Goal: Task Accomplishment & Management: Manage account settings

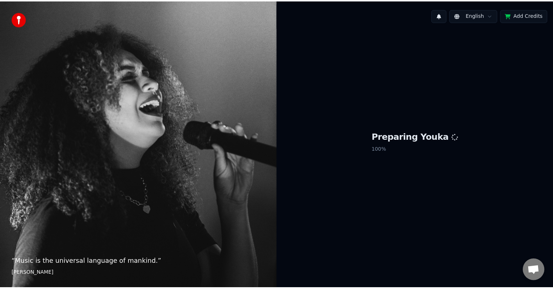
scroll to position [398, 0]
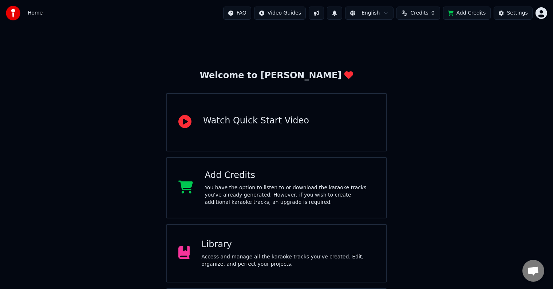
click at [269, 256] on div "Access and manage all the karaoke tracks you’ve created. Edit, organize, and pe…" at bounding box center [287, 260] width 173 height 15
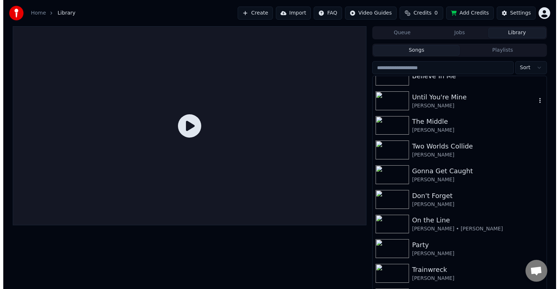
scroll to position [7943, 0]
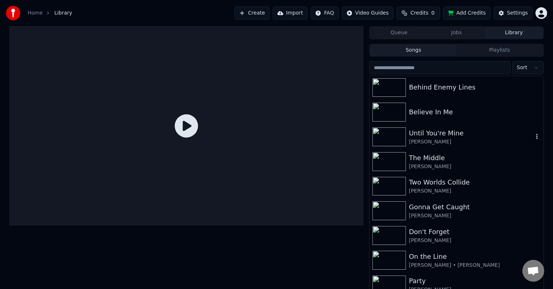
click at [454, 132] on div "Until You're Mine" at bounding box center [471, 133] width 124 height 10
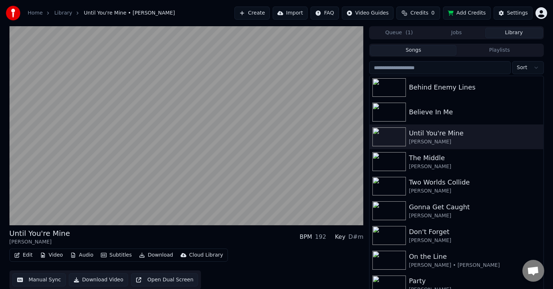
click at [30, 254] on button "Edit" at bounding box center [23, 255] width 24 height 10
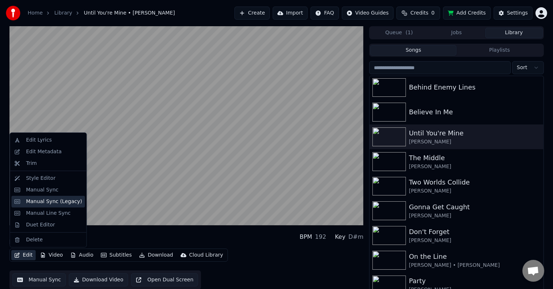
click at [50, 202] on div "Manual Sync (Legacy)" at bounding box center [54, 201] width 56 height 7
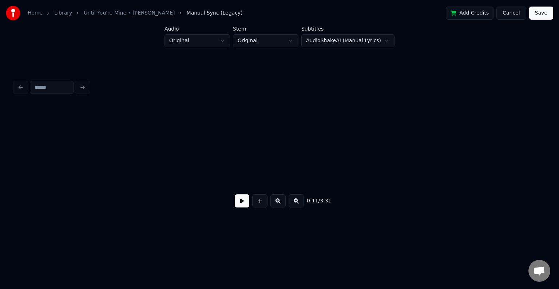
scroll to position [0, 601]
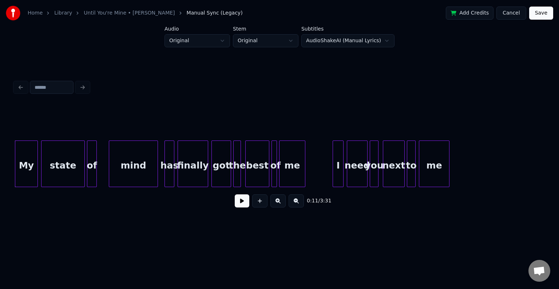
click at [241, 207] on button at bounding box center [242, 200] width 15 height 13
click at [101, 177] on div at bounding box center [101, 164] width 2 height 46
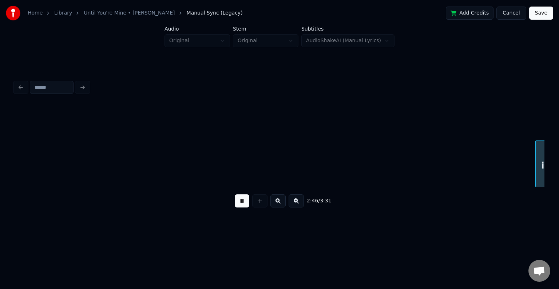
scroll to position [0, 9086]
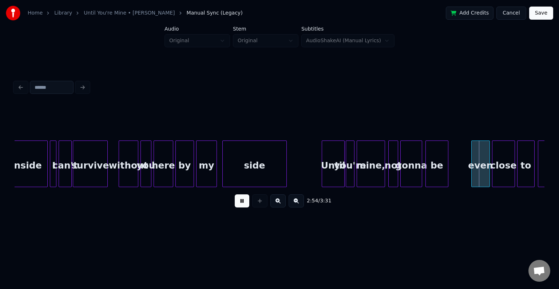
click at [244, 201] on button at bounding box center [242, 200] width 15 height 13
drag, startPoint x: 243, startPoint y: 199, endPoint x: 234, endPoint y: 195, distance: 9.8
click at [243, 199] on button at bounding box center [242, 200] width 15 height 13
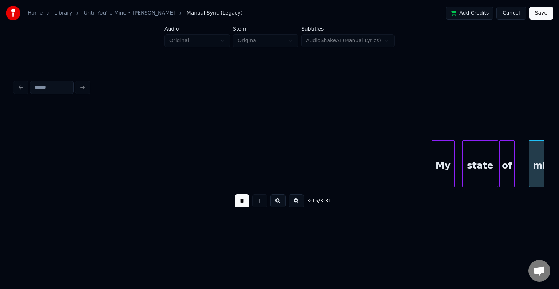
scroll to position [0, 10677]
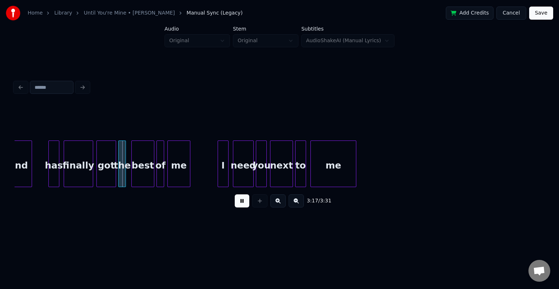
click at [239, 205] on button at bounding box center [242, 200] width 15 height 13
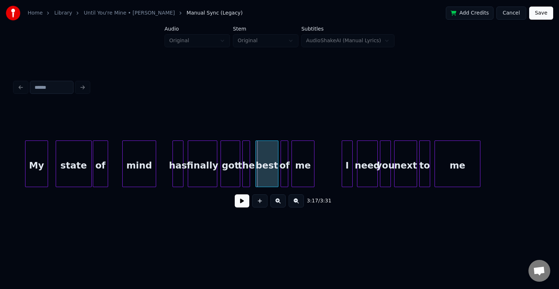
scroll to position [0, 10546]
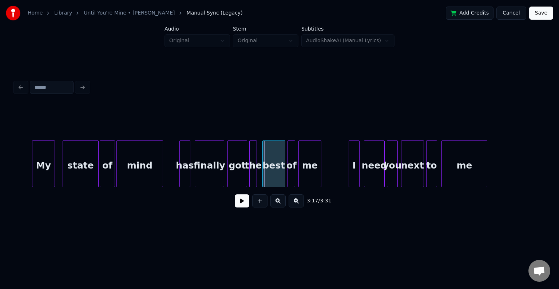
click at [117, 168] on div at bounding box center [118, 164] width 2 height 46
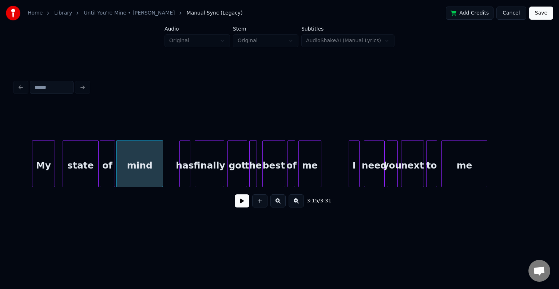
click at [239, 202] on button at bounding box center [242, 200] width 15 height 13
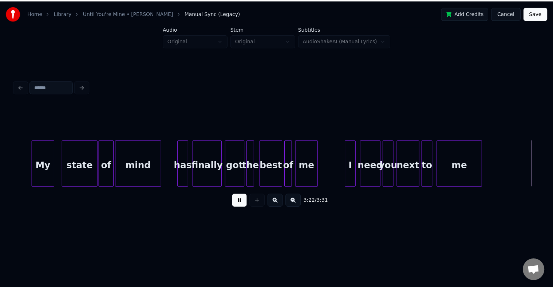
scroll to position [0, 10988]
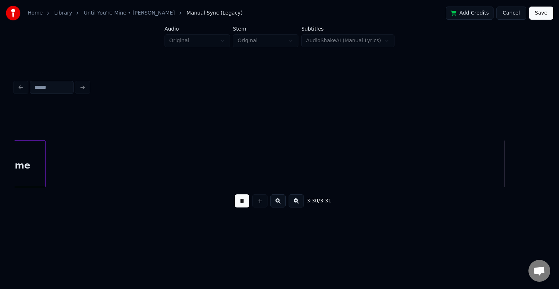
click at [540, 15] on button "Save" at bounding box center [541, 13] width 24 height 13
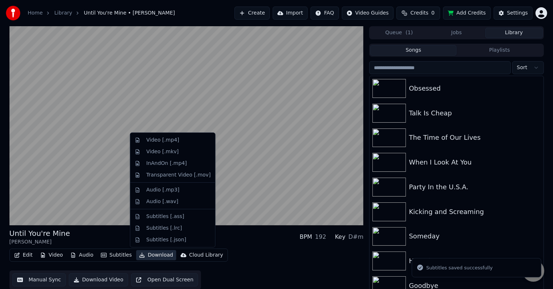
click at [154, 252] on button "Download" at bounding box center [156, 255] width 40 height 10
click at [154, 141] on div "Video [.mp4]" at bounding box center [162, 139] width 33 height 7
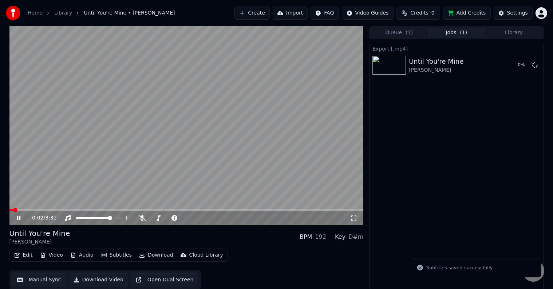
click at [19, 219] on icon at bounding box center [23, 218] width 17 height 6
click at [519, 30] on button "Library" at bounding box center [513, 33] width 57 height 11
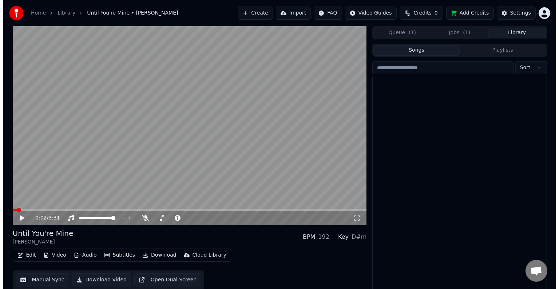
scroll to position [7920, 0]
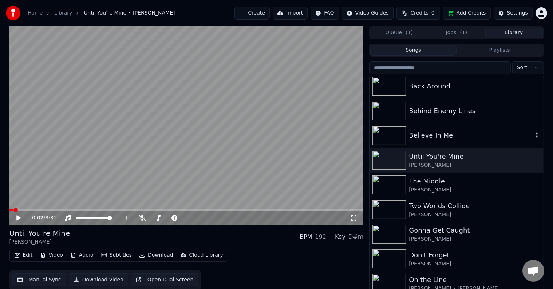
click at [470, 135] on div "Believe In Me" at bounding box center [471, 135] width 124 height 10
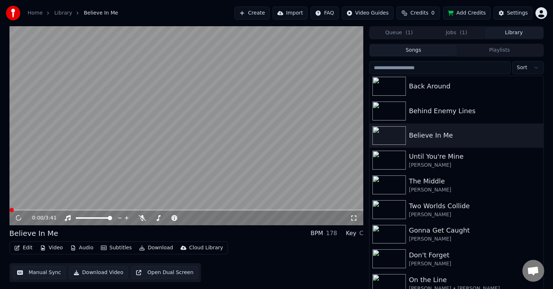
click at [25, 247] on button "Edit" at bounding box center [23, 248] width 24 height 10
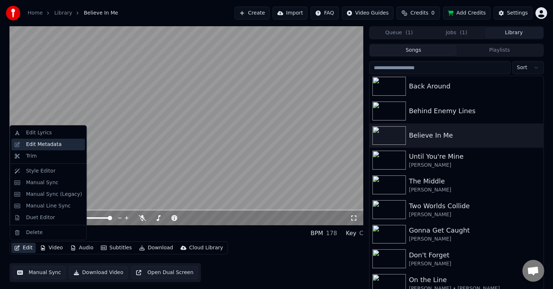
click at [47, 146] on div "Edit Metadata" at bounding box center [44, 144] width 36 height 7
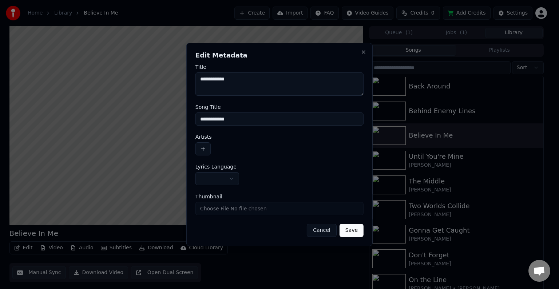
click at [205, 147] on button "button" at bounding box center [202, 148] width 15 height 13
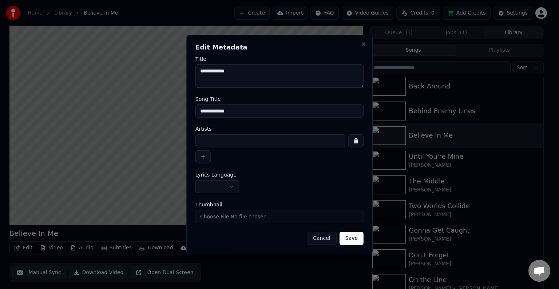
click at [219, 187] on button "button" at bounding box center [217, 186] width 44 height 13
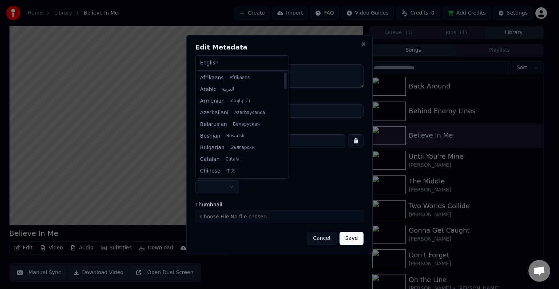
select select "**"
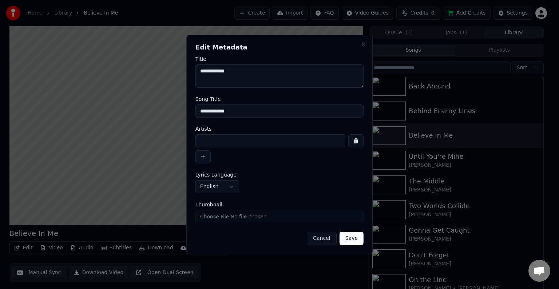
click at [246, 141] on input at bounding box center [270, 140] width 150 height 13
type input "**********"
click at [339, 232] on button "Save" at bounding box center [351, 238] width 24 height 13
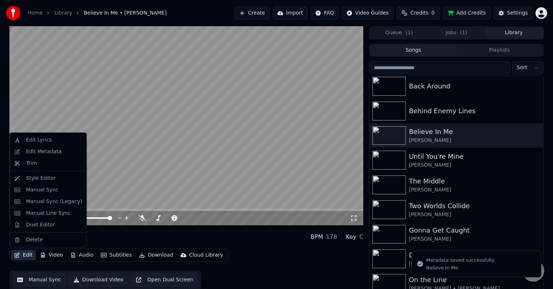
click at [28, 253] on button "Edit" at bounding box center [23, 255] width 24 height 10
click at [43, 202] on div "Manual Sync (Legacy)" at bounding box center [54, 201] width 56 height 7
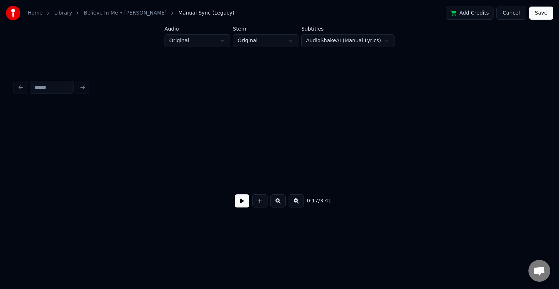
scroll to position [0, 931]
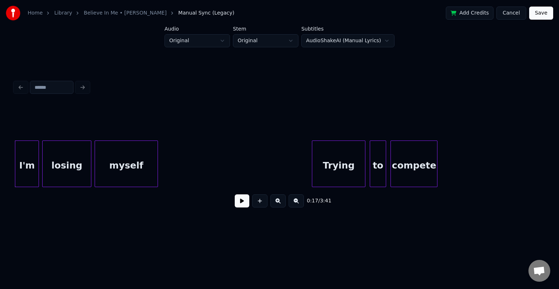
click at [243, 197] on button at bounding box center [242, 200] width 15 height 13
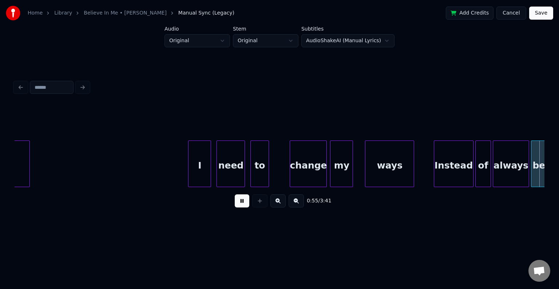
scroll to position [0, 3052]
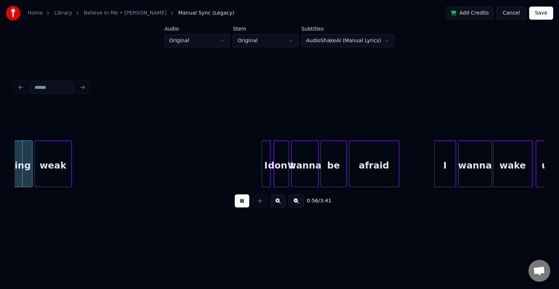
click at [269, 170] on div at bounding box center [269, 164] width 2 height 46
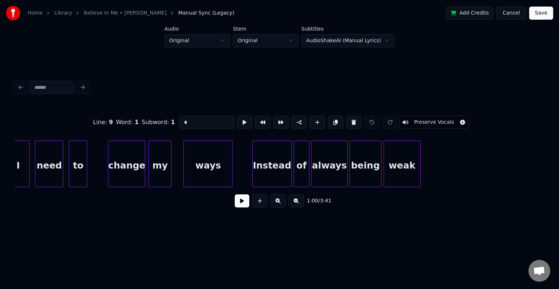
scroll to position [0, 2703]
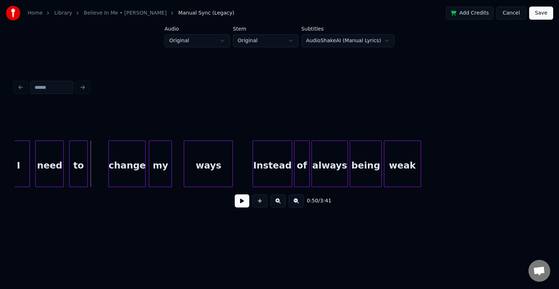
click at [246, 202] on button at bounding box center [242, 200] width 15 height 13
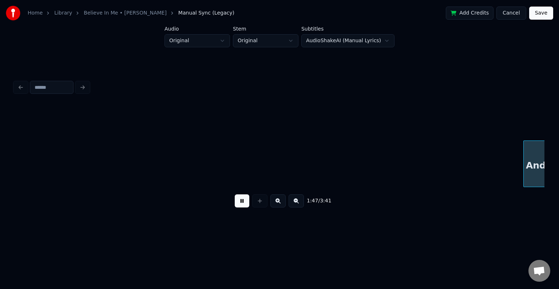
scroll to position [0, 5884]
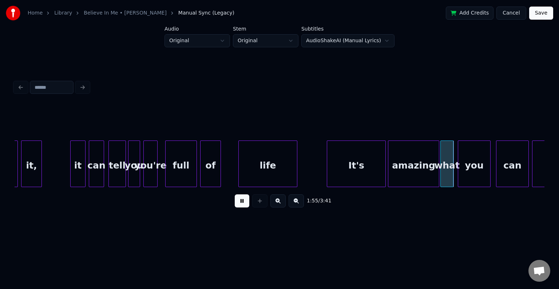
click at [247, 201] on button at bounding box center [242, 200] width 15 height 13
click at [358, 173] on div at bounding box center [358, 164] width 2 height 46
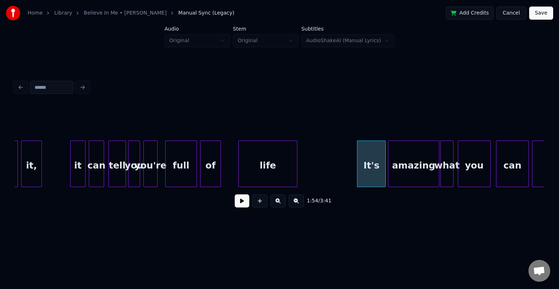
click at [239, 202] on button at bounding box center [242, 200] width 15 height 13
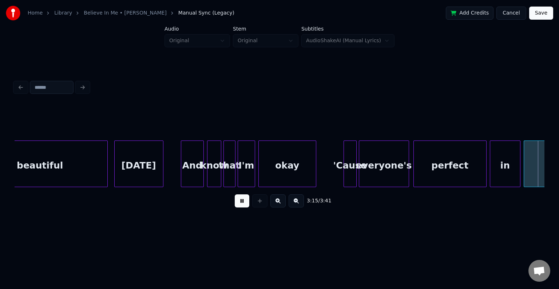
scroll to position [0, 10657]
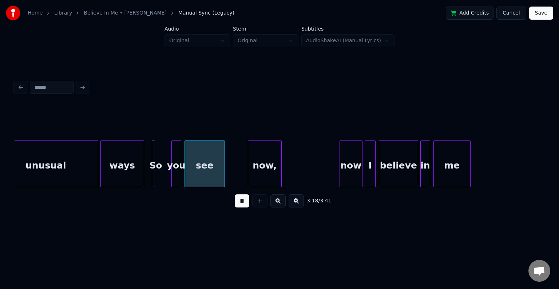
click at [239, 202] on button at bounding box center [242, 200] width 15 height 13
click at [153, 173] on div at bounding box center [153, 164] width 2 height 46
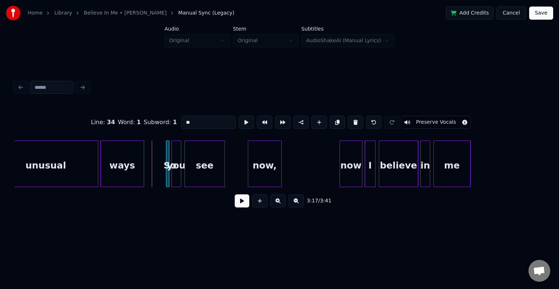
click at [237, 207] on button at bounding box center [242, 200] width 15 height 13
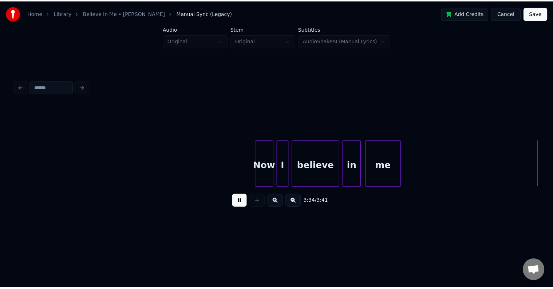
scroll to position [0, 11581]
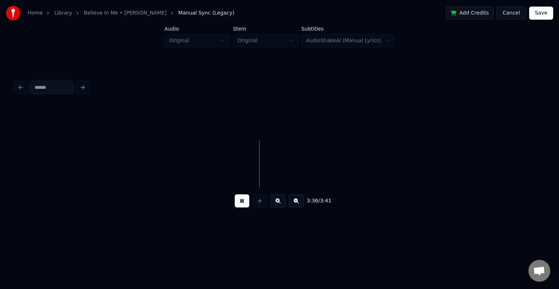
click at [547, 16] on button "Save" at bounding box center [541, 13] width 24 height 13
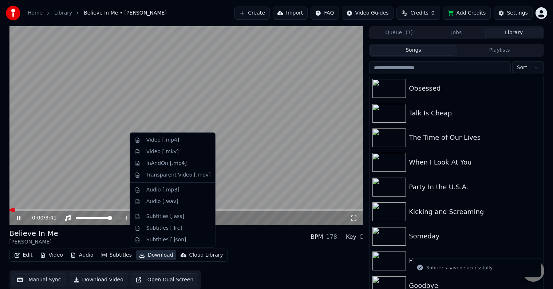
click at [148, 253] on button "Download" at bounding box center [156, 255] width 40 height 10
click at [158, 138] on div "Video [.mp4]" at bounding box center [162, 139] width 33 height 7
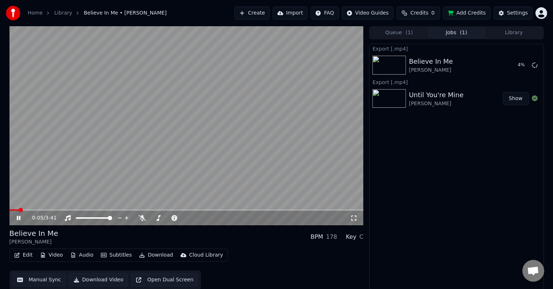
click at [512, 31] on button "Library" at bounding box center [513, 33] width 57 height 11
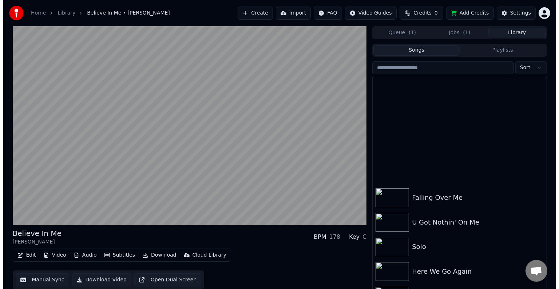
scroll to position [7859, 0]
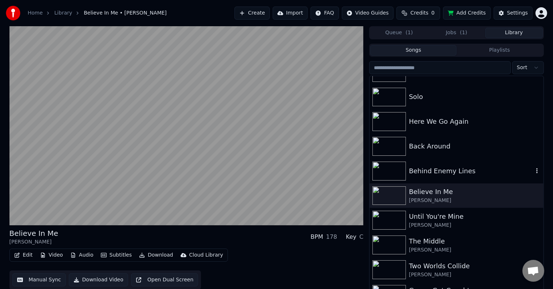
click at [496, 167] on div "Behind Enemy Lines" at bounding box center [471, 171] width 124 height 10
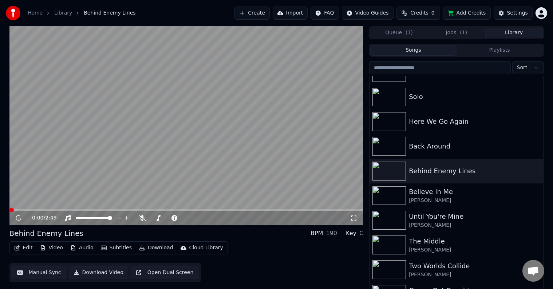
click at [23, 249] on button "Edit" at bounding box center [23, 248] width 24 height 10
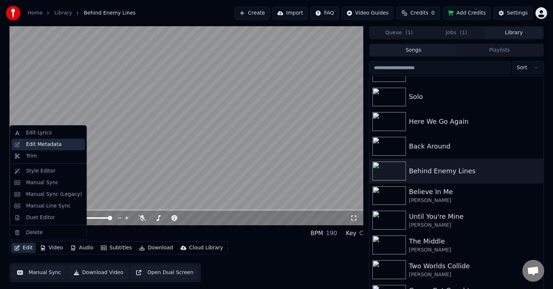
click at [37, 144] on div "Edit Metadata" at bounding box center [44, 144] width 36 height 7
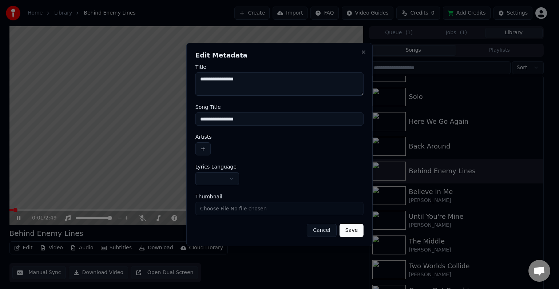
click at [221, 180] on body "Home Library Behind Enemy Lines Create Import FAQ Video Guides Credits 0 Add Cr…" at bounding box center [276, 144] width 553 height 289
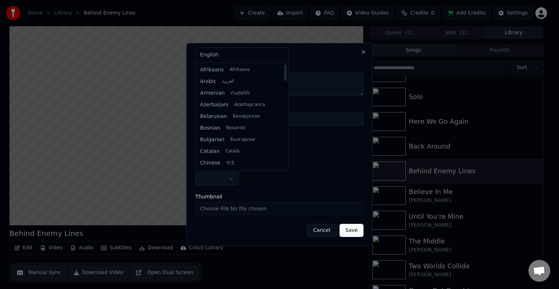
select select "**"
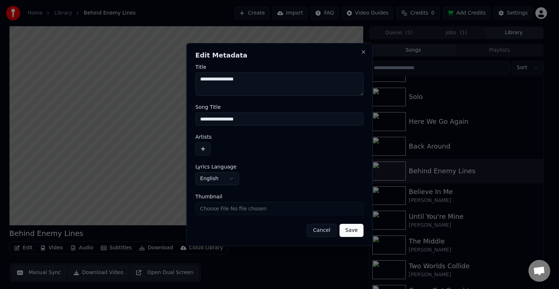
click at [202, 151] on button "button" at bounding box center [202, 148] width 15 height 13
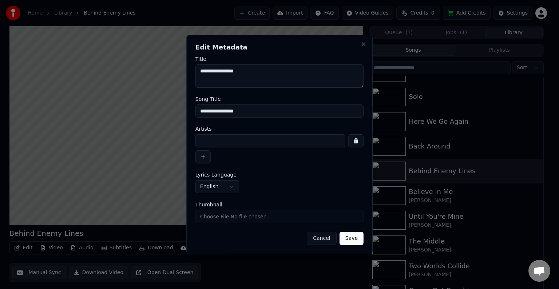
drag, startPoint x: 231, startPoint y: 139, endPoint x: 232, endPoint y: 127, distance: 11.6
click at [231, 138] on input at bounding box center [270, 140] width 150 height 13
type input "**********"
click at [339, 232] on button "Save" at bounding box center [351, 238] width 24 height 13
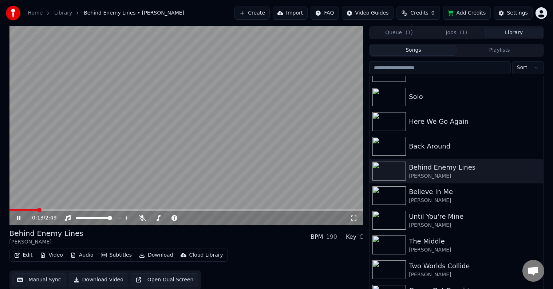
click at [28, 253] on button "Edit" at bounding box center [23, 255] width 24 height 10
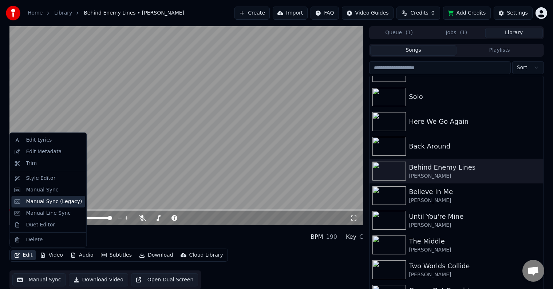
click at [36, 201] on div "Manual Sync (Legacy)" at bounding box center [54, 201] width 56 height 7
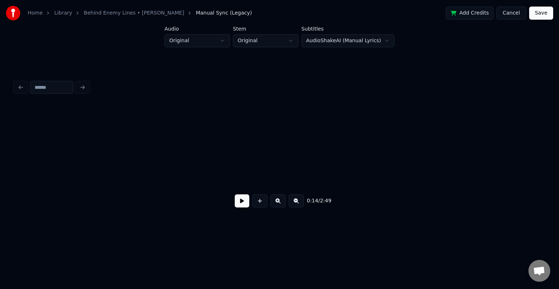
scroll to position [0, 795]
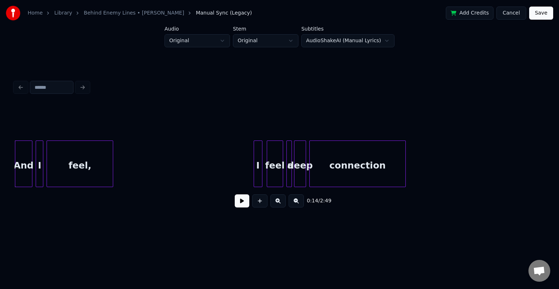
click at [237, 204] on button at bounding box center [242, 200] width 15 height 13
click at [243, 203] on button at bounding box center [242, 200] width 15 height 13
click at [248, 205] on button at bounding box center [242, 200] width 15 height 13
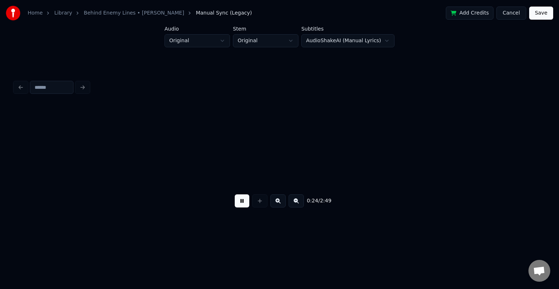
scroll to position [0, 1324]
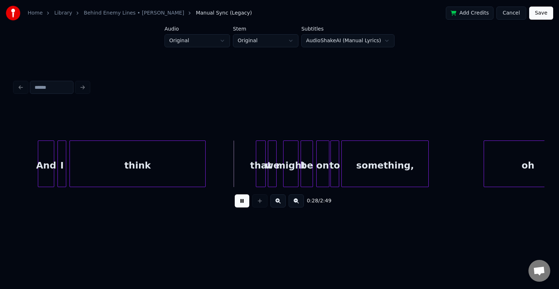
click at [245, 204] on button at bounding box center [242, 200] width 15 height 13
click at [244, 206] on button at bounding box center [242, 200] width 15 height 13
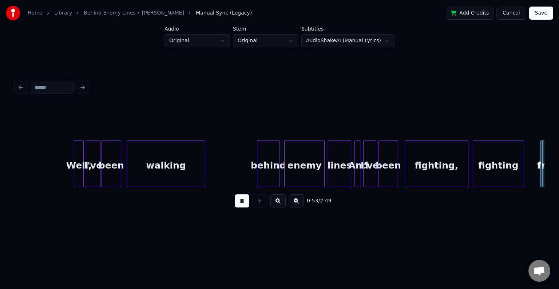
scroll to position [0, 2916]
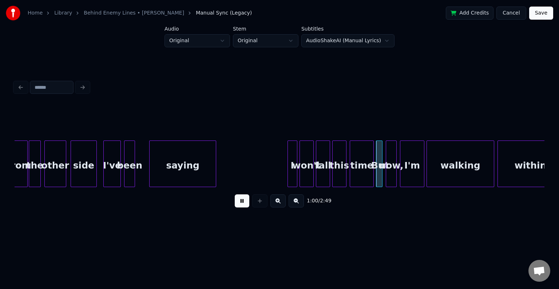
click at [310, 166] on div "won't" at bounding box center [306, 165] width 13 height 49
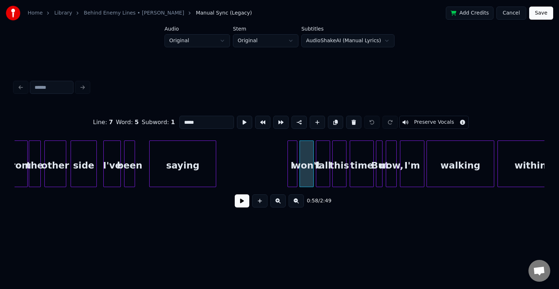
click at [235, 200] on button at bounding box center [242, 200] width 15 height 13
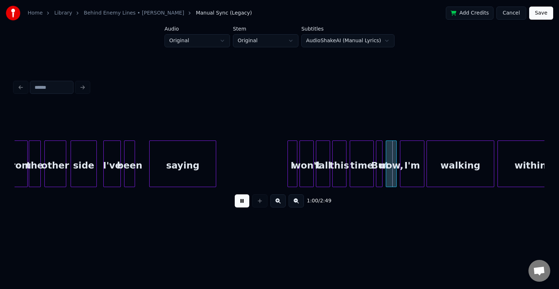
click at [340, 173] on div "this" at bounding box center [339, 165] width 13 height 49
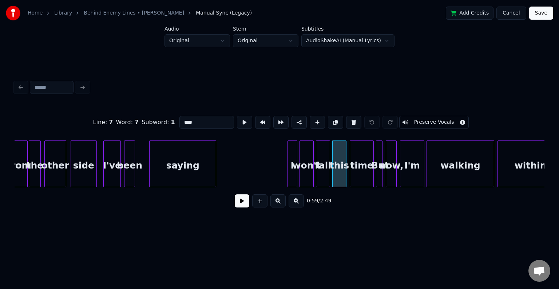
click at [359, 167] on div "time" at bounding box center [361, 165] width 23 height 49
type input "****"
click at [247, 204] on button at bounding box center [242, 200] width 15 height 13
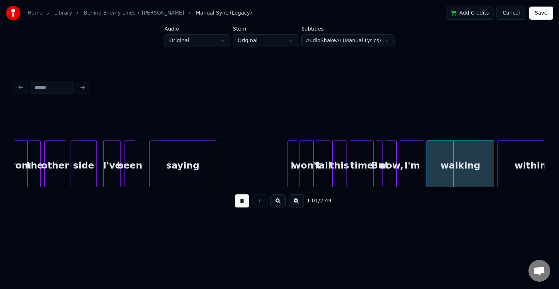
click at [247, 204] on button at bounding box center [242, 200] width 15 height 13
click at [282, 178] on div "I" at bounding box center [282, 165] width 9 height 49
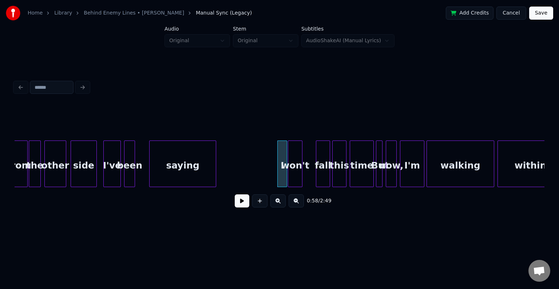
click at [294, 174] on div "won't" at bounding box center [294, 165] width 13 height 49
click at [305, 177] on div at bounding box center [306, 164] width 2 height 46
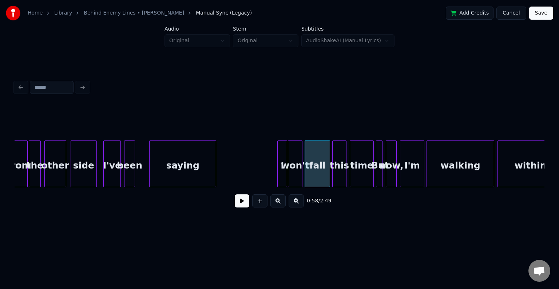
click at [247, 202] on button at bounding box center [242, 200] width 15 height 13
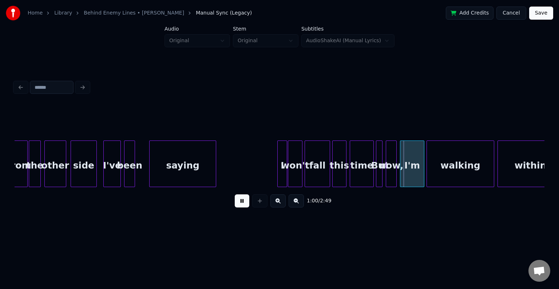
click at [246, 202] on button at bounding box center [242, 200] width 15 height 13
click at [317, 172] on div "fall" at bounding box center [317, 165] width 25 height 49
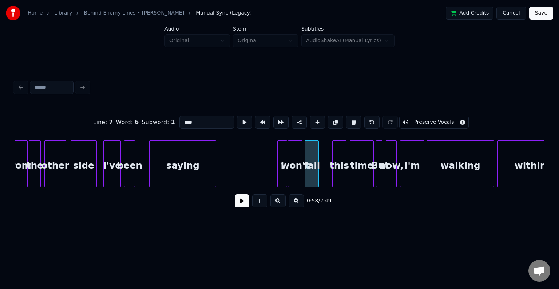
click at [318, 174] on div at bounding box center [317, 164] width 2 height 46
click at [335, 171] on div "this" at bounding box center [339, 165] width 13 height 49
type input "****"
click at [246, 201] on button at bounding box center [242, 200] width 15 height 13
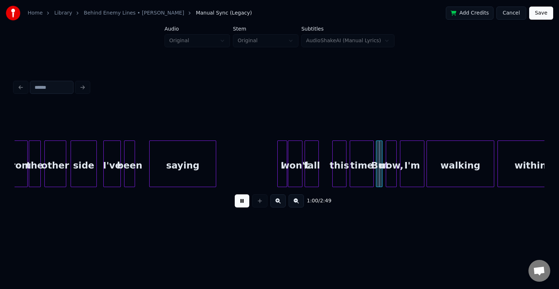
click at [246, 201] on button at bounding box center [242, 200] width 15 height 13
click at [322, 175] on div at bounding box center [323, 164] width 2 height 46
click at [243, 207] on button at bounding box center [242, 200] width 15 height 13
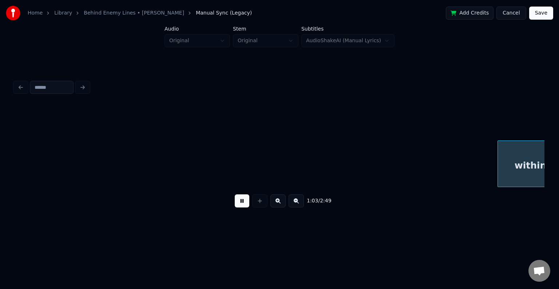
click at [242, 198] on button at bounding box center [242, 200] width 15 height 13
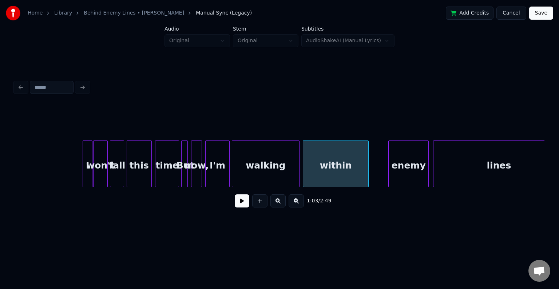
scroll to position [0, 3118]
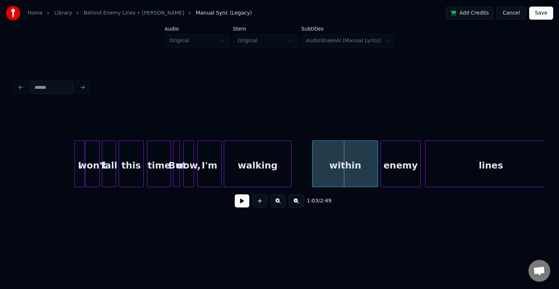
click at [345, 174] on div "within" at bounding box center [345, 165] width 65 height 49
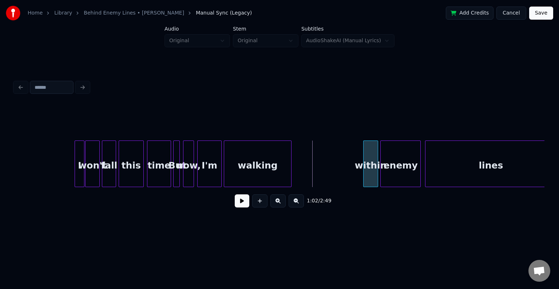
click at [365, 169] on div at bounding box center [365, 164] width 2 height 46
click at [242, 203] on button at bounding box center [242, 200] width 15 height 13
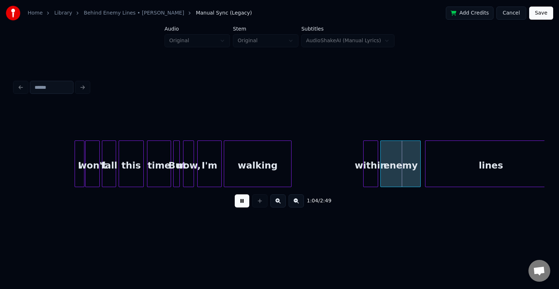
click at [242, 203] on button at bounding box center [242, 200] width 15 height 13
click at [366, 172] on div "within" at bounding box center [371, 165] width 14 height 49
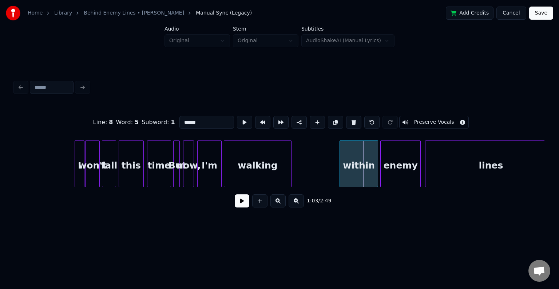
click at [340, 171] on div at bounding box center [341, 164] width 2 height 46
click at [240, 204] on button at bounding box center [242, 200] width 15 height 13
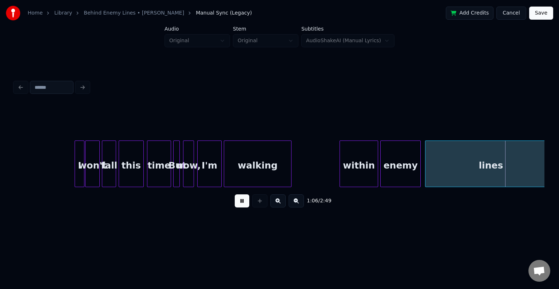
click at [404, 174] on div "enemy" at bounding box center [401, 165] width 40 height 49
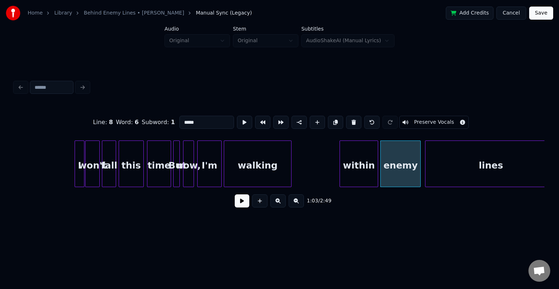
click at [368, 178] on div "within" at bounding box center [358, 165] width 37 height 49
type input "******"
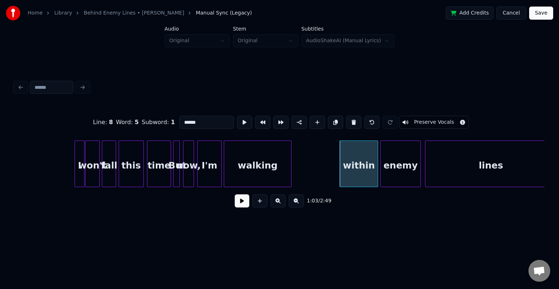
click at [245, 202] on button at bounding box center [242, 200] width 15 height 13
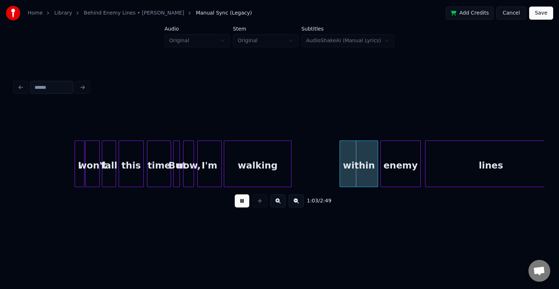
click at [244, 202] on button at bounding box center [242, 200] width 15 height 13
click at [247, 205] on button at bounding box center [242, 200] width 15 height 13
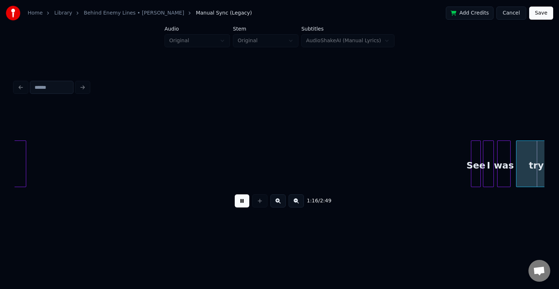
scroll to position [0, 4178]
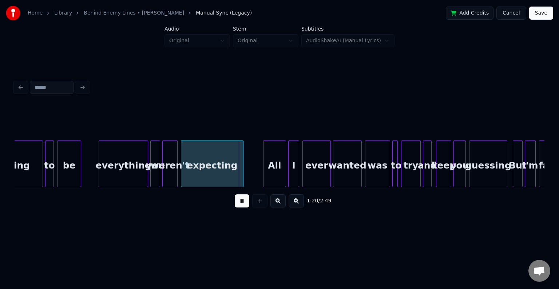
click at [242, 207] on button at bounding box center [242, 200] width 15 height 13
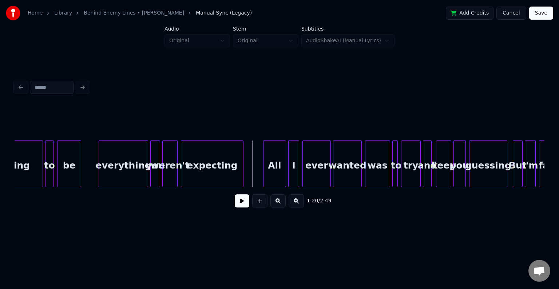
click at [251, 203] on div at bounding box center [260, 200] width 18 height 13
click at [238, 204] on button at bounding box center [242, 200] width 15 height 13
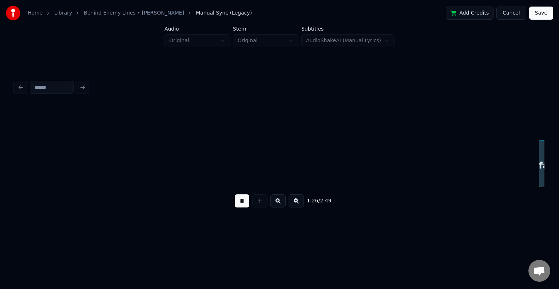
scroll to position [0, 4708]
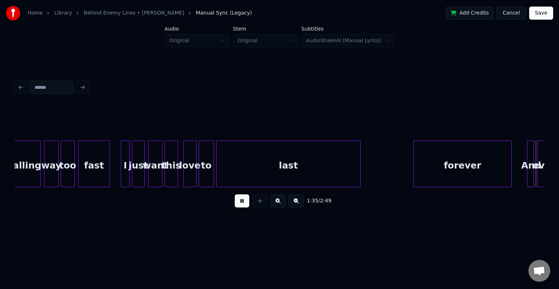
click at [244, 202] on button at bounding box center [242, 200] width 15 height 13
click at [233, 159] on div "last" at bounding box center [288, 165] width 144 height 49
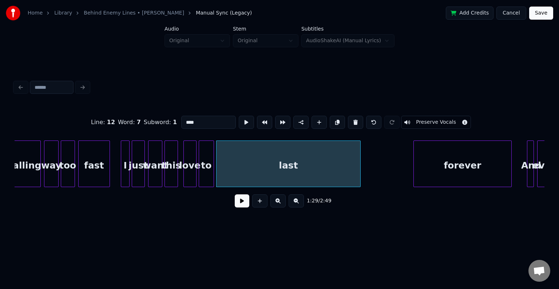
click at [243, 204] on button at bounding box center [242, 200] width 15 height 13
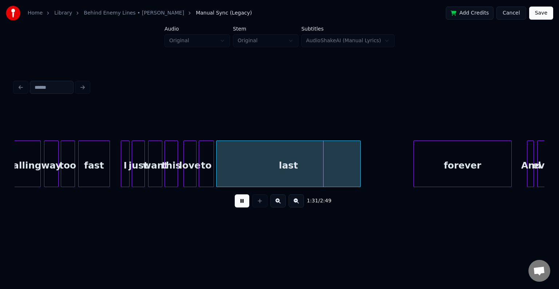
click at [243, 204] on button at bounding box center [242, 200] width 15 height 13
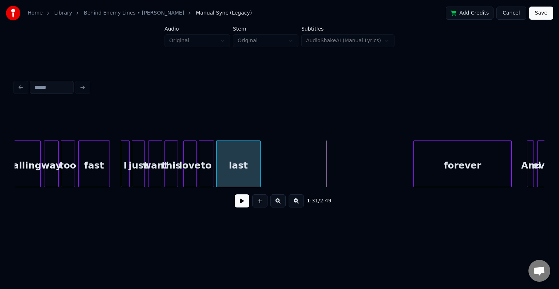
click at [260, 170] on div at bounding box center [259, 164] width 2 height 46
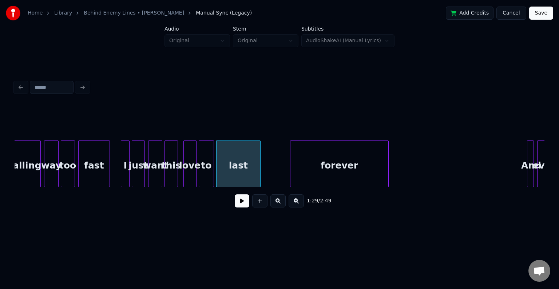
click at [362, 166] on div "forever" at bounding box center [339, 165] width 98 height 49
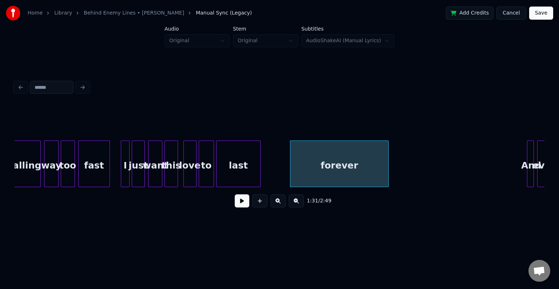
click at [246, 173] on div "last" at bounding box center [238, 165] width 44 height 49
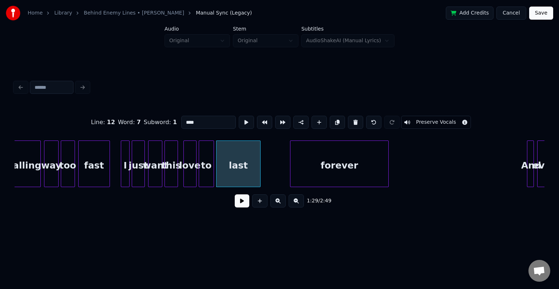
click at [242, 207] on button at bounding box center [242, 200] width 15 height 13
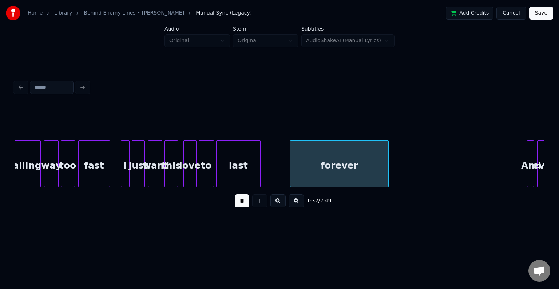
drag, startPoint x: 242, startPoint y: 209, endPoint x: 285, endPoint y: 169, distance: 58.4
click at [242, 207] on button at bounding box center [242, 200] width 15 height 13
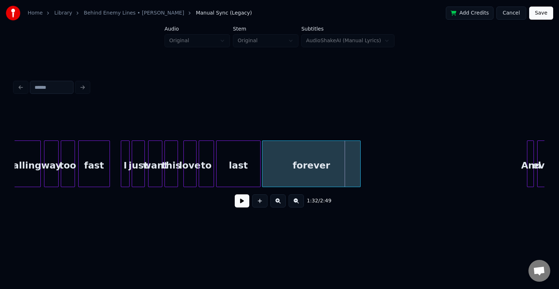
click at [302, 158] on div "forever" at bounding box center [311, 165] width 98 height 49
click at [240, 167] on div at bounding box center [240, 164] width 2 height 46
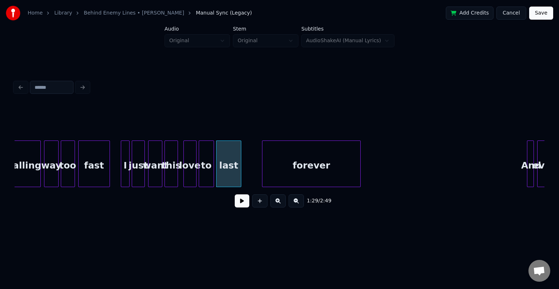
click at [240, 206] on button at bounding box center [242, 200] width 15 height 13
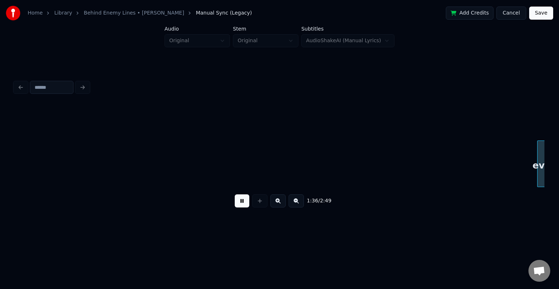
scroll to position [0, 5238]
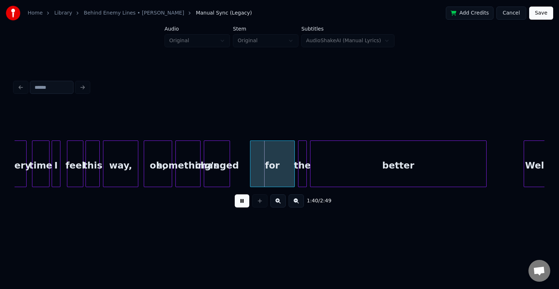
click at [246, 206] on button at bounding box center [242, 200] width 15 height 13
click at [23, 179] on div "every" at bounding box center [16, 165] width 19 height 49
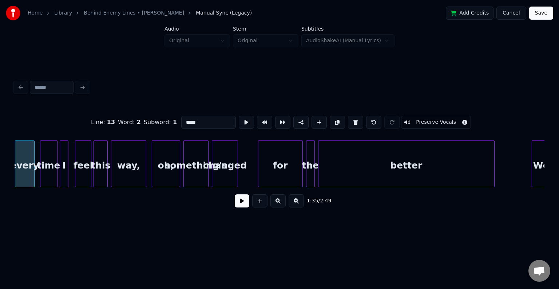
drag, startPoint x: 227, startPoint y: 201, endPoint x: 231, endPoint y: 201, distance: 4.4
click at [229, 201] on div "1:35 / 2:49" at bounding box center [279, 201] width 518 height 16
click at [240, 202] on button at bounding box center [242, 200] width 15 height 13
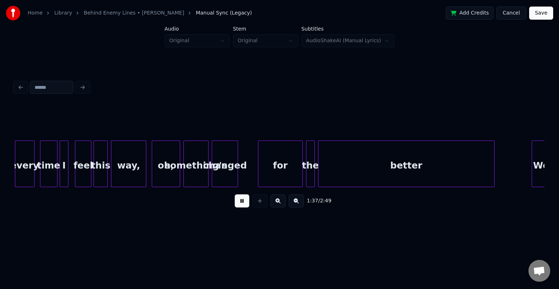
click at [240, 202] on button at bounding box center [242, 200] width 15 height 13
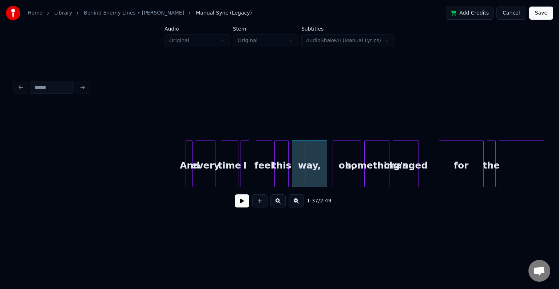
scroll to position [0, 5041]
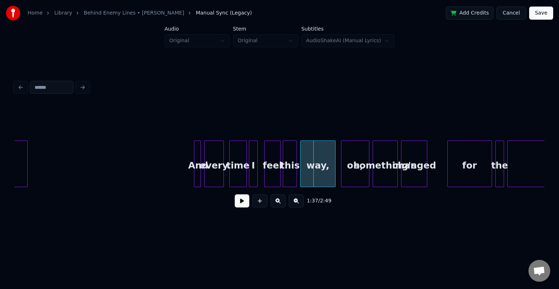
click at [197, 170] on div "And" at bounding box center [197, 165] width 7 height 49
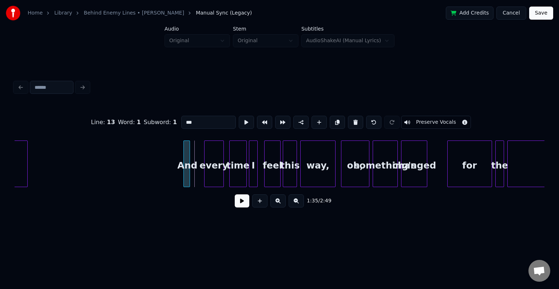
click at [186, 173] on div "And" at bounding box center [187, 165] width 7 height 49
click at [205, 171] on div "every" at bounding box center [206, 165] width 19 height 49
click at [245, 204] on button at bounding box center [242, 200] width 15 height 13
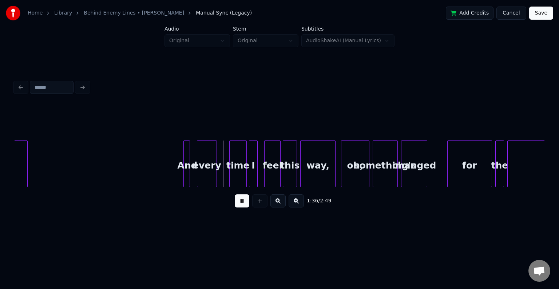
click at [245, 204] on button at bounding box center [242, 200] width 15 height 13
click at [205, 170] on div "every" at bounding box center [202, 165] width 19 height 49
click at [240, 205] on button at bounding box center [242, 200] width 15 height 13
click at [239, 204] on button at bounding box center [242, 200] width 15 height 13
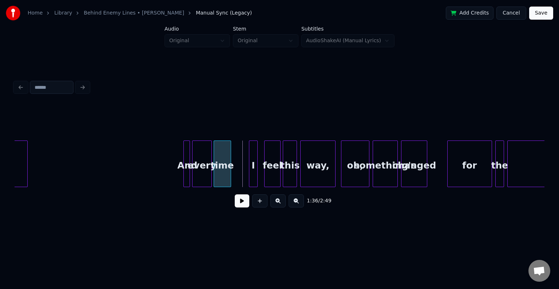
click at [223, 175] on div "time" at bounding box center [222, 165] width 17 height 49
click at [238, 172] on div "I" at bounding box center [239, 165] width 8 height 49
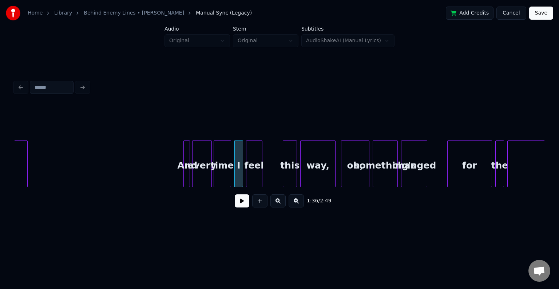
click at [251, 173] on div "feel" at bounding box center [254, 165] width 16 height 49
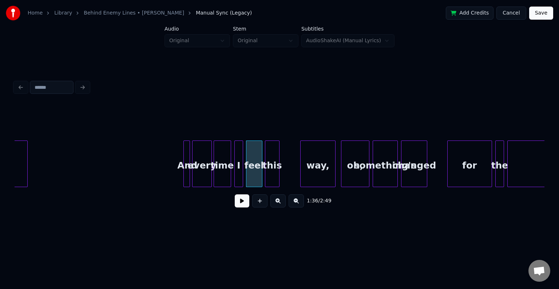
click at [269, 175] on div "this" at bounding box center [271, 165] width 13 height 49
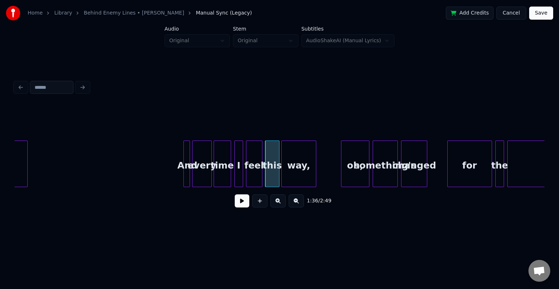
click at [295, 174] on div "way," at bounding box center [299, 165] width 34 height 49
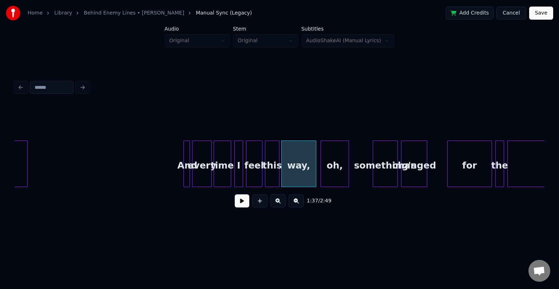
click at [339, 169] on div "oh," at bounding box center [335, 165] width 28 height 49
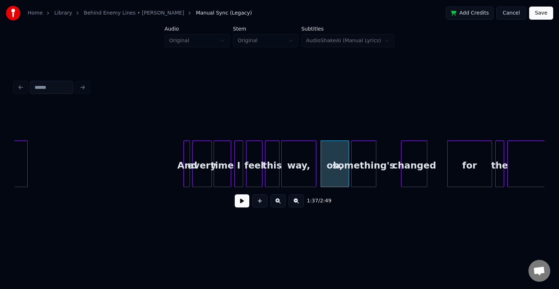
click at [365, 171] on div "something's" at bounding box center [363, 165] width 24 height 49
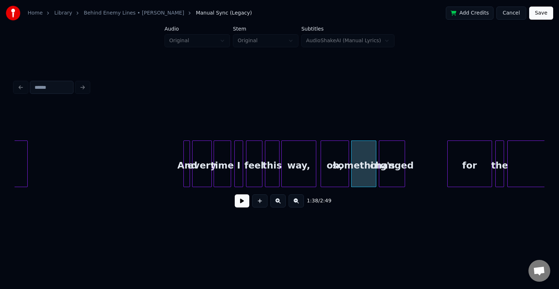
click at [392, 173] on div "changed" at bounding box center [391, 165] width 25 height 49
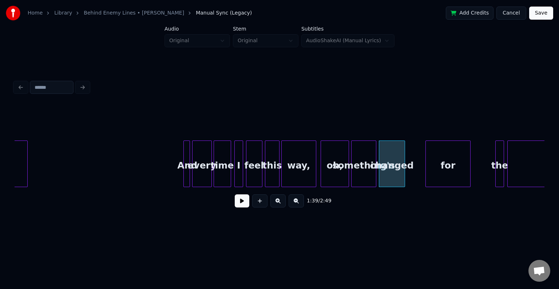
click at [442, 173] on div "for" at bounding box center [448, 165] width 44 height 49
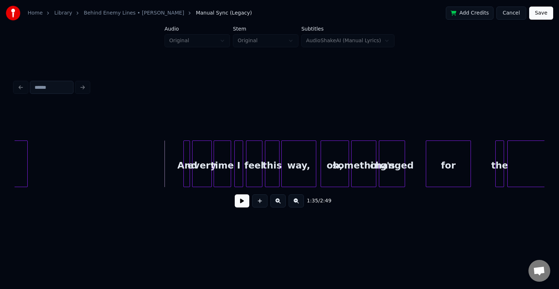
click at [244, 205] on button at bounding box center [242, 200] width 15 height 13
click at [242, 202] on button at bounding box center [242, 200] width 15 height 13
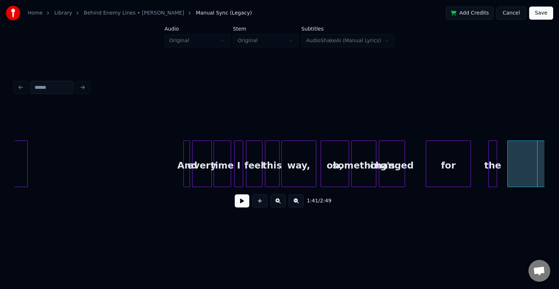
click at [493, 176] on div "the" at bounding box center [493, 165] width 8 height 49
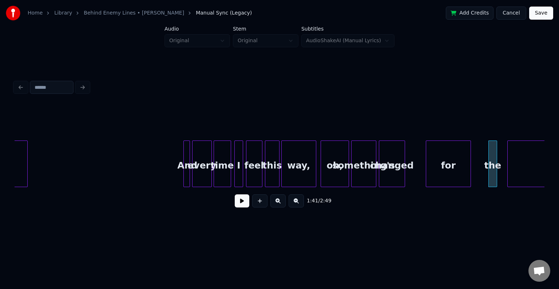
scroll to position [0, 5179]
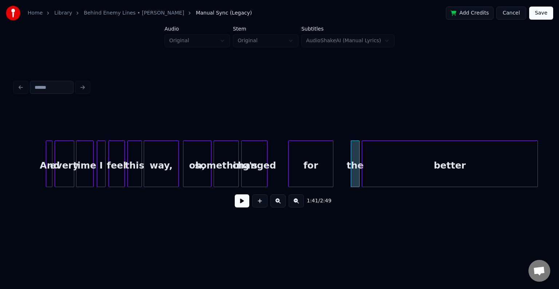
click at [530, 178] on div "better" at bounding box center [449, 165] width 175 height 49
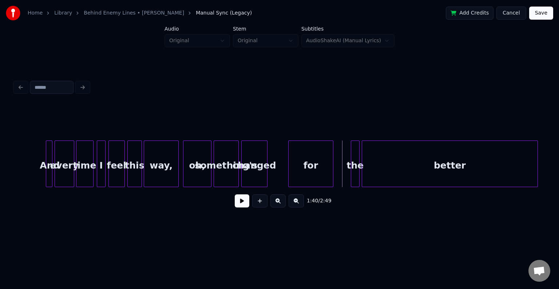
click at [241, 205] on button at bounding box center [242, 200] width 15 height 13
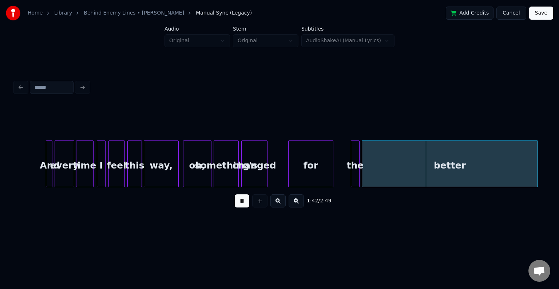
click at [237, 206] on button at bounding box center [242, 200] width 15 height 13
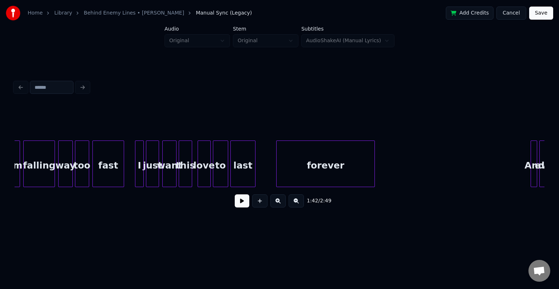
scroll to position [0, 4657]
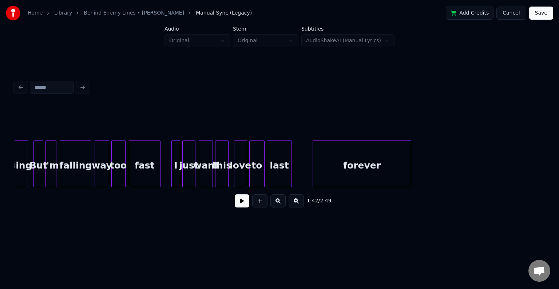
click at [243, 202] on button at bounding box center [242, 200] width 15 height 13
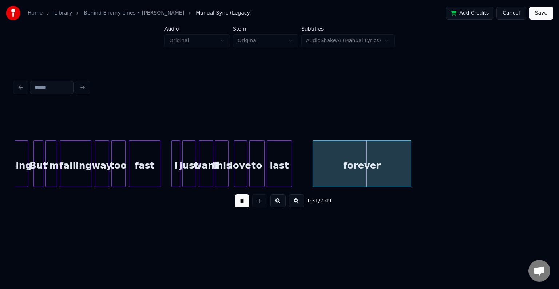
click at [178, 167] on div at bounding box center [179, 164] width 2 height 46
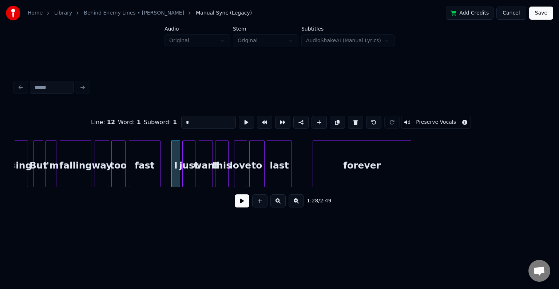
click at [151, 176] on div "fast" at bounding box center [144, 165] width 31 height 49
type input "****"
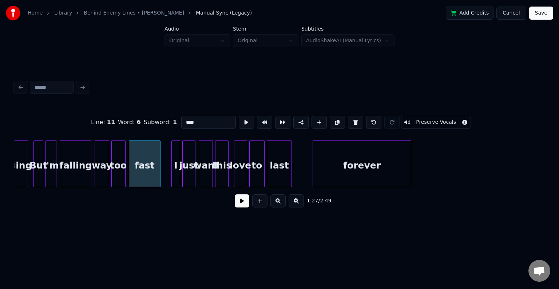
click at [244, 206] on button at bounding box center [242, 200] width 15 height 13
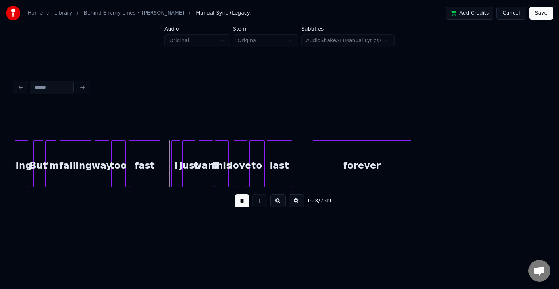
click at [244, 206] on button at bounding box center [242, 200] width 15 height 13
click at [71, 171] on div "falling" at bounding box center [75, 165] width 31 height 49
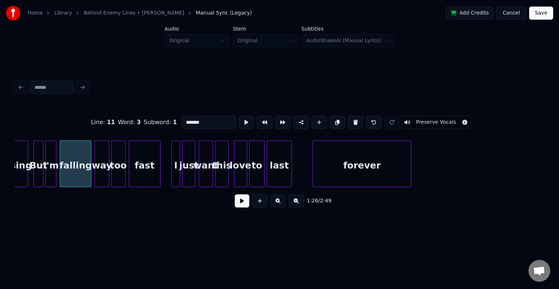
click at [242, 205] on button at bounding box center [242, 200] width 15 height 13
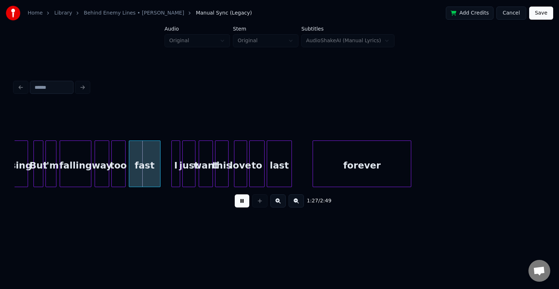
click at [242, 205] on button at bounding box center [242, 200] width 15 height 13
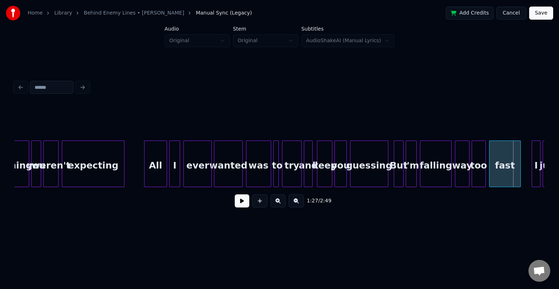
scroll to position [0, 4294]
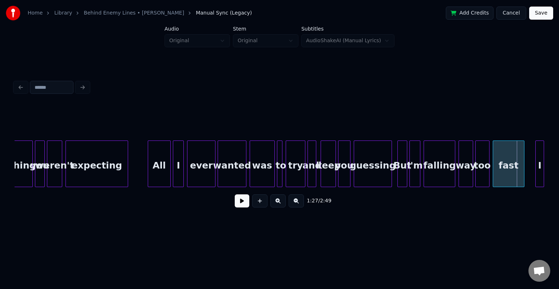
click at [131, 177] on div "I fast too way falling I'm But guessing you keep and try to was wanted ever I A…" at bounding box center [347, 163] width 9252 height 47
click at [78, 170] on div "expecting" at bounding box center [97, 165] width 62 height 49
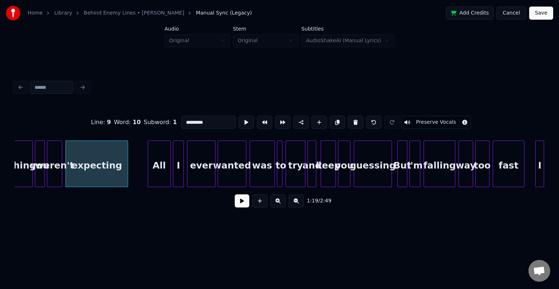
click at [240, 206] on button at bounding box center [242, 200] width 15 height 13
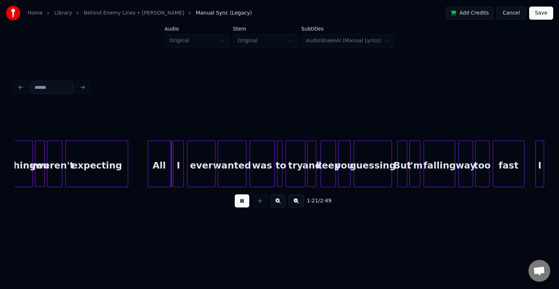
click at [240, 206] on button at bounding box center [242, 200] width 15 height 13
click at [151, 160] on div "All" at bounding box center [159, 165] width 22 height 49
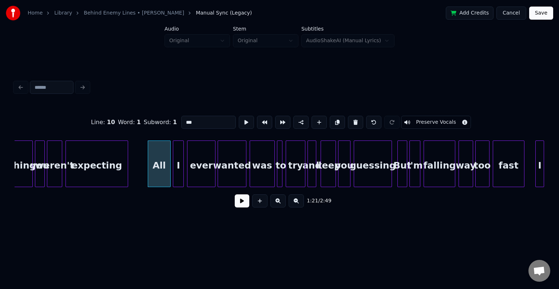
click at [244, 206] on button at bounding box center [242, 200] width 15 height 13
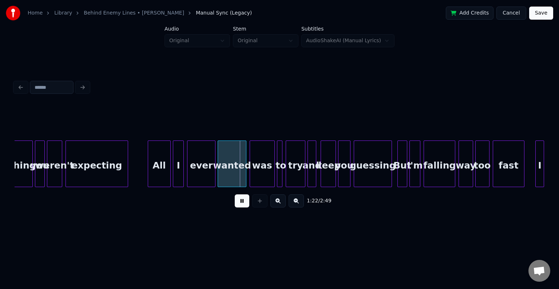
click at [244, 206] on button at bounding box center [242, 200] width 15 height 13
click at [159, 171] on div "All" at bounding box center [159, 165] width 22 height 49
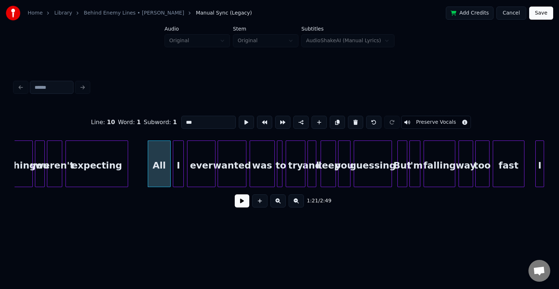
click at [243, 202] on button at bounding box center [242, 200] width 15 height 13
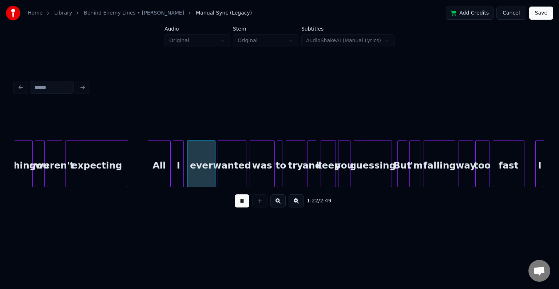
click at [243, 202] on button at bounding box center [242, 200] width 15 height 13
click at [148, 176] on div "All" at bounding box center [147, 165] width 22 height 49
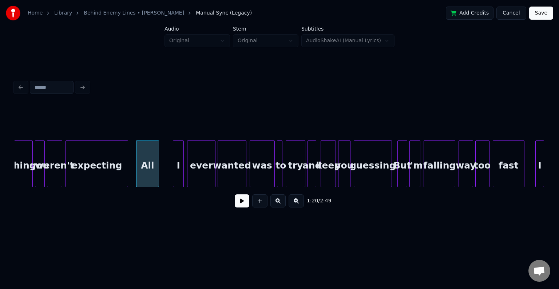
click at [242, 205] on button at bounding box center [242, 200] width 15 height 13
click at [166, 177] on div "I" at bounding box center [166, 165] width 10 height 49
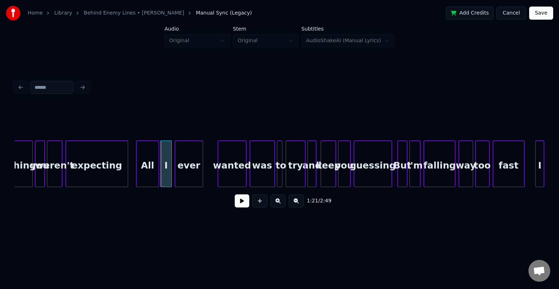
click at [188, 176] on div "ever" at bounding box center [189, 165] width 28 height 49
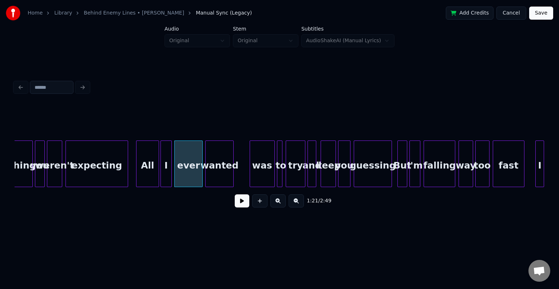
click at [216, 173] on div "wanted" at bounding box center [220, 165] width 28 height 49
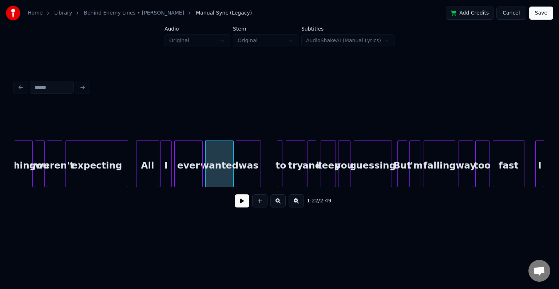
click at [247, 172] on div "was" at bounding box center [248, 165] width 24 height 49
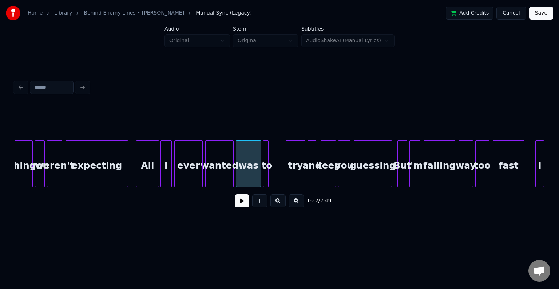
click at [269, 174] on div "to" at bounding box center [266, 165] width 7 height 49
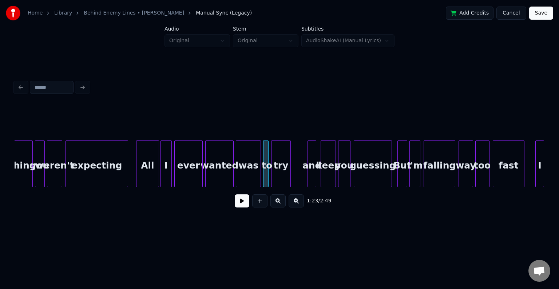
click at [282, 168] on div "try" at bounding box center [280, 165] width 19 height 49
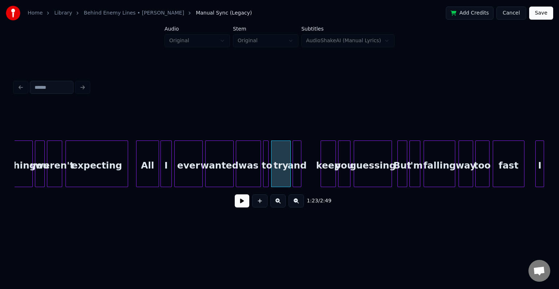
click at [297, 172] on div "and" at bounding box center [297, 165] width 8 height 49
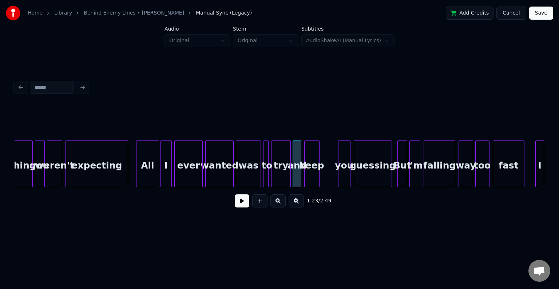
click at [310, 171] on div "keep" at bounding box center [312, 165] width 15 height 49
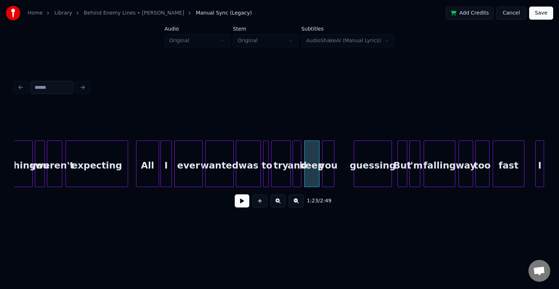
click at [329, 172] on div "you" at bounding box center [327, 165] width 11 height 49
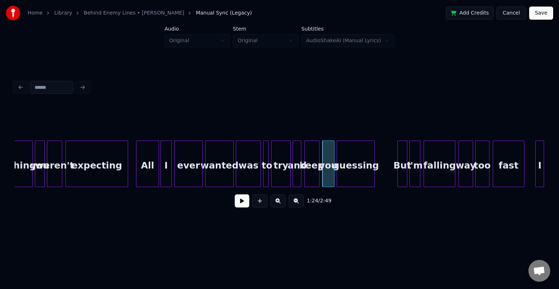
click at [353, 175] on div "guessing" at bounding box center [355, 165] width 37 height 49
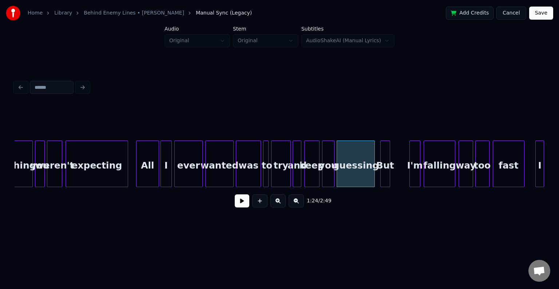
click at [384, 175] on div "But" at bounding box center [385, 165] width 9 height 49
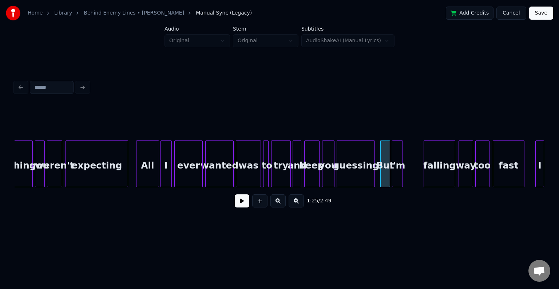
click at [397, 174] on div "I'm" at bounding box center [397, 165] width 10 height 49
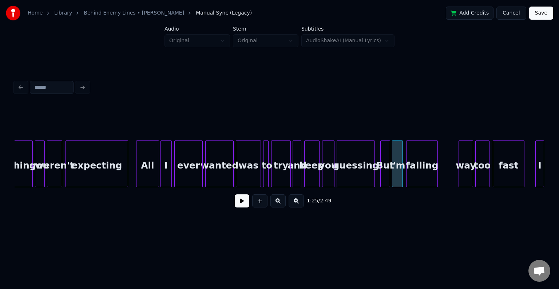
click at [424, 172] on div "falling" at bounding box center [421, 165] width 31 height 49
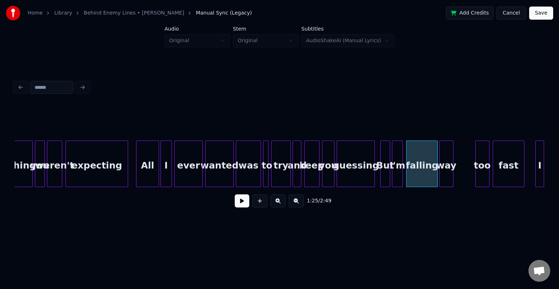
click at [446, 174] on div "way" at bounding box center [446, 165] width 13 height 49
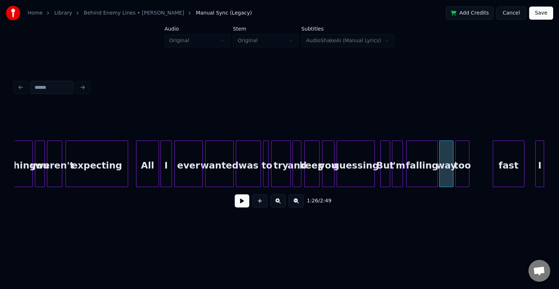
click at [461, 174] on div "too" at bounding box center [462, 165] width 13 height 49
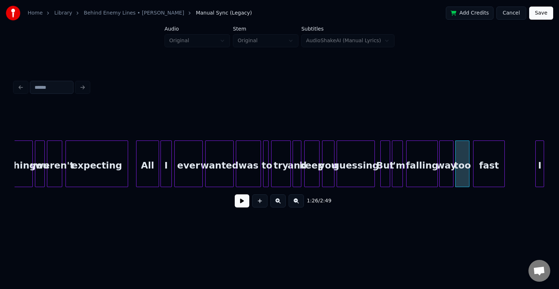
click at [490, 175] on div "fast" at bounding box center [488, 165] width 31 height 49
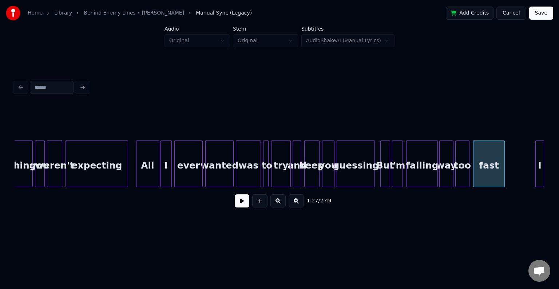
click at [150, 164] on div "All" at bounding box center [147, 165] width 22 height 49
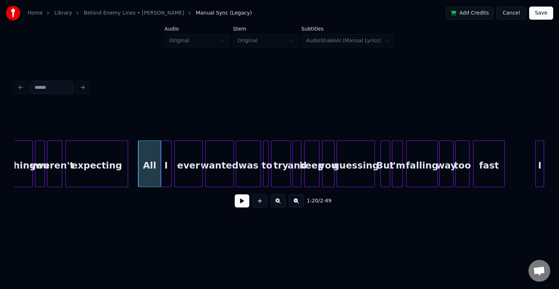
click at [154, 154] on div "All" at bounding box center [149, 165] width 22 height 49
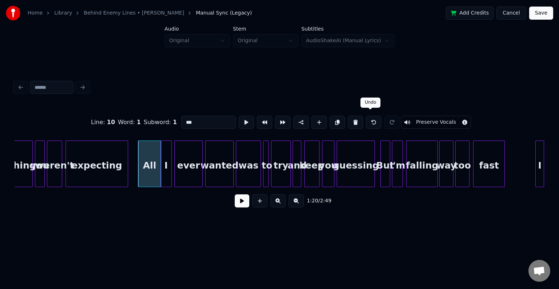
click at [375, 120] on button at bounding box center [373, 122] width 15 height 13
click at [239, 204] on button at bounding box center [242, 200] width 15 height 13
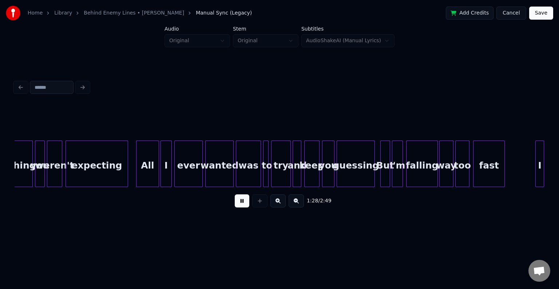
scroll to position [0, 4824]
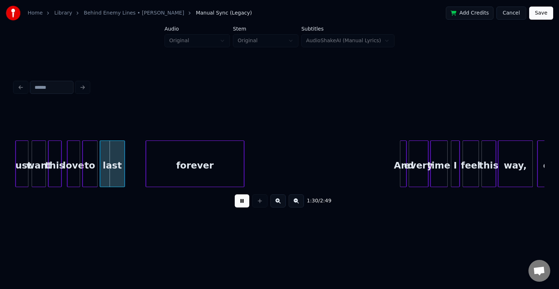
click at [236, 194] on div "1:30 / 2:49" at bounding box center [280, 201] width 530 height 28
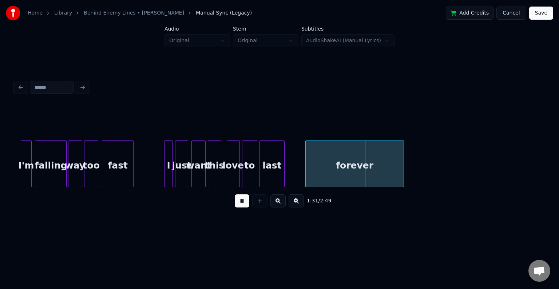
scroll to position [0, 4664]
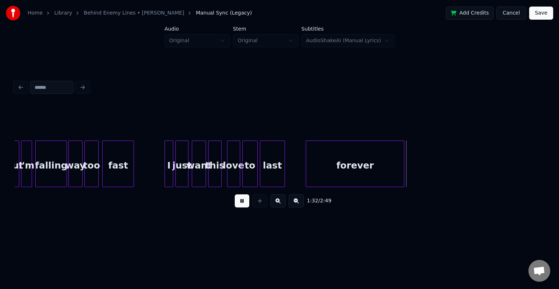
click at [244, 202] on button at bounding box center [242, 200] width 15 height 13
click at [154, 173] on div "I" at bounding box center [154, 165] width 8 height 49
click at [169, 175] on div "just" at bounding box center [166, 165] width 12 height 49
click at [179, 176] on div "want" at bounding box center [182, 165] width 13 height 49
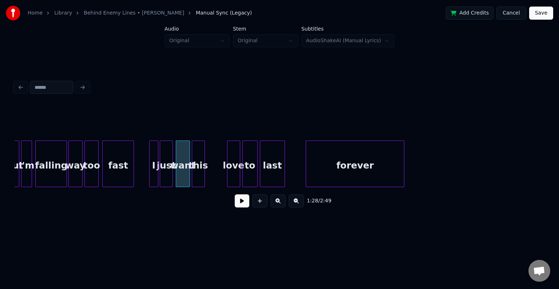
click at [197, 175] on div "this" at bounding box center [198, 165] width 12 height 49
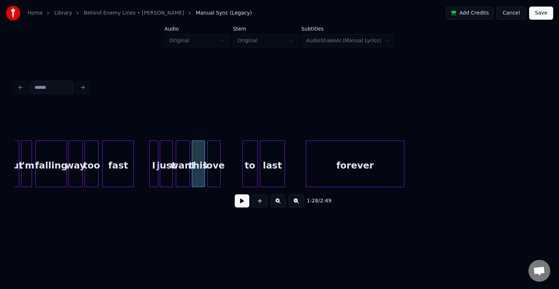
click at [216, 175] on div "love" at bounding box center [214, 165] width 12 height 49
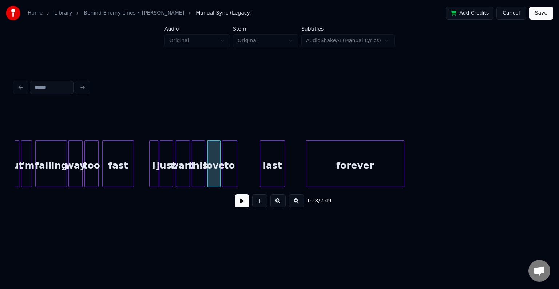
click at [232, 179] on div "to" at bounding box center [229, 165] width 15 height 49
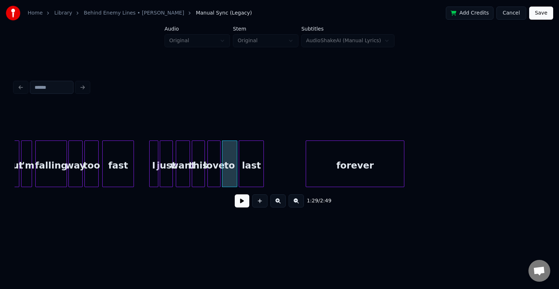
click at [253, 163] on div "last" at bounding box center [251, 165] width 24 height 49
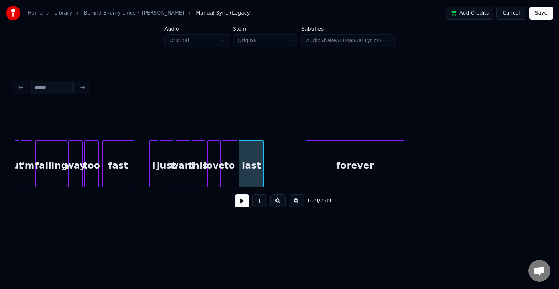
click at [239, 207] on button at bounding box center [242, 200] width 15 height 13
drag, startPoint x: 239, startPoint y: 207, endPoint x: 256, endPoint y: 177, distance: 35.2
click at [239, 207] on button at bounding box center [242, 200] width 15 height 13
click at [286, 167] on div at bounding box center [285, 164] width 2 height 46
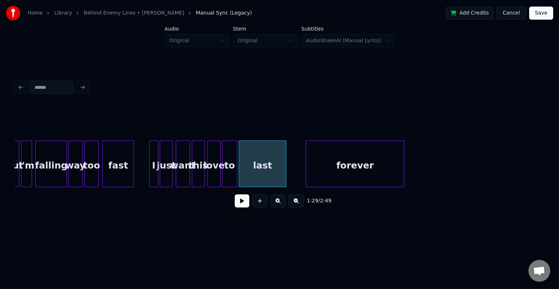
click at [242, 207] on button at bounding box center [242, 200] width 15 height 13
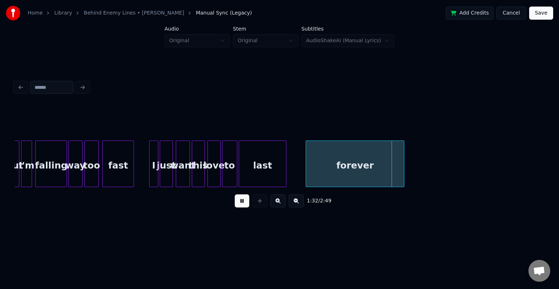
click at [242, 202] on button at bounding box center [242, 200] width 15 height 13
click at [286, 186] on div "just want this love to last forever I fast too way falling I'm But" at bounding box center [280, 163] width 530 height 47
click at [287, 184] on div "just want this love to last forever I fast too way falling I'm But" at bounding box center [280, 163] width 530 height 47
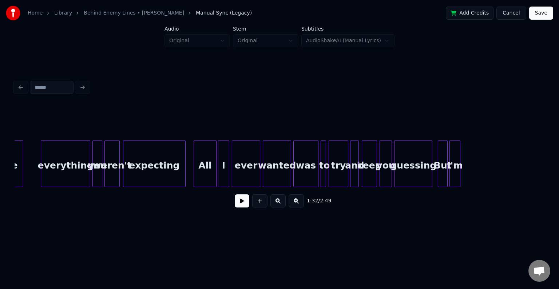
scroll to position [0, 4017]
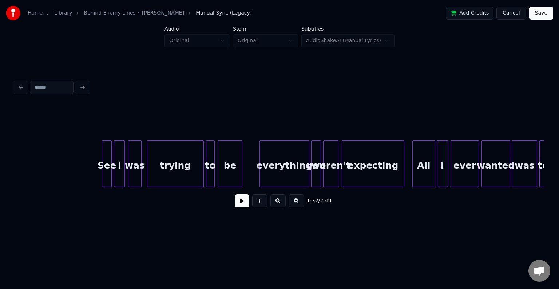
click at [246, 202] on button at bounding box center [242, 200] width 15 height 13
click at [245, 203] on button at bounding box center [242, 200] width 15 height 13
click at [94, 173] on div "See" at bounding box center [93, 165] width 9 height 49
click at [104, 169] on div "I" at bounding box center [106, 165] width 10 height 49
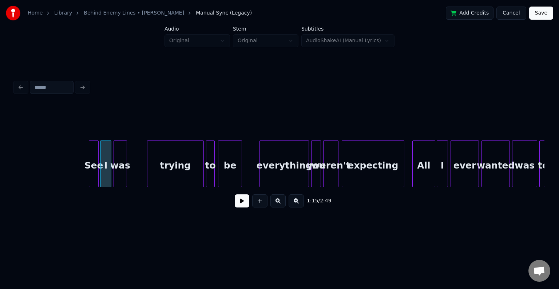
click at [121, 170] on div "was" at bounding box center [120, 165] width 12 height 49
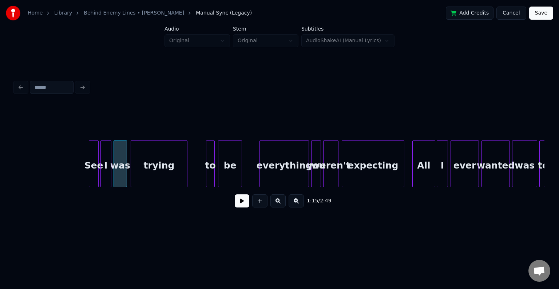
click at [154, 157] on div "trying" at bounding box center [159, 165] width 56 height 49
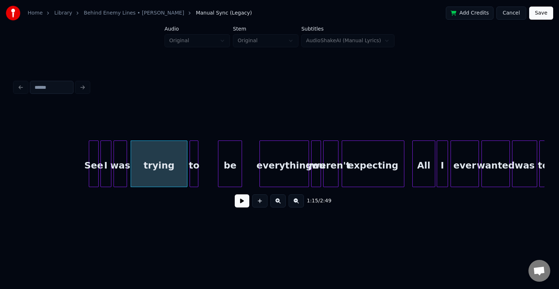
click at [193, 168] on div "to" at bounding box center [194, 165] width 8 height 49
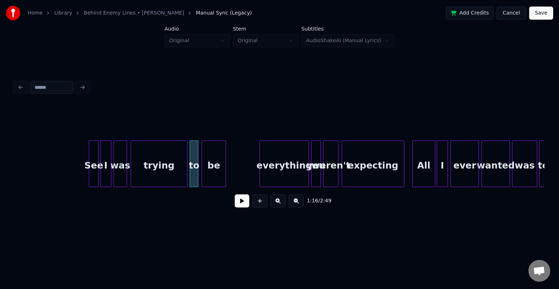
click at [211, 170] on div "be" at bounding box center [213, 165] width 23 height 49
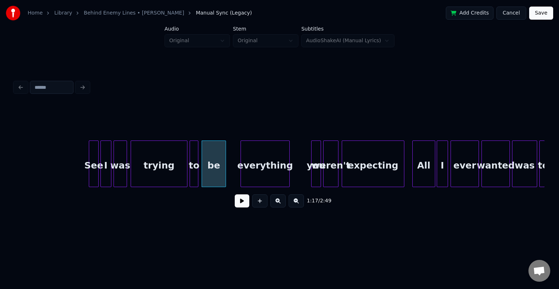
click at [264, 173] on div "everything" at bounding box center [265, 165] width 48 height 49
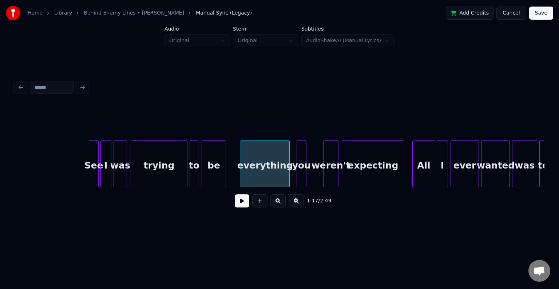
click at [301, 174] on div "you" at bounding box center [301, 165] width 9 height 49
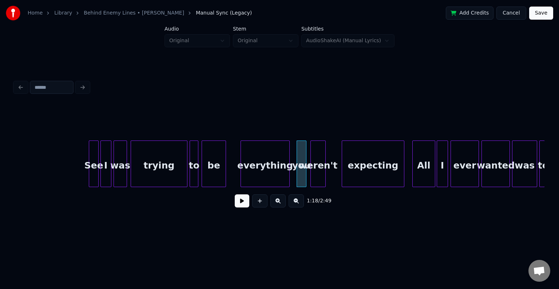
click at [322, 175] on div "weren't" at bounding box center [318, 165] width 15 height 49
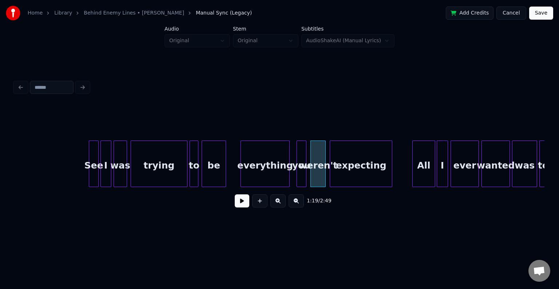
click at [357, 175] on div "expecting" at bounding box center [361, 165] width 62 height 49
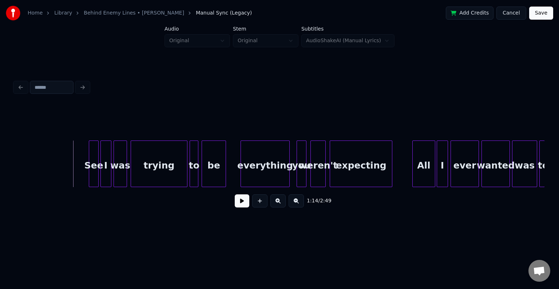
click at [245, 203] on button at bounding box center [242, 200] width 15 height 13
click at [243, 205] on button at bounding box center [242, 200] width 15 height 13
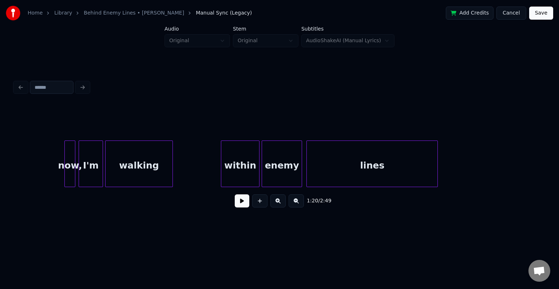
scroll to position [0, 3102]
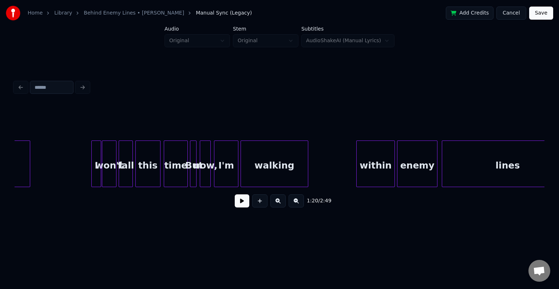
drag, startPoint x: 78, startPoint y: 175, endPoint x: 121, endPoint y: 174, distance: 42.6
click at [241, 207] on button at bounding box center [242, 200] width 15 height 13
click at [150, 179] on div "this" at bounding box center [148, 165] width 25 height 49
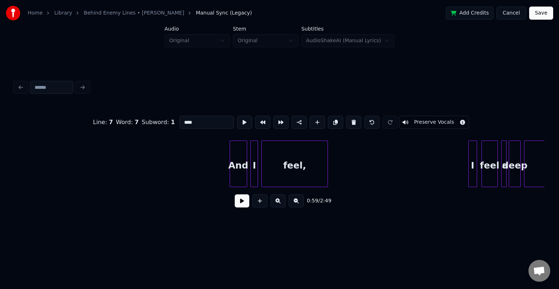
scroll to position [0, 582]
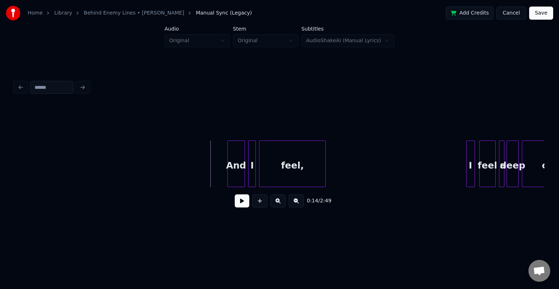
drag, startPoint x: 232, startPoint y: 200, endPoint x: 235, endPoint y: 204, distance: 4.6
click at [235, 204] on div "0:14 / 2:49" at bounding box center [279, 201] width 518 height 16
click at [243, 203] on button at bounding box center [242, 200] width 15 height 13
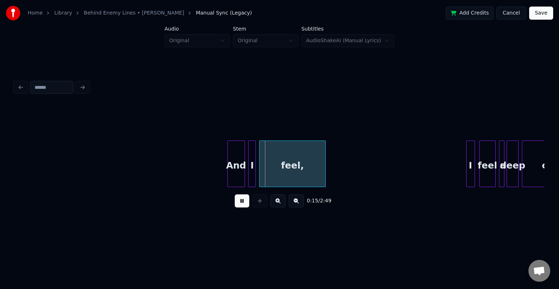
click at [238, 171] on div "And" at bounding box center [236, 165] width 17 height 49
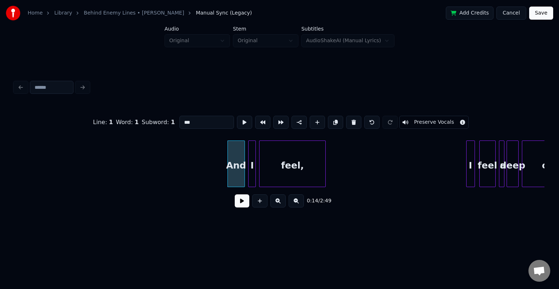
click at [246, 207] on button at bounding box center [242, 200] width 15 height 13
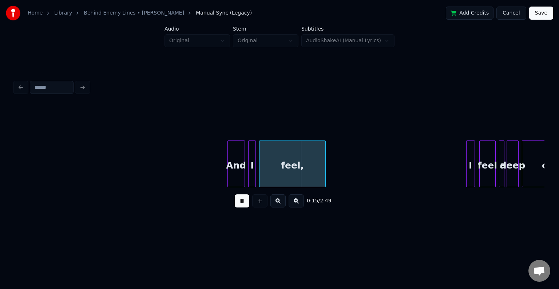
click at [284, 156] on div "feel," at bounding box center [292, 165] width 66 height 49
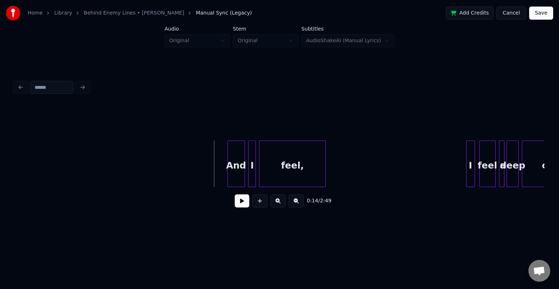
click at [242, 200] on button at bounding box center [242, 200] width 15 height 13
click at [235, 165] on div "And" at bounding box center [231, 165] width 17 height 49
click at [245, 167] on div "I" at bounding box center [245, 165] width 7 height 49
click at [253, 166] on div at bounding box center [254, 164] width 2 height 46
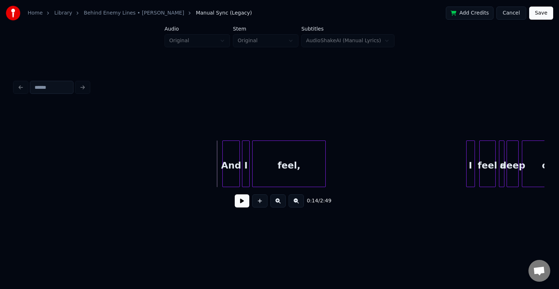
click at [237, 204] on button at bounding box center [242, 200] width 15 height 13
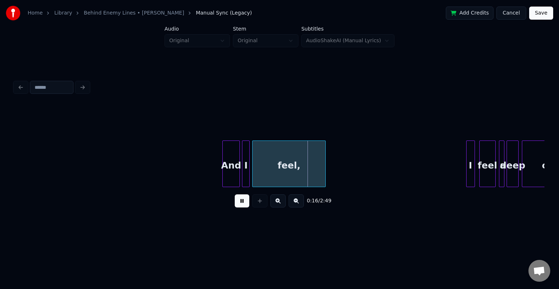
click at [282, 167] on div "feel," at bounding box center [289, 165] width 73 height 49
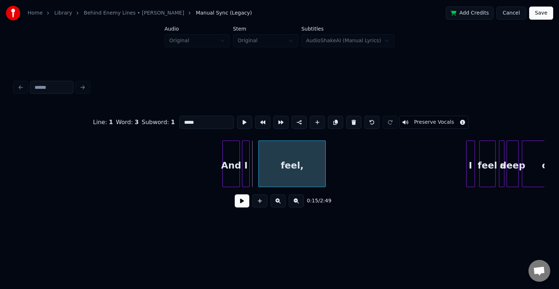
click at [260, 168] on div at bounding box center [260, 164] width 2 height 46
click at [256, 166] on div at bounding box center [255, 164] width 2 height 46
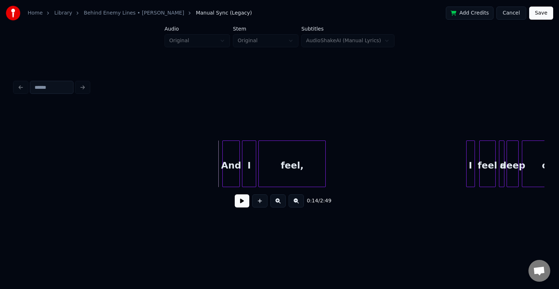
click at [239, 202] on button at bounding box center [242, 200] width 15 height 13
click at [490, 175] on div "feel" at bounding box center [488, 165] width 16 height 49
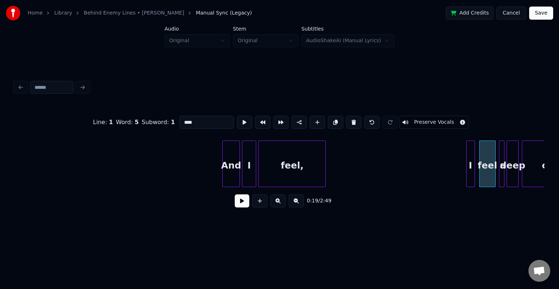
click at [507, 173] on div at bounding box center [508, 164] width 2 height 46
click at [244, 207] on button at bounding box center [242, 200] width 15 height 13
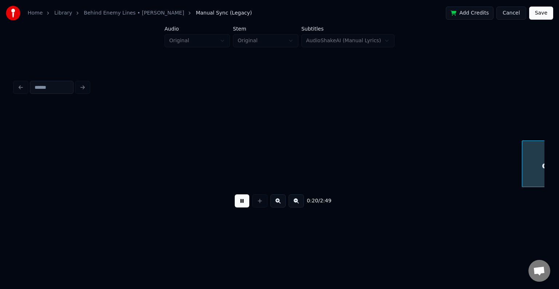
scroll to position [0, 1112]
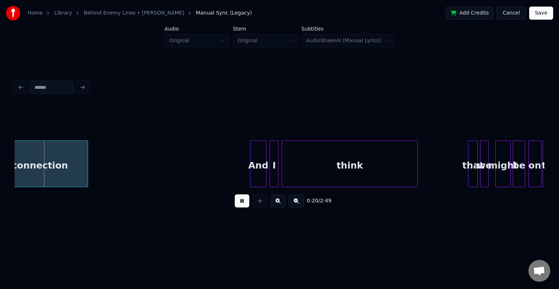
drag, startPoint x: 244, startPoint y: 207, endPoint x: 106, endPoint y: 199, distance: 138.1
click at [243, 207] on button at bounding box center [242, 200] width 15 height 13
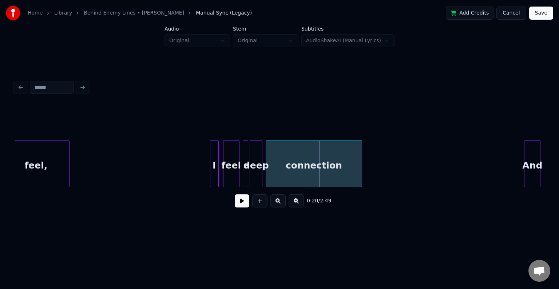
scroll to position [0, 836]
click at [247, 203] on button at bounding box center [242, 200] width 15 height 13
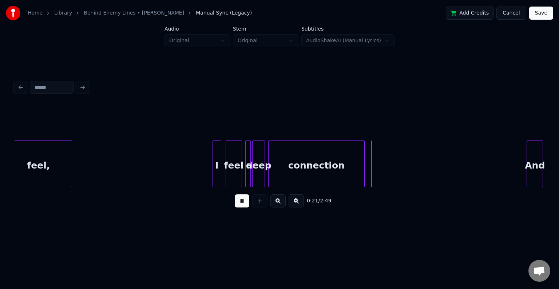
click at [261, 166] on div "deep" at bounding box center [259, 165] width 12 height 49
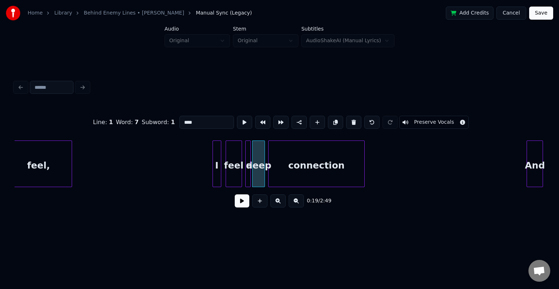
click at [513, 14] on button "Cancel" at bounding box center [510, 13] width 29 height 13
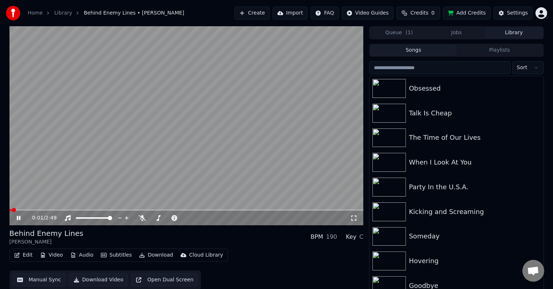
click at [18, 216] on icon at bounding box center [19, 218] width 4 height 4
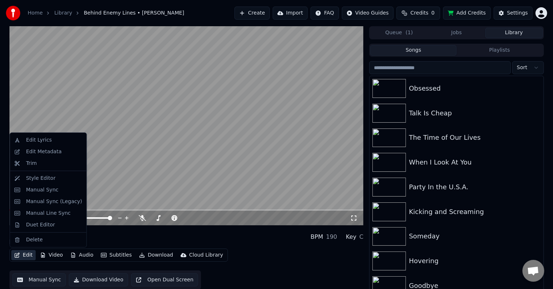
click at [27, 254] on button "Edit" at bounding box center [23, 255] width 24 height 10
click at [31, 200] on div "Manual Sync (Legacy)" at bounding box center [54, 201] width 56 height 7
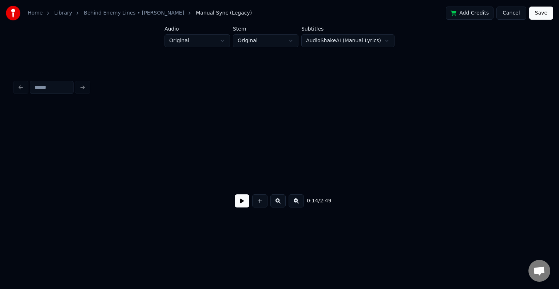
scroll to position [0, 795]
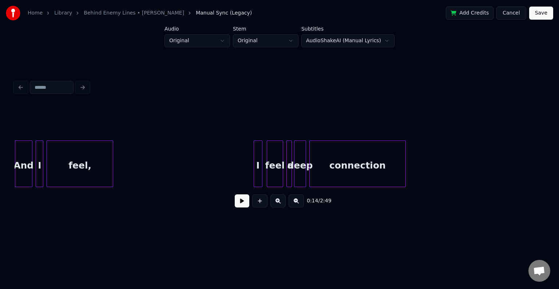
click at [245, 207] on button at bounding box center [242, 200] width 15 height 13
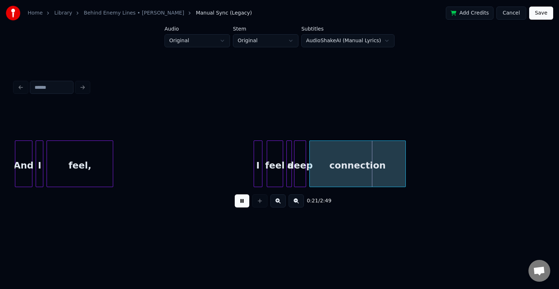
click at [299, 172] on div "deep" at bounding box center [299, 165] width 11 height 49
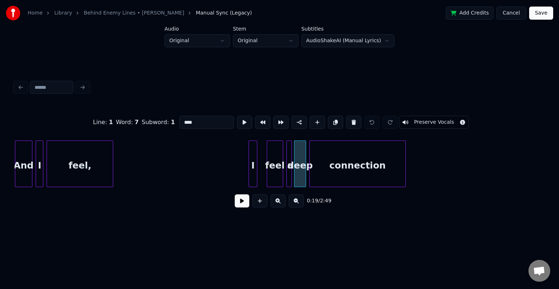
click at [254, 174] on div "I" at bounding box center [253, 165] width 8 height 49
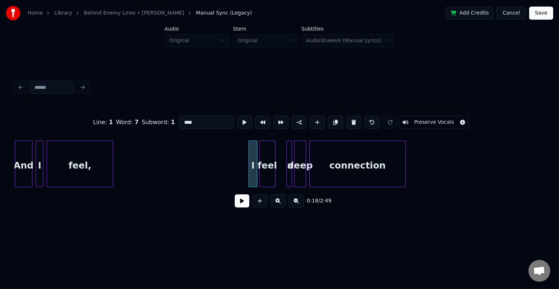
click at [269, 175] on div "feel" at bounding box center [267, 165] width 16 height 49
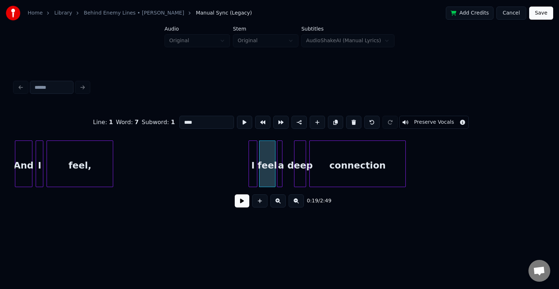
click at [283, 175] on div "a" at bounding box center [280, 165] width 7 height 49
click at [293, 175] on div "deep" at bounding box center [290, 165] width 11 height 49
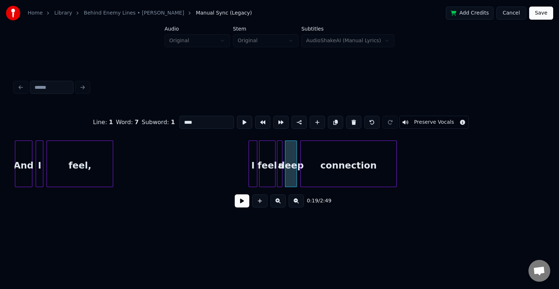
click at [313, 175] on div "connection" at bounding box center [349, 165] width 96 height 49
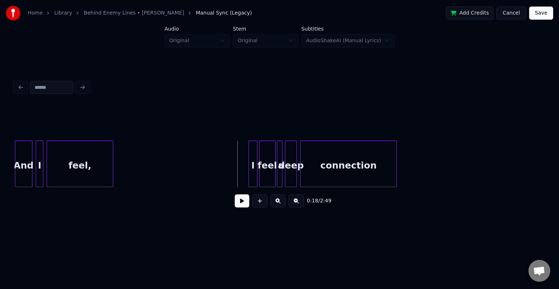
click at [242, 203] on button at bounding box center [242, 200] width 15 height 13
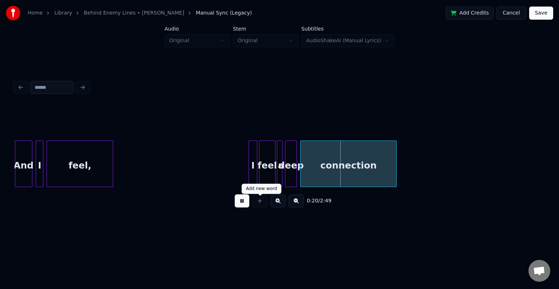
click at [317, 167] on div "connection" at bounding box center [349, 165] width 96 height 49
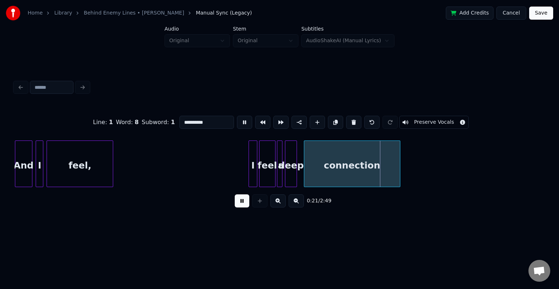
click at [321, 173] on div "connection" at bounding box center [352, 165] width 96 height 49
click at [295, 170] on div at bounding box center [295, 164] width 2 height 46
type input "****"
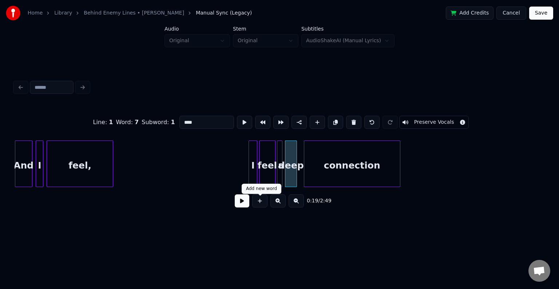
click at [237, 205] on button at bounding box center [242, 200] width 15 height 13
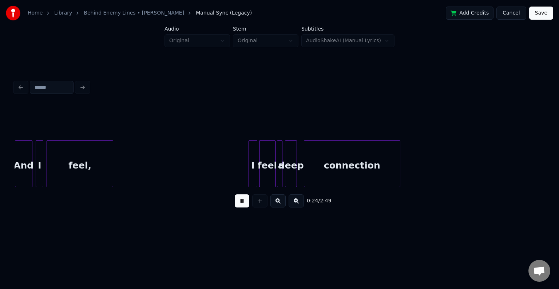
scroll to position [0, 1324]
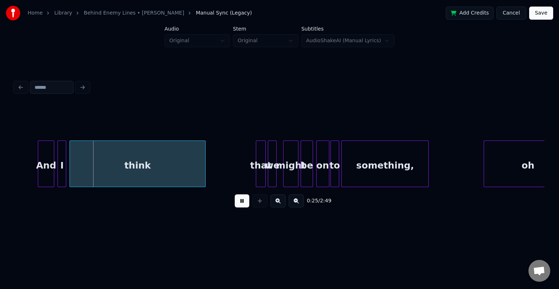
click at [245, 199] on button at bounding box center [242, 200] width 15 height 13
click at [42, 172] on div "And" at bounding box center [39, 165] width 16 height 49
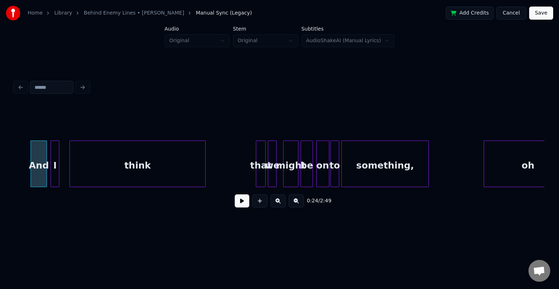
click at [56, 171] on div "I" at bounding box center [55, 165] width 8 height 49
click at [237, 200] on button at bounding box center [242, 200] width 15 height 13
click at [139, 162] on div "think" at bounding box center [130, 165] width 135 height 49
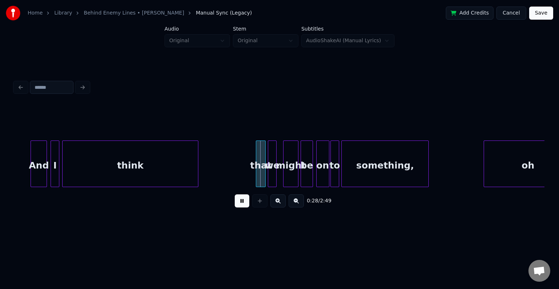
click at [243, 207] on button at bounding box center [242, 200] width 15 height 13
click at [254, 175] on div "that" at bounding box center [254, 165] width 9 height 49
click at [263, 175] on div "we" at bounding box center [265, 165] width 8 height 49
click at [278, 172] on div "might" at bounding box center [278, 165] width 15 height 49
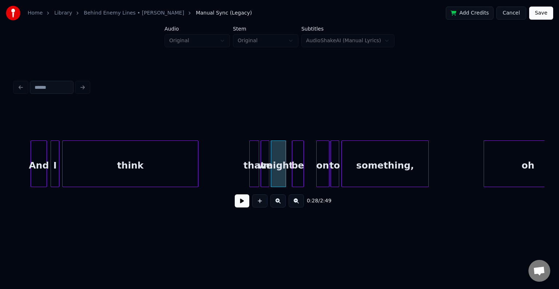
click at [298, 172] on div "be" at bounding box center [297, 165] width 11 height 49
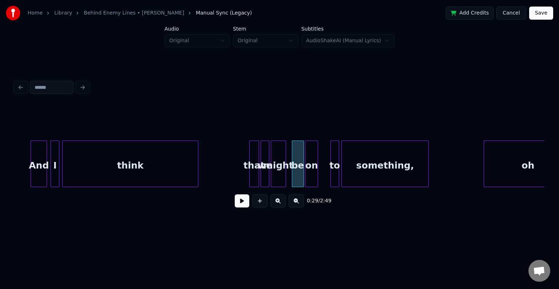
click at [313, 170] on div "on" at bounding box center [311, 165] width 12 height 49
click at [325, 172] on div "to" at bounding box center [324, 165] width 8 height 49
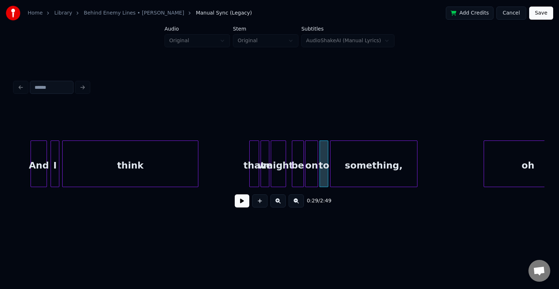
click at [354, 169] on div "something," at bounding box center [373, 165] width 87 height 49
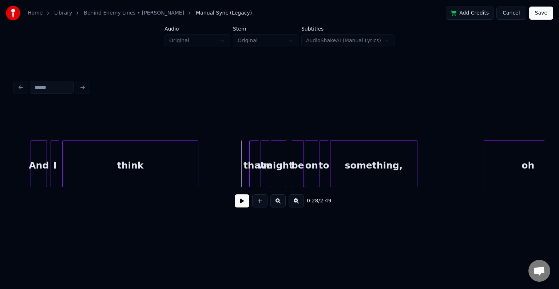
click at [243, 202] on button at bounding box center [242, 200] width 15 height 13
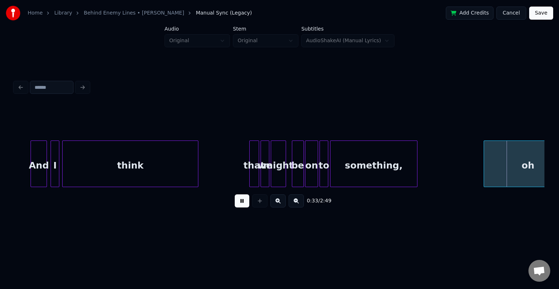
click at [243, 202] on button at bounding box center [242, 200] width 15 height 13
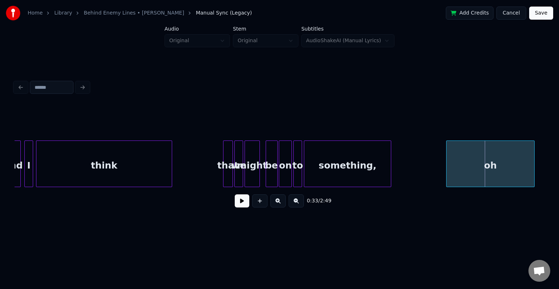
click at [494, 176] on div "oh" at bounding box center [490, 165] width 88 height 49
click at [242, 202] on button at bounding box center [242, 200] width 15 height 13
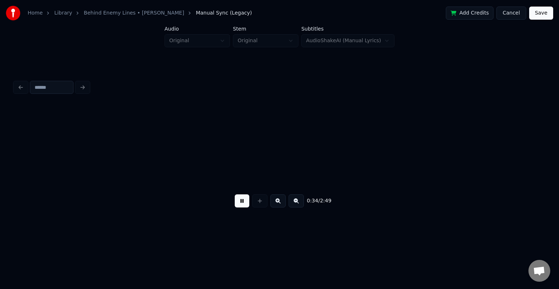
scroll to position [0, 1881]
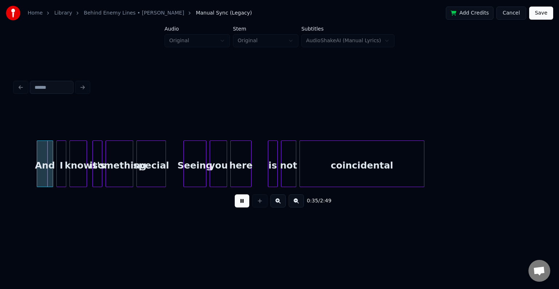
click at [242, 202] on button at bounding box center [242, 200] width 15 height 13
click at [39, 171] on div "And" at bounding box center [36, 165] width 16 height 49
click at [54, 171] on div "I" at bounding box center [51, 165] width 9 height 49
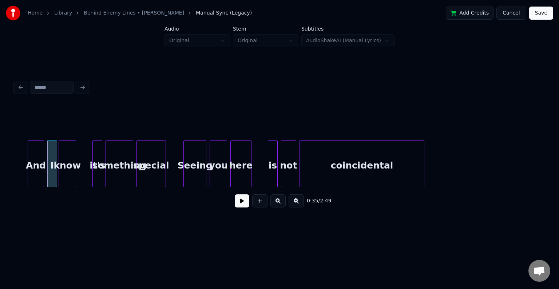
click at [70, 174] on div "know" at bounding box center [67, 165] width 17 height 49
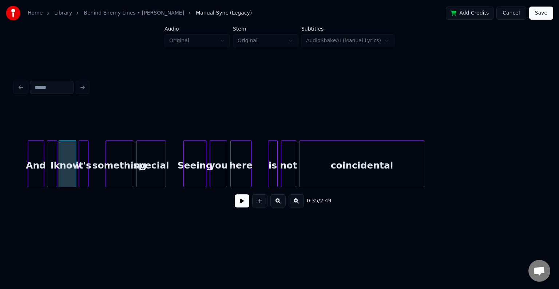
click at [85, 171] on div "it's" at bounding box center [83, 165] width 9 height 49
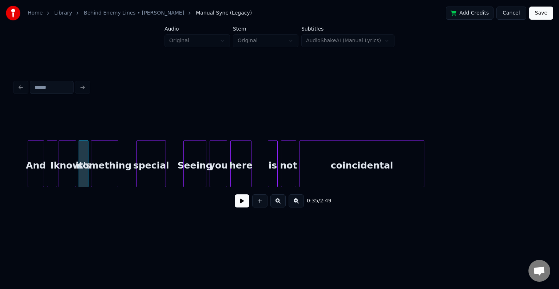
click at [107, 176] on div "something" at bounding box center [104, 165] width 27 height 49
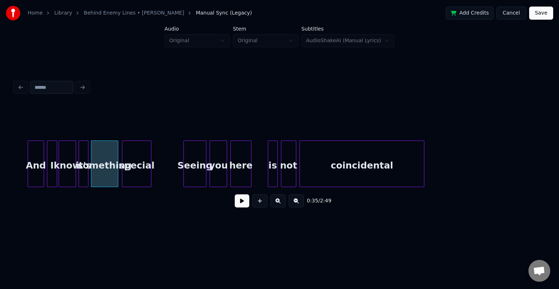
click at [133, 176] on div "special" at bounding box center [136, 165] width 29 height 49
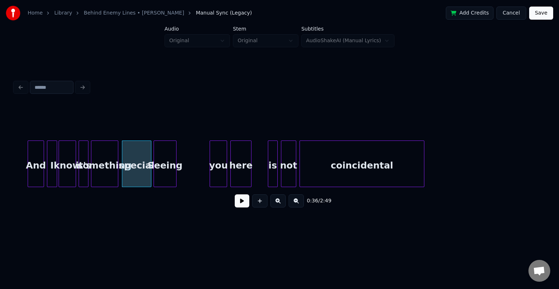
click at [165, 172] on div "Seeing" at bounding box center [165, 165] width 22 height 49
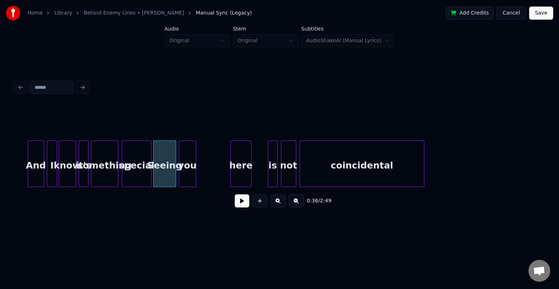
click at [184, 172] on div "you" at bounding box center [187, 165] width 17 height 49
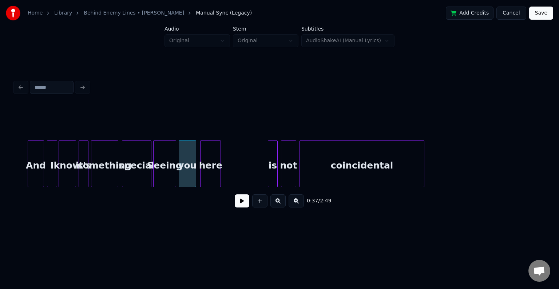
click at [212, 170] on div "here" at bounding box center [210, 165] width 20 height 49
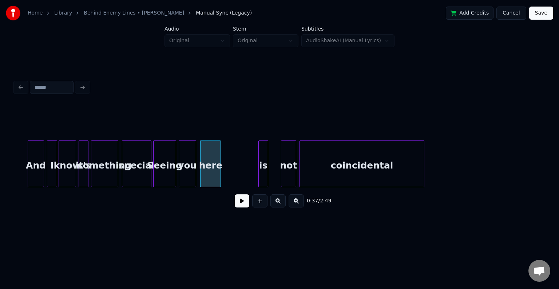
click at [263, 168] on div "is" at bounding box center [263, 165] width 9 height 49
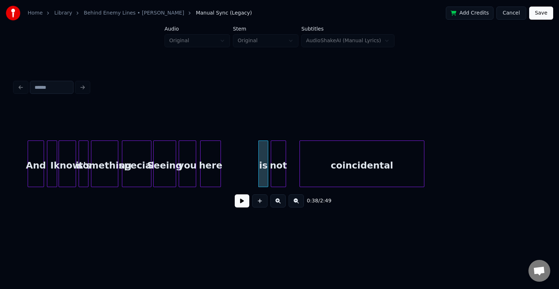
click at [277, 170] on div "not" at bounding box center [278, 165] width 15 height 49
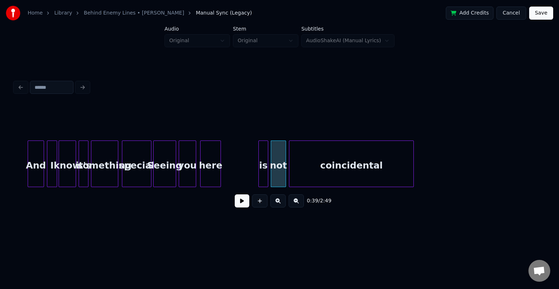
click at [353, 169] on div "coincidental" at bounding box center [351, 165] width 124 height 49
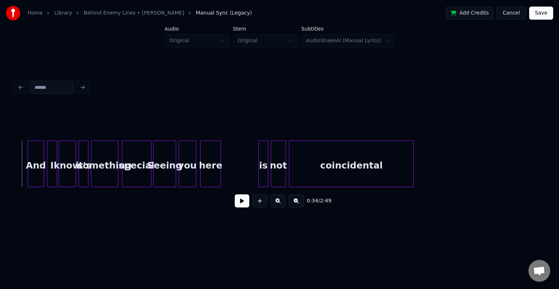
click at [242, 202] on button at bounding box center [242, 200] width 15 height 13
click at [243, 204] on button at bounding box center [242, 200] width 15 height 13
click at [233, 164] on div "here" at bounding box center [233, 165] width 20 height 49
click at [211, 178] on div "you" at bounding box center [212, 165] width 17 height 49
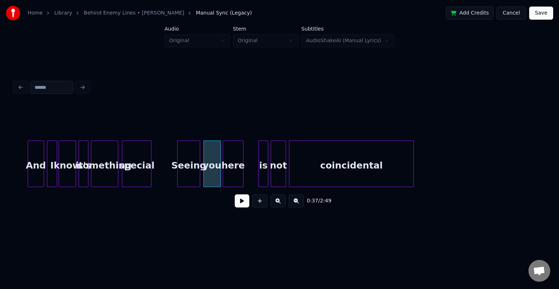
click at [185, 171] on div "Seeing" at bounding box center [189, 165] width 22 height 49
click at [236, 205] on button at bounding box center [242, 200] width 15 height 13
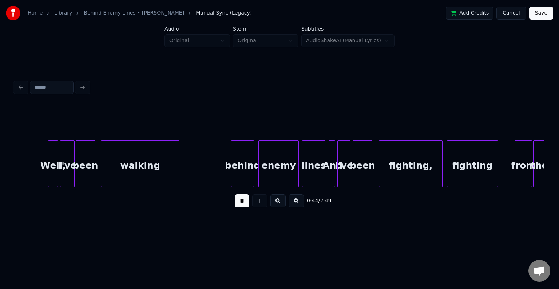
click at [243, 202] on button at bounding box center [242, 200] width 15 height 13
click at [44, 179] on div "Well," at bounding box center [42, 165] width 9 height 49
click at [56, 174] on div "I've" at bounding box center [56, 165] width 13 height 49
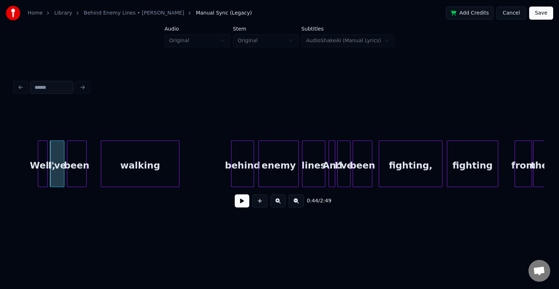
click at [75, 168] on div "been" at bounding box center [76, 165] width 19 height 49
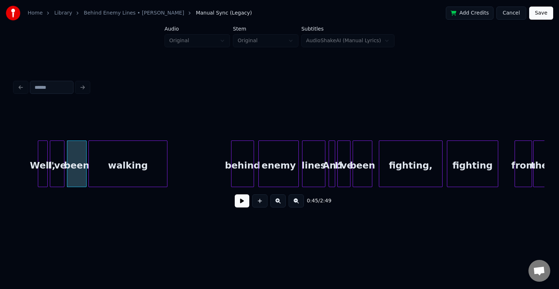
click at [123, 170] on div "walking" at bounding box center [128, 165] width 78 height 49
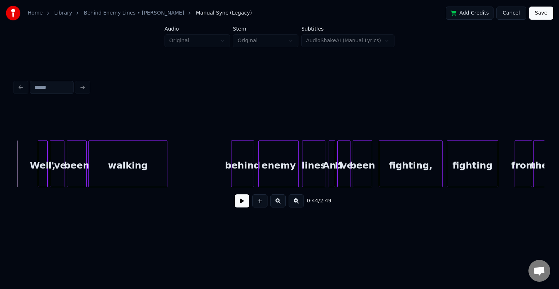
click at [243, 199] on button at bounding box center [242, 200] width 15 height 13
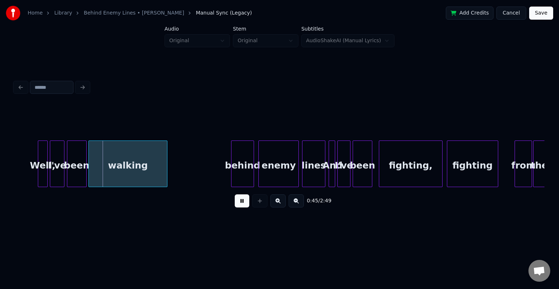
click at [243, 202] on button at bounding box center [242, 200] width 15 height 13
click at [57, 175] on div "I've" at bounding box center [56, 165] width 13 height 49
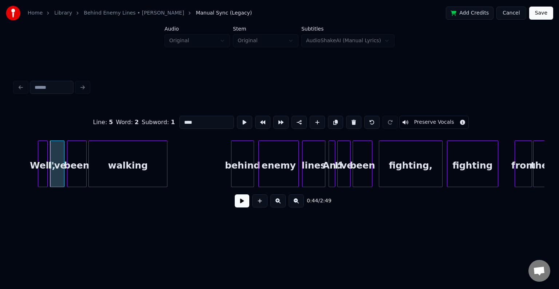
click at [237, 203] on button at bounding box center [242, 200] width 15 height 13
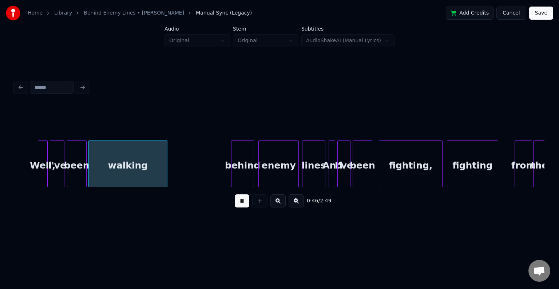
click at [62, 168] on div at bounding box center [63, 164] width 2 height 46
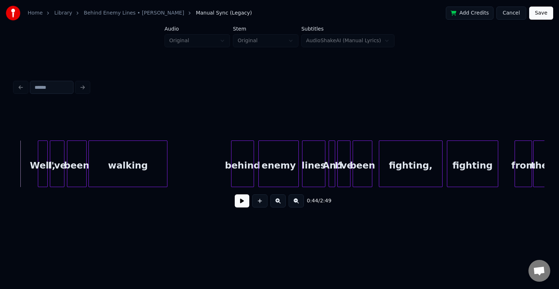
click at [244, 206] on button at bounding box center [242, 200] width 15 height 13
click at [244, 204] on button at bounding box center [242, 200] width 15 height 13
click at [231, 173] on div "behind" at bounding box center [233, 165] width 22 height 49
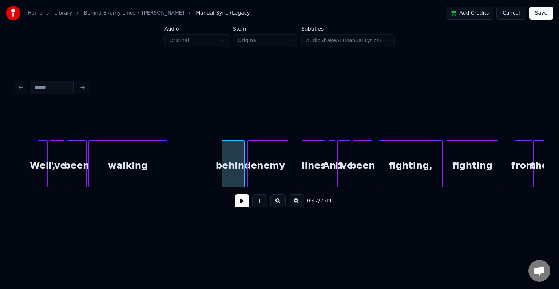
click at [270, 175] on div "enemy" at bounding box center [268, 165] width 40 height 49
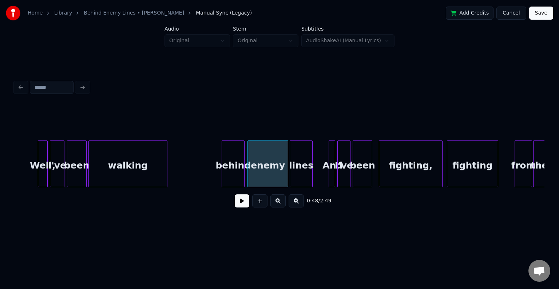
click at [300, 172] on div "lines" at bounding box center [301, 165] width 22 height 49
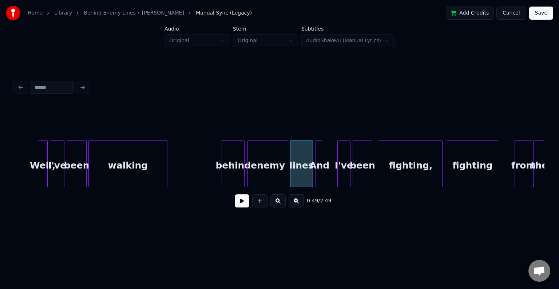
click at [318, 176] on div "And" at bounding box center [319, 165] width 7 height 49
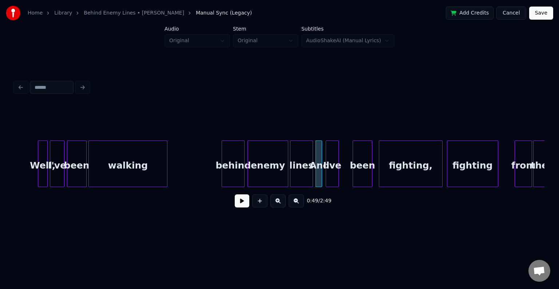
click at [333, 172] on div "I've" at bounding box center [332, 165] width 12 height 49
click at [351, 168] on div "been" at bounding box center [352, 165] width 19 height 49
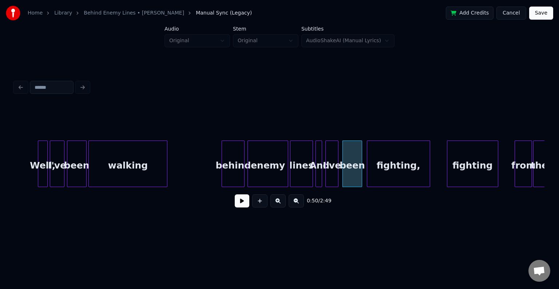
click at [380, 167] on div "fighting," at bounding box center [398, 165] width 63 height 49
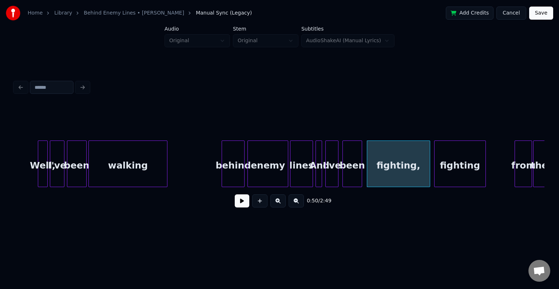
click at [459, 170] on div "fighting" at bounding box center [459, 165] width 51 height 49
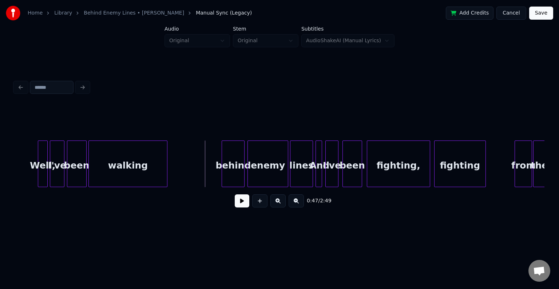
click at [241, 207] on button at bounding box center [242, 200] width 15 height 13
click at [240, 206] on button at bounding box center [242, 200] width 15 height 13
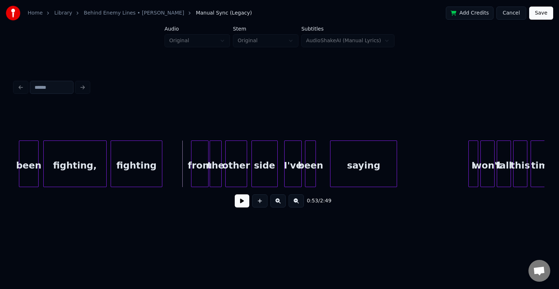
scroll to position [0, 2775]
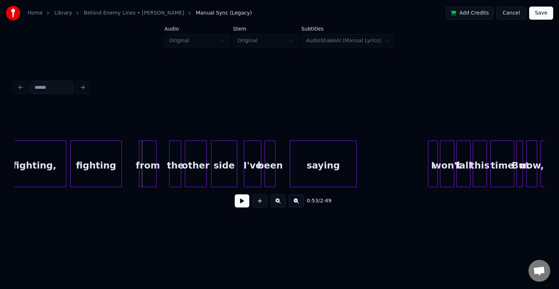
click at [151, 170] on div "from" at bounding box center [147, 165] width 17 height 49
click at [167, 165] on div "the" at bounding box center [164, 165] width 11 height 49
click at [181, 173] on div "other" at bounding box center [183, 165] width 21 height 49
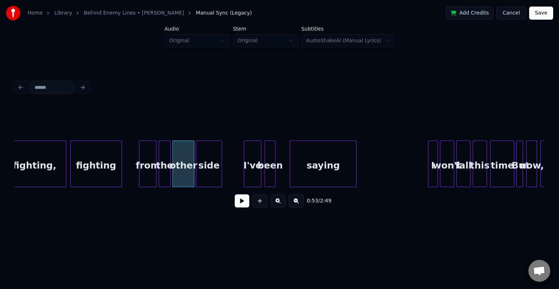
click at [212, 168] on div "side" at bounding box center [208, 165] width 25 height 49
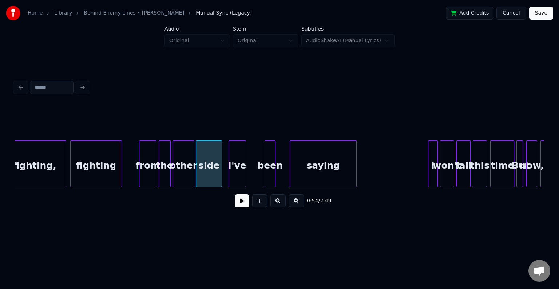
click at [238, 174] on div "I've" at bounding box center [237, 165] width 17 height 49
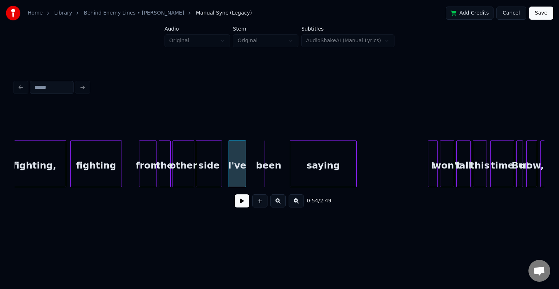
click at [265, 170] on div at bounding box center [266, 164] width 2 height 46
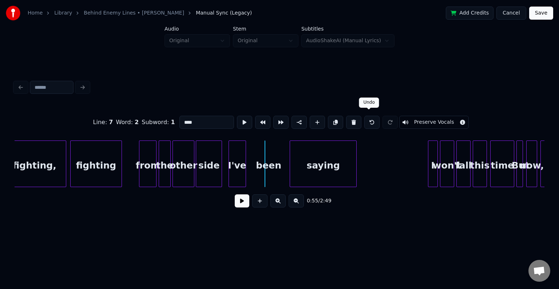
click at [369, 120] on button at bounding box center [371, 122] width 15 height 13
click at [254, 171] on div "been" at bounding box center [255, 165] width 10 height 49
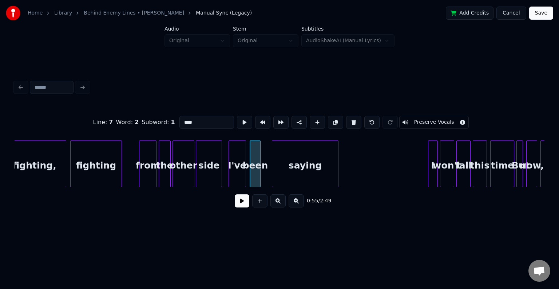
click at [313, 166] on div "saying" at bounding box center [305, 165] width 66 height 49
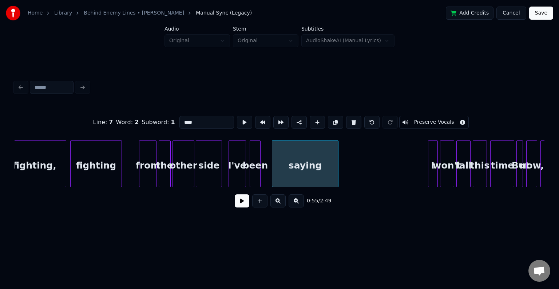
drag, startPoint x: 130, startPoint y: 167, endPoint x: 196, endPoint y: 182, distance: 67.7
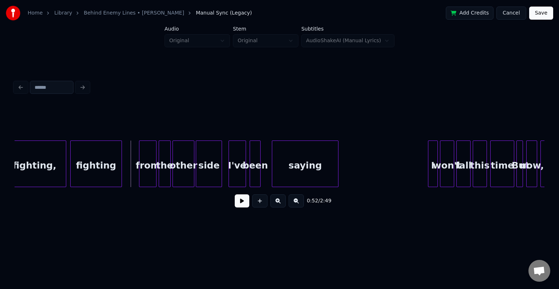
click at [236, 207] on button at bounding box center [242, 200] width 15 height 13
click at [239, 207] on button at bounding box center [242, 200] width 15 height 13
click at [240, 202] on button at bounding box center [242, 200] width 15 height 13
drag, startPoint x: 240, startPoint y: 202, endPoint x: 353, endPoint y: 166, distance: 118.6
click at [240, 202] on button at bounding box center [242, 200] width 15 height 13
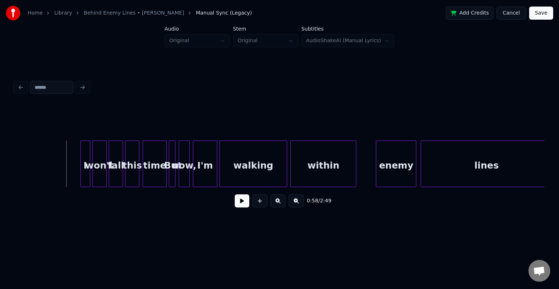
scroll to position [0, 3139]
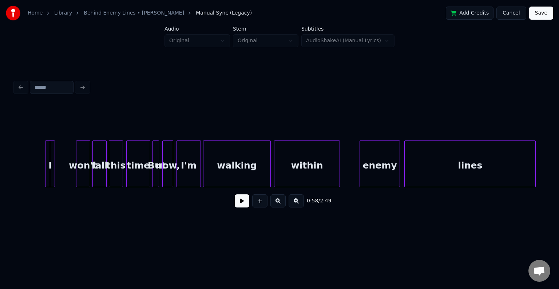
click at [50, 170] on div "I" at bounding box center [49, 165] width 9 height 49
click at [65, 169] on div "won't" at bounding box center [64, 165] width 13 height 49
click at [82, 167] on div "fall" at bounding box center [80, 165] width 13 height 49
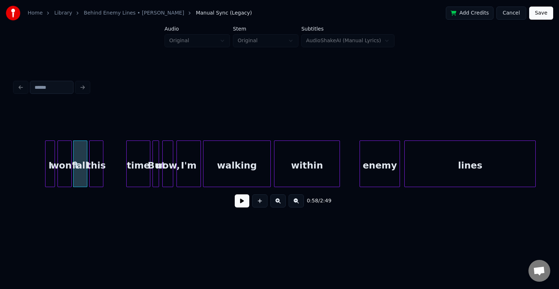
click at [98, 166] on div "this" at bounding box center [96, 165] width 13 height 49
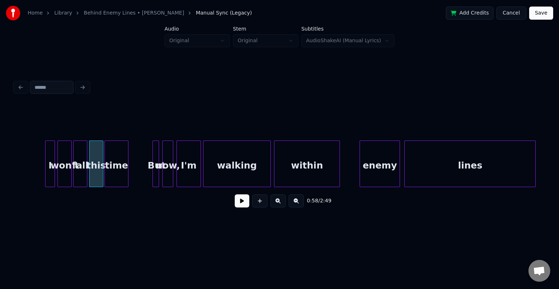
click at [120, 166] on div "time" at bounding box center [116, 165] width 23 height 49
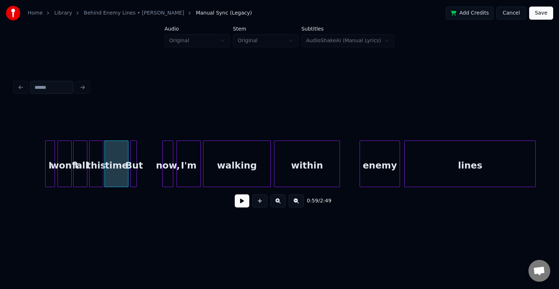
click at [134, 175] on div "But" at bounding box center [134, 165] width 7 height 49
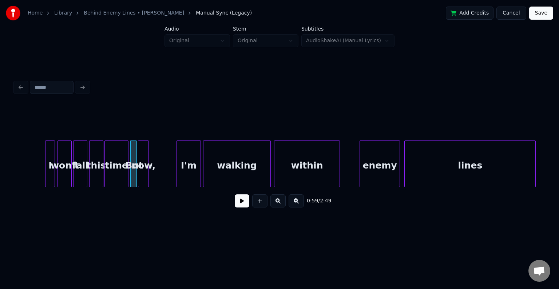
click at [145, 176] on div "now," at bounding box center [143, 165] width 10 height 49
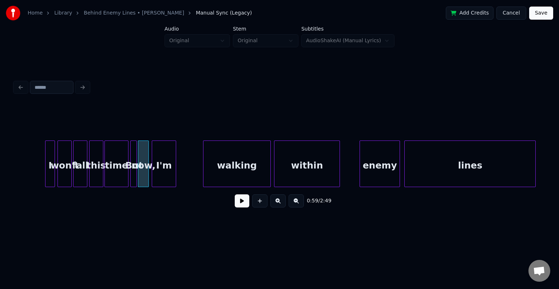
click at [162, 176] on div "I'm" at bounding box center [163, 165] width 23 height 49
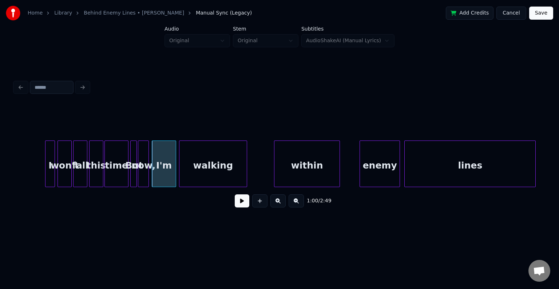
click at [198, 176] on div "walking" at bounding box center [212, 165] width 67 height 49
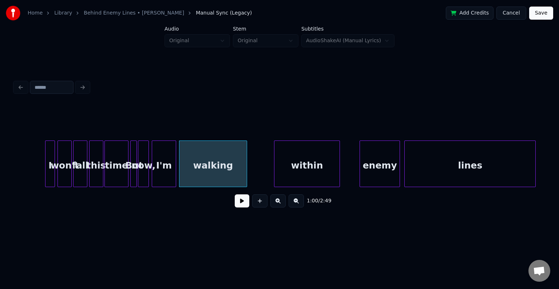
drag, startPoint x: 28, startPoint y: 167, endPoint x: 71, endPoint y: 167, distance: 43.3
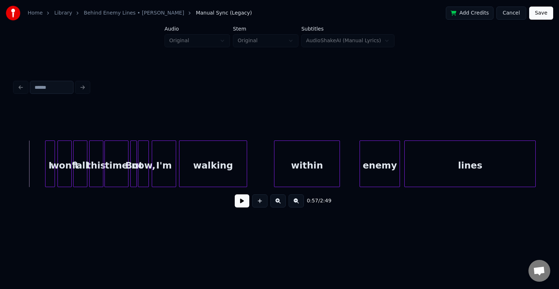
click at [236, 209] on div "0:57 / 2:49" at bounding box center [279, 201] width 518 height 16
click at [246, 202] on button at bounding box center [242, 200] width 15 height 13
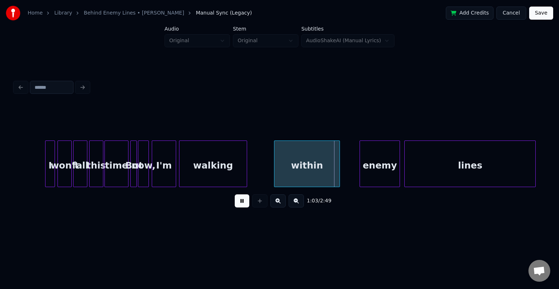
click at [246, 202] on button at bounding box center [242, 200] width 15 height 13
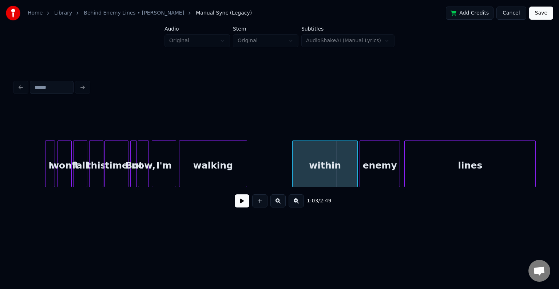
click at [326, 163] on div "within" at bounding box center [325, 165] width 65 height 49
click at [322, 163] on div at bounding box center [322, 164] width 2 height 46
click at [242, 205] on button at bounding box center [242, 200] width 15 height 13
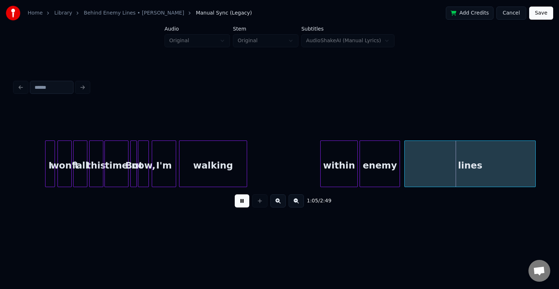
click at [239, 203] on button at bounding box center [242, 200] width 15 height 13
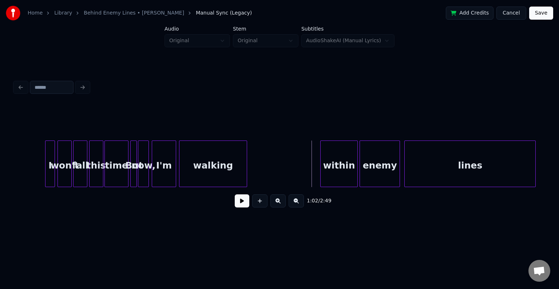
click at [240, 207] on button at bounding box center [242, 200] width 15 height 13
click at [242, 204] on button at bounding box center [242, 200] width 15 height 13
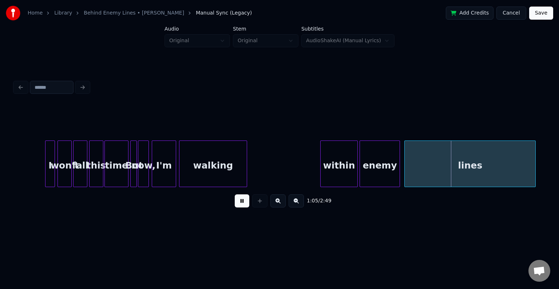
click at [242, 204] on button at bounding box center [242, 200] width 15 height 13
click at [376, 159] on div "enemy" at bounding box center [380, 165] width 40 height 49
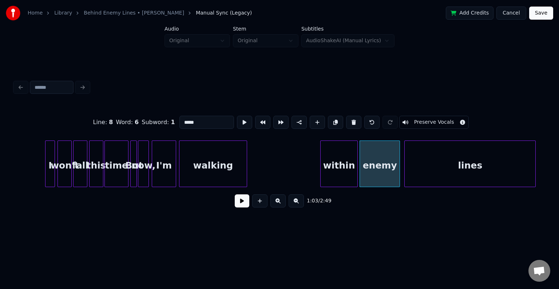
click at [236, 195] on div "1:03 / 2:49" at bounding box center [280, 201] width 530 height 28
click at [240, 202] on button at bounding box center [242, 200] width 15 height 13
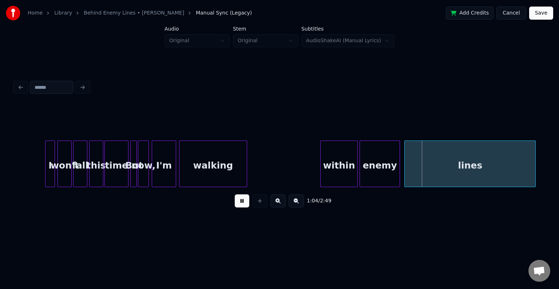
click at [240, 202] on button at bounding box center [242, 200] width 15 height 13
click at [345, 166] on div "within" at bounding box center [339, 165] width 37 height 49
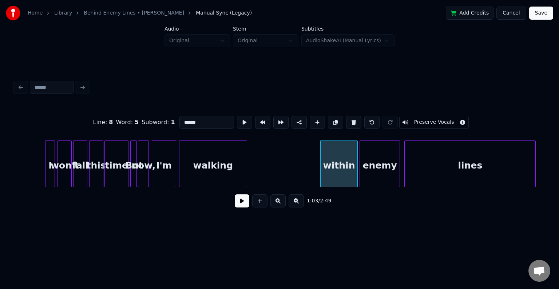
drag, startPoint x: 296, startPoint y: 150, endPoint x: 294, endPoint y: 158, distance: 8.3
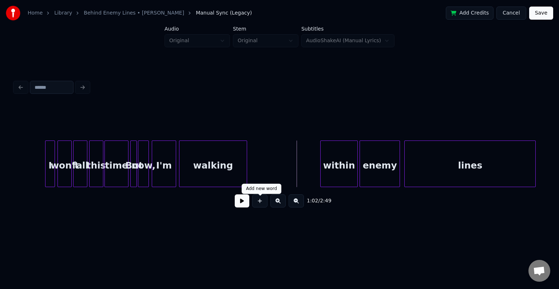
click at [240, 207] on button at bounding box center [242, 200] width 15 height 13
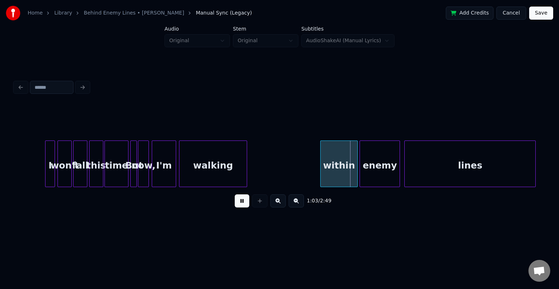
click at [240, 206] on button at bounding box center [242, 200] width 15 height 13
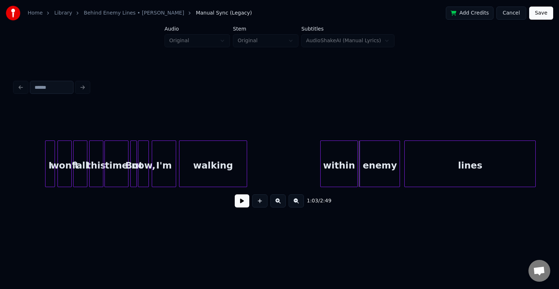
click at [244, 207] on button at bounding box center [242, 200] width 15 height 13
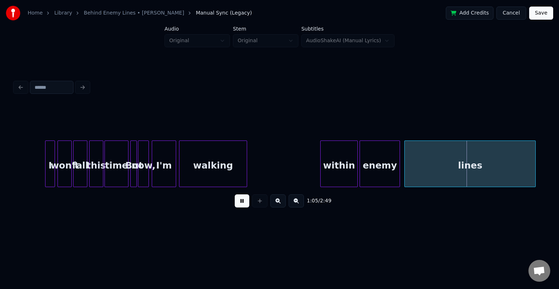
click at [244, 207] on button at bounding box center [242, 200] width 15 height 13
click at [389, 175] on div at bounding box center [389, 164] width 2 height 46
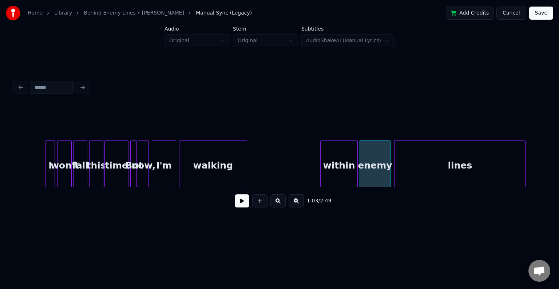
click at [412, 172] on div "lines" at bounding box center [459, 165] width 131 height 49
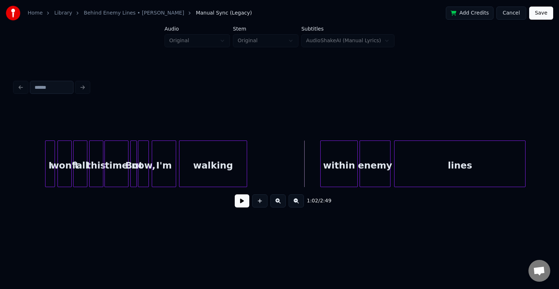
click at [244, 201] on button at bounding box center [242, 200] width 15 height 13
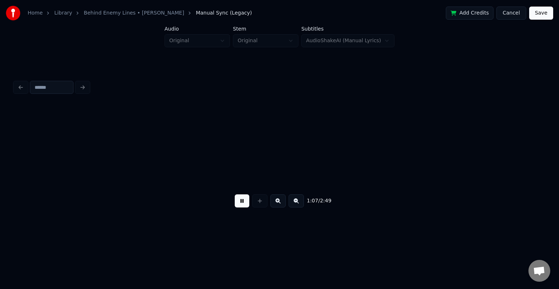
scroll to position [0, 3669]
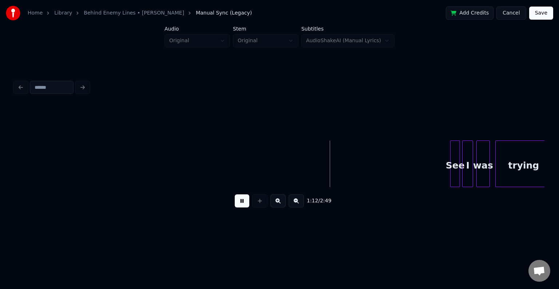
click at [242, 206] on button at bounding box center [242, 200] width 15 height 13
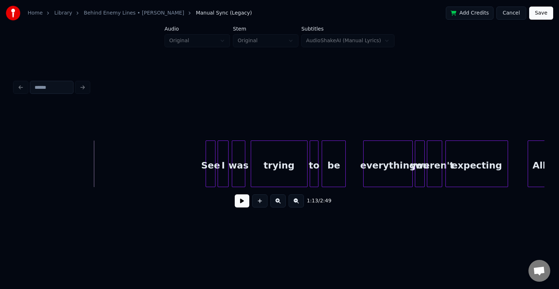
scroll to position [0, 3917]
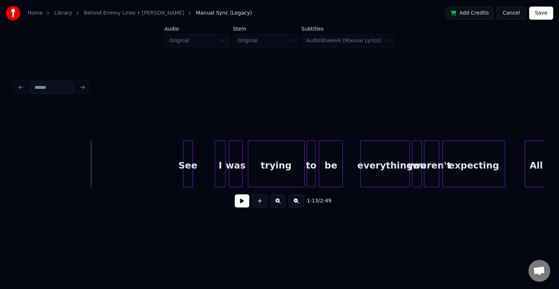
click at [188, 172] on div "See" at bounding box center [187, 165] width 9 height 49
click at [201, 175] on div "I" at bounding box center [201, 165] width 10 height 49
click at [214, 175] on div "was" at bounding box center [214, 165] width 12 height 49
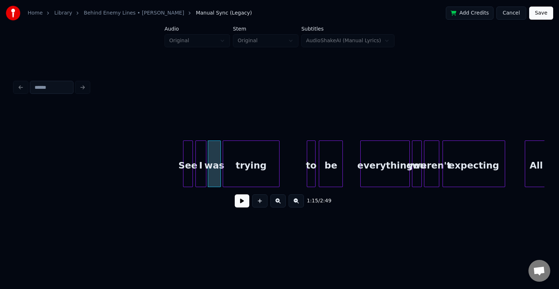
click at [254, 173] on div "trying" at bounding box center [251, 165] width 56 height 49
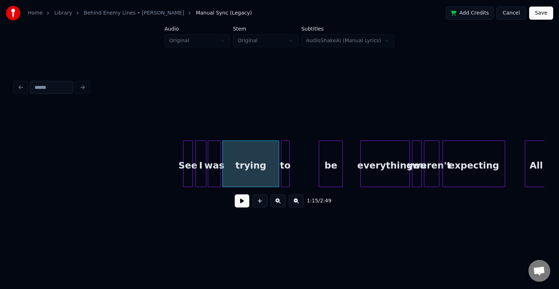
click at [286, 170] on div "to" at bounding box center [285, 165] width 8 height 49
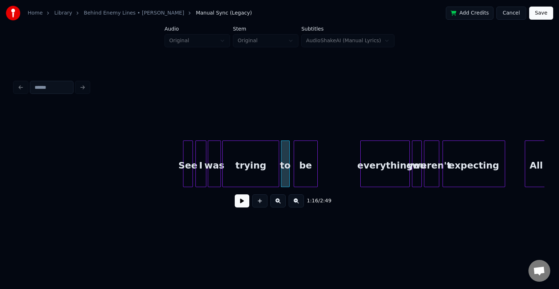
click at [304, 169] on div "be" at bounding box center [305, 165] width 23 height 49
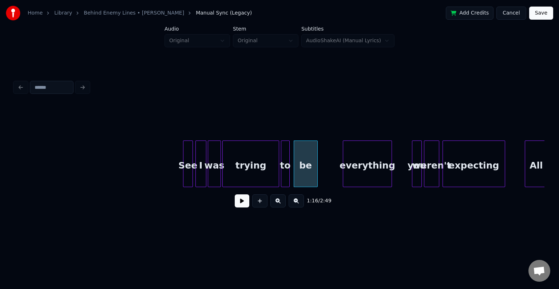
click at [360, 174] on div "everything" at bounding box center [367, 165] width 48 height 49
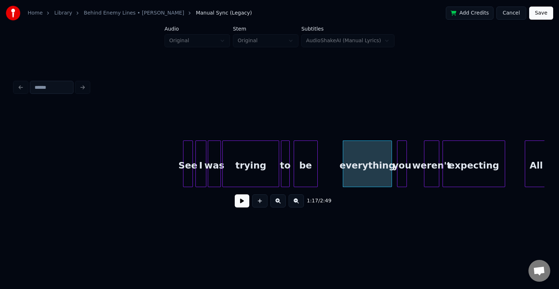
click at [401, 175] on div "you" at bounding box center [401, 165] width 9 height 49
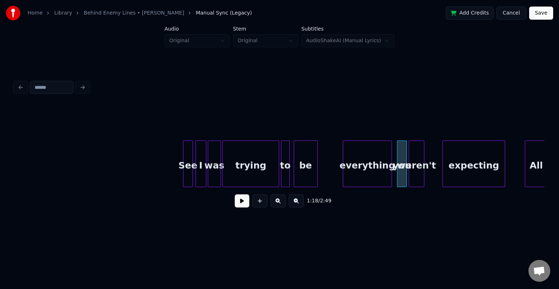
click at [416, 174] on div "weren't" at bounding box center [416, 165] width 15 height 49
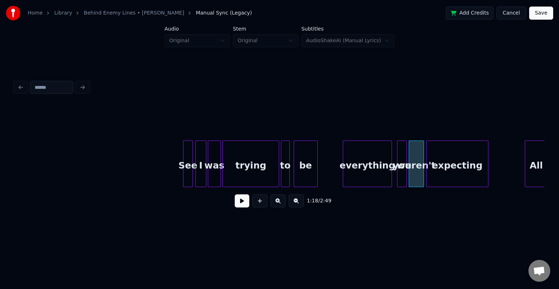
click at [452, 168] on div "expecting" at bounding box center [457, 165] width 62 height 49
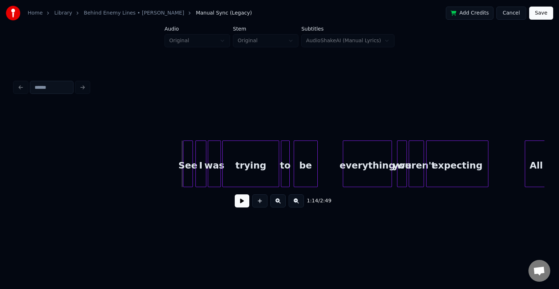
click at [247, 206] on button at bounding box center [242, 200] width 15 height 13
click at [255, 159] on div "trying" at bounding box center [251, 165] width 56 height 49
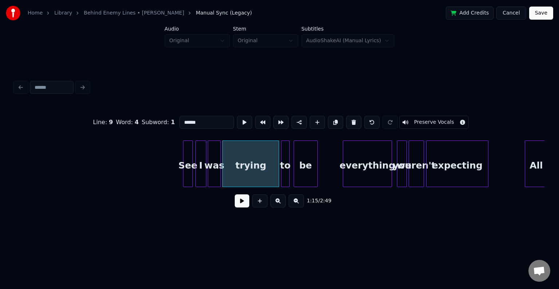
click at [239, 206] on button at bounding box center [242, 200] width 15 height 13
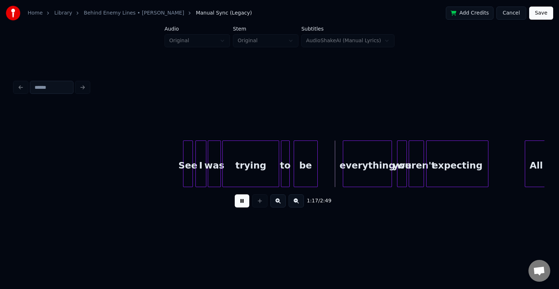
click at [239, 207] on button at bounding box center [242, 200] width 15 height 13
click at [325, 163] on div "be" at bounding box center [319, 165] width 23 height 49
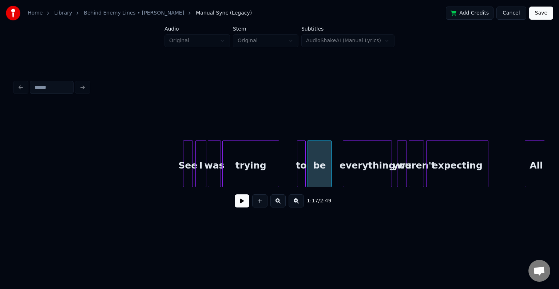
click at [301, 167] on div "to" at bounding box center [301, 165] width 8 height 49
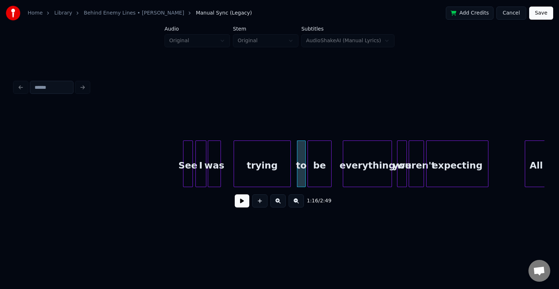
click at [272, 171] on div "trying" at bounding box center [262, 165] width 56 height 49
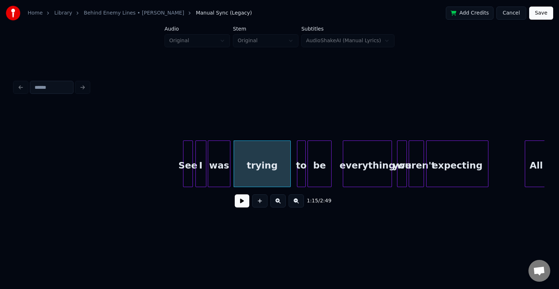
click at [230, 170] on div at bounding box center [229, 164] width 2 height 46
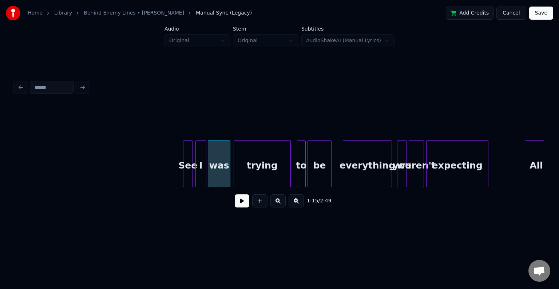
drag, startPoint x: 174, startPoint y: 179, endPoint x: 208, endPoint y: 182, distance: 34.0
click at [235, 206] on button at bounding box center [242, 200] width 15 height 13
click at [214, 175] on div "was" at bounding box center [219, 165] width 22 height 49
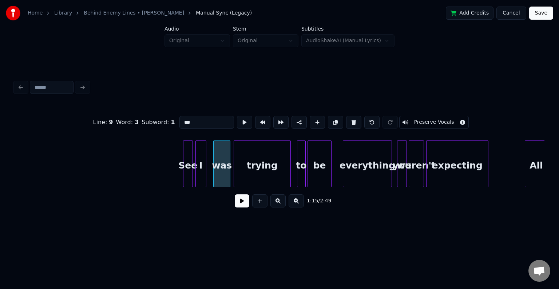
click at [215, 178] on div at bounding box center [215, 164] width 2 height 46
click at [207, 175] on div "I" at bounding box center [207, 165] width 10 height 49
click at [194, 173] on div "See" at bounding box center [193, 165] width 9 height 49
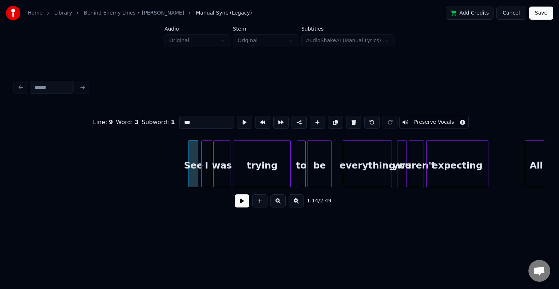
drag, startPoint x: 167, startPoint y: 175, endPoint x: 257, endPoint y: 190, distance: 91.0
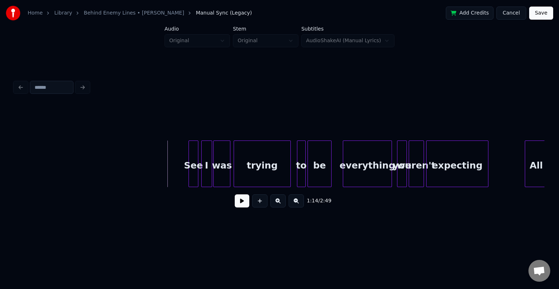
click at [234, 206] on div "1:14 / 2:49" at bounding box center [279, 201] width 518 height 16
click at [247, 200] on button at bounding box center [242, 200] width 15 height 13
click at [244, 205] on button at bounding box center [242, 200] width 15 height 13
click at [496, 168] on div at bounding box center [495, 164] width 2 height 46
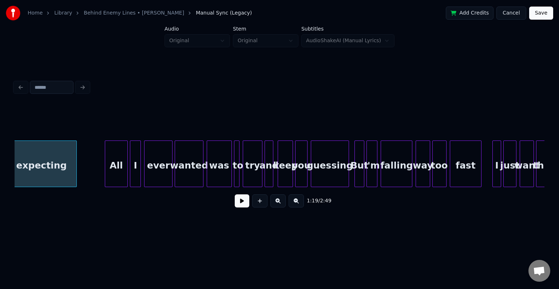
scroll to position [0, 4339]
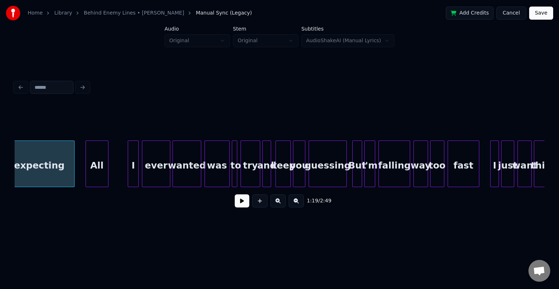
click at [99, 175] on div "All" at bounding box center [97, 165] width 22 height 49
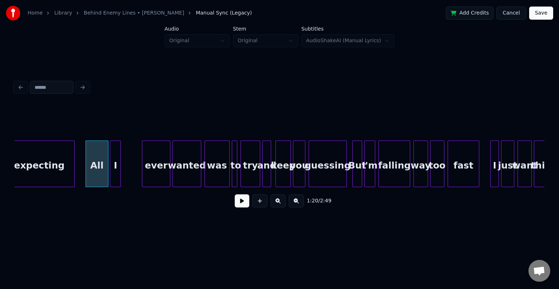
click at [116, 176] on div "I" at bounding box center [115, 165] width 10 height 49
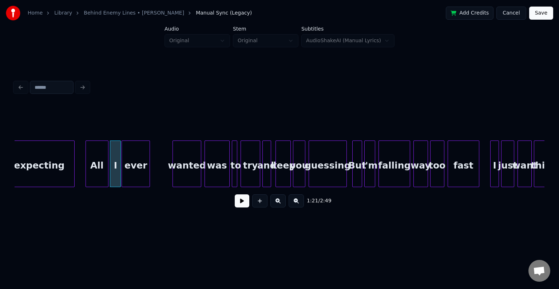
click at [138, 175] on div "ever" at bounding box center [136, 165] width 28 height 49
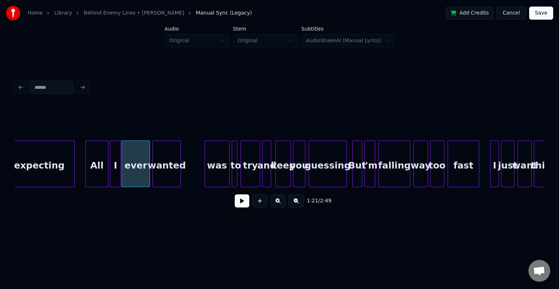
click at [167, 175] on div "wanted" at bounding box center [167, 165] width 28 height 49
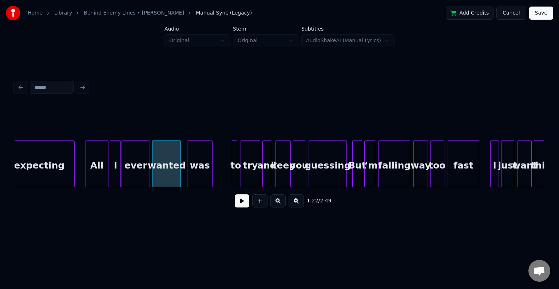
click at [198, 175] on div "was" at bounding box center [199, 165] width 24 height 49
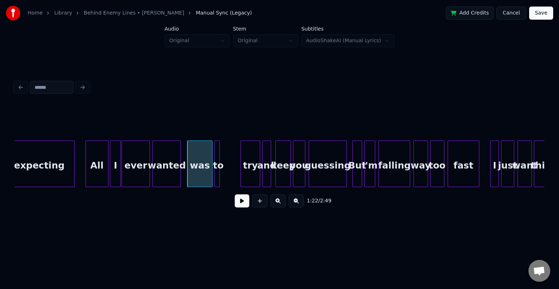
click at [221, 174] on div "to" at bounding box center [218, 165] width 7 height 49
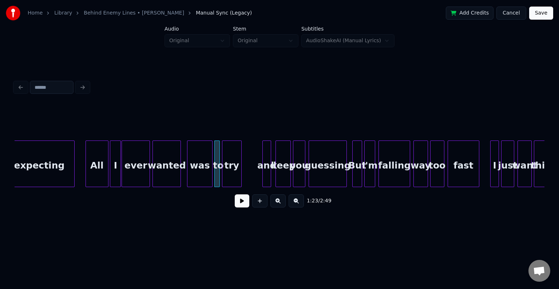
click at [233, 173] on div "try" at bounding box center [231, 165] width 19 height 49
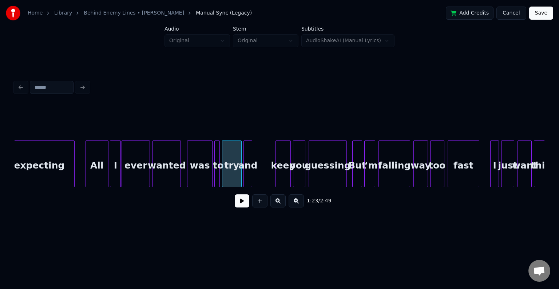
click at [247, 173] on div "and" at bounding box center [248, 165] width 8 height 49
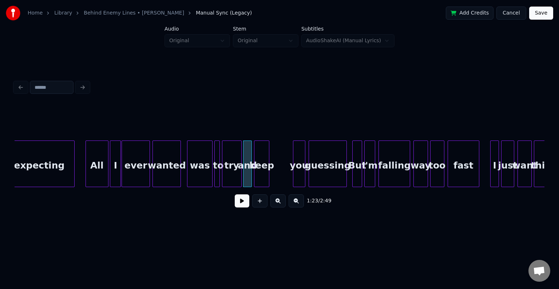
click at [261, 176] on div "keep" at bounding box center [261, 165] width 15 height 49
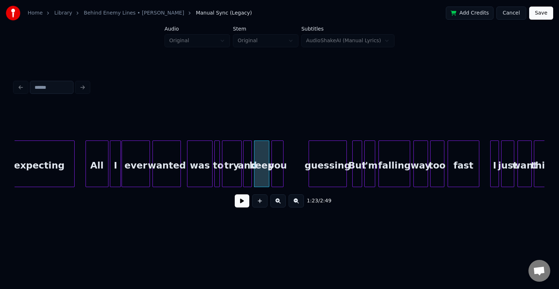
click at [276, 176] on div "you" at bounding box center [277, 165] width 11 height 49
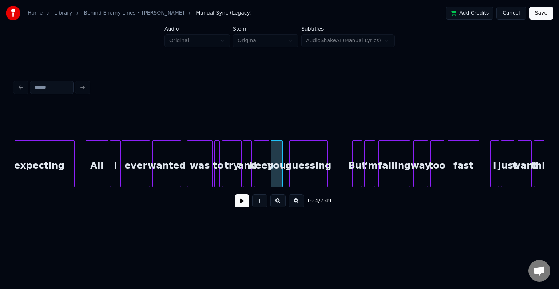
click at [304, 175] on div "guessing" at bounding box center [308, 165] width 37 height 49
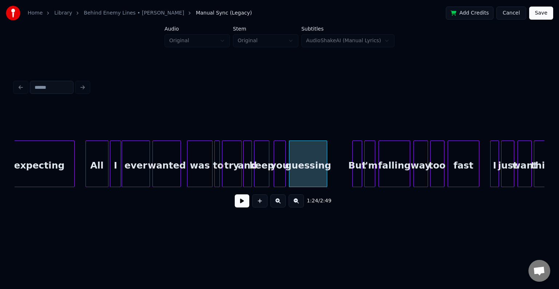
click at [279, 175] on div "you" at bounding box center [279, 165] width 11 height 49
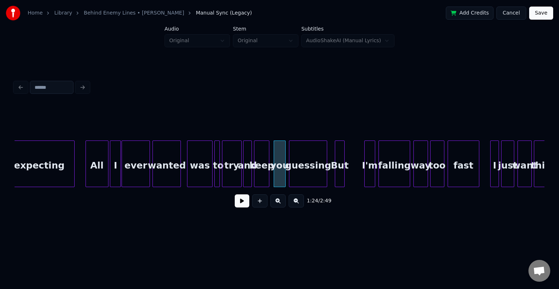
click at [338, 173] on div "But" at bounding box center [339, 165] width 9 height 49
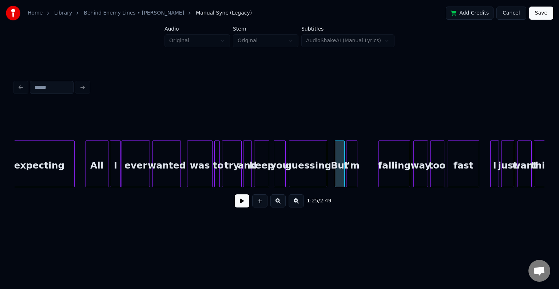
click at [350, 173] on div "I'm" at bounding box center [351, 165] width 10 height 49
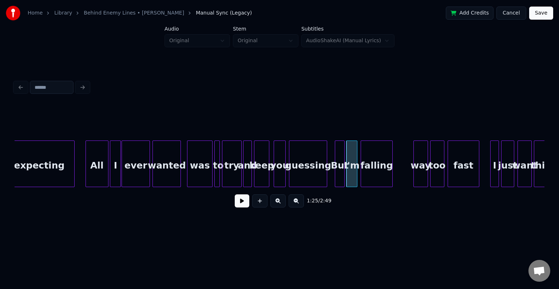
click at [373, 171] on div "falling" at bounding box center [376, 165] width 31 height 49
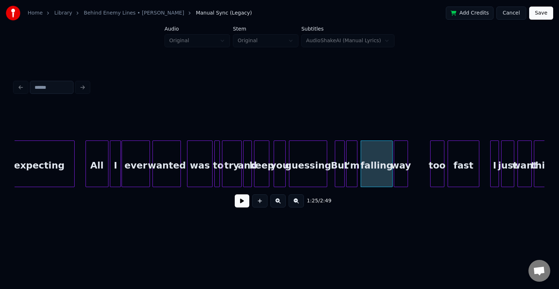
click at [403, 171] on div "way" at bounding box center [400, 165] width 13 height 49
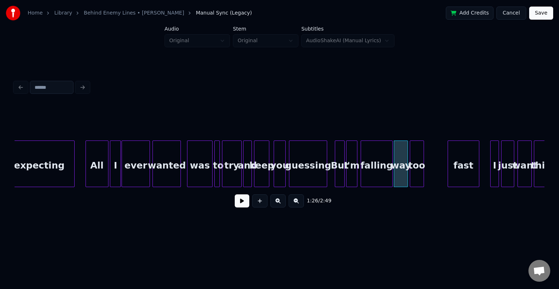
click at [419, 177] on div "too" at bounding box center [416, 165] width 13 height 49
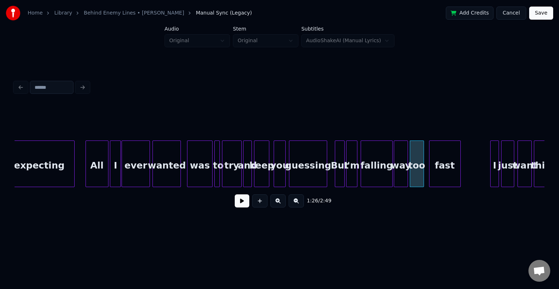
click at [447, 175] on div "fast" at bounding box center [444, 165] width 31 height 49
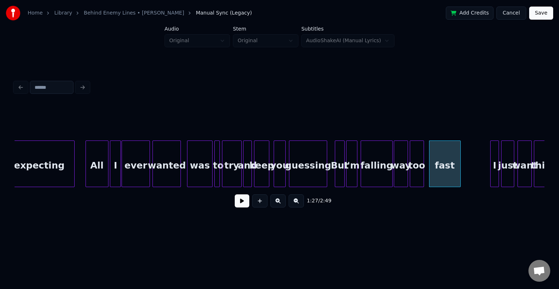
click at [78, 178] on div "expecting All I ever wanted was to try and keep you guessing But I'm falling wa…" at bounding box center [302, 163] width 9252 height 47
click at [240, 204] on button at bounding box center [242, 200] width 15 height 13
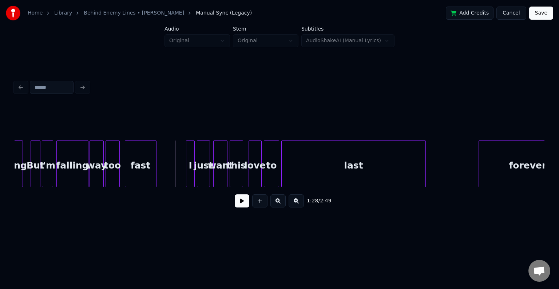
scroll to position [0, 4644]
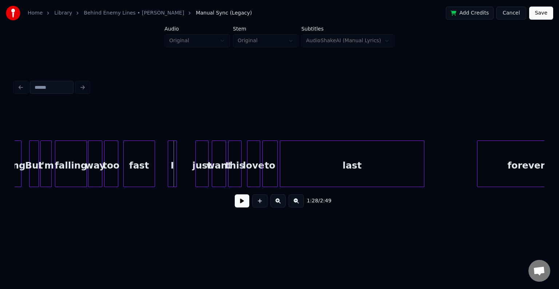
click at [173, 180] on div "I" at bounding box center [172, 165] width 8 height 49
click at [184, 176] on div "just" at bounding box center [185, 165] width 12 height 49
click at [201, 175] on div "want" at bounding box center [200, 165] width 13 height 49
click at [221, 169] on div "this" at bounding box center [218, 165] width 12 height 49
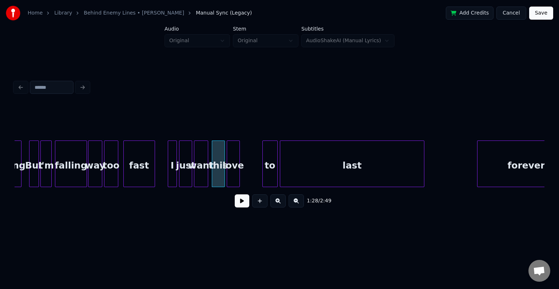
click at [235, 178] on div "love" at bounding box center [233, 165] width 12 height 49
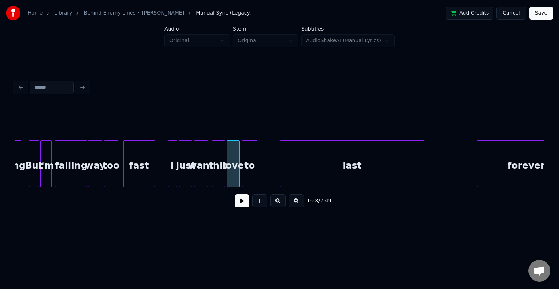
click at [248, 176] on div "to" at bounding box center [249, 165] width 15 height 49
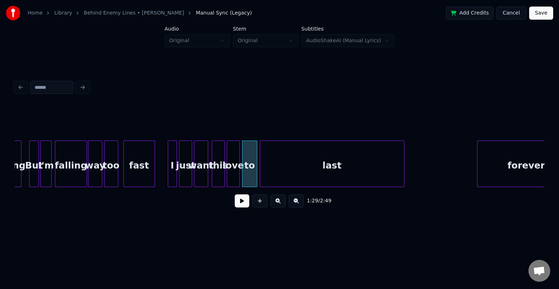
click at [286, 163] on div "last" at bounding box center [332, 165] width 144 height 49
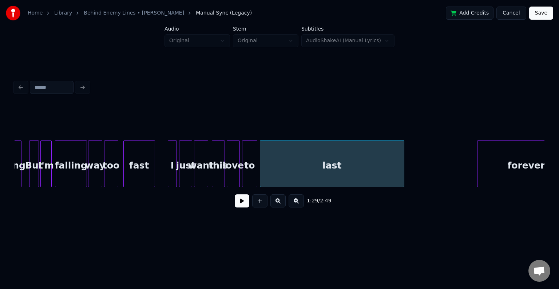
click at [173, 229] on div "1:29 / 2:49" at bounding box center [280, 145] width 536 height 173
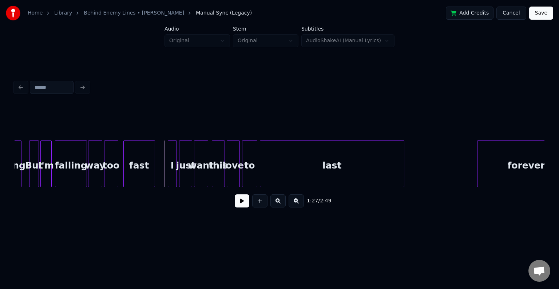
click at [238, 202] on button at bounding box center [242, 200] width 15 height 13
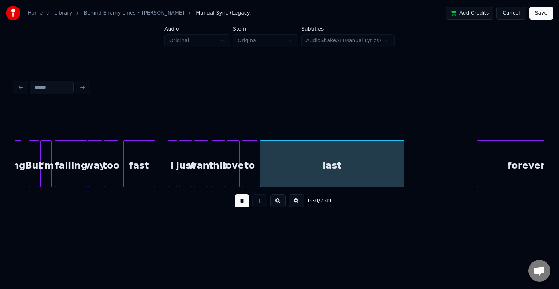
click at [238, 202] on button at bounding box center [242, 200] width 15 height 13
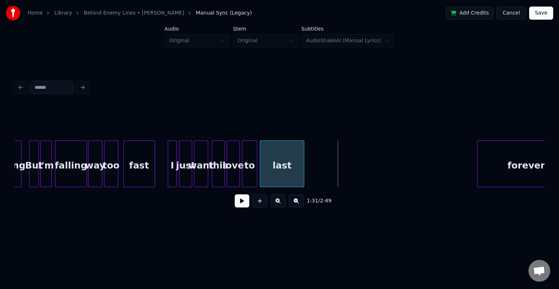
click at [303, 170] on div at bounding box center [303, 164] width 2 height 46
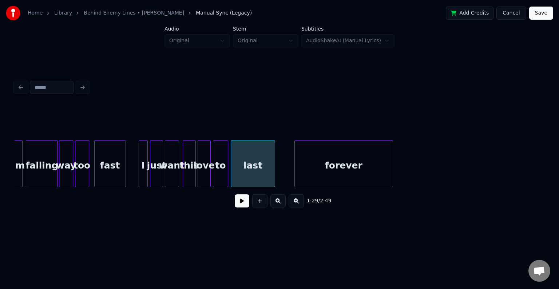
click at [344, 172] on div "forever" at bounding box center [344, 165] width 98 height 49
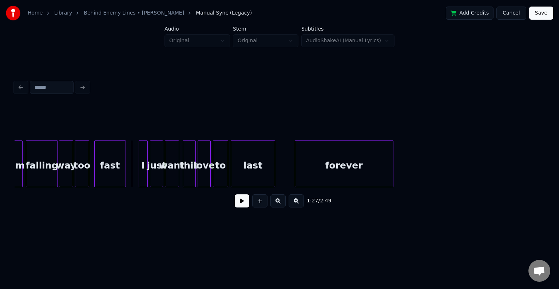
click at [242, 204] on button at bounding box center [242, 200] width 15 height 13
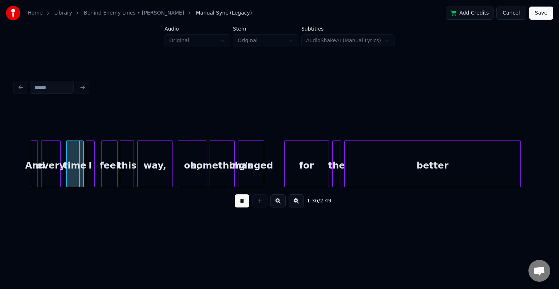
click at [241, 201] on button at bounding box center [242, 200] width 15 height 13
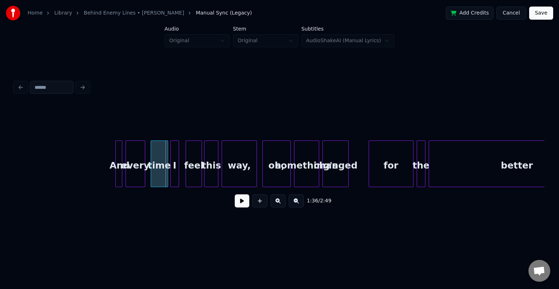
scroll to position [0, 5117]
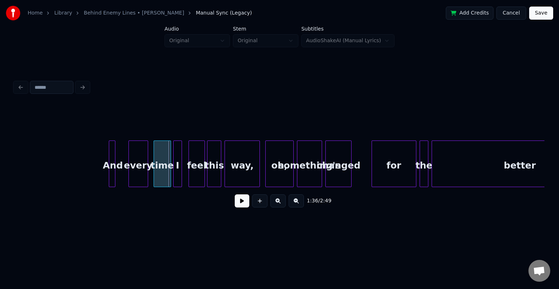
click at [111, 170] on div "And" at bounding box center [112, 165] width 7 height 49
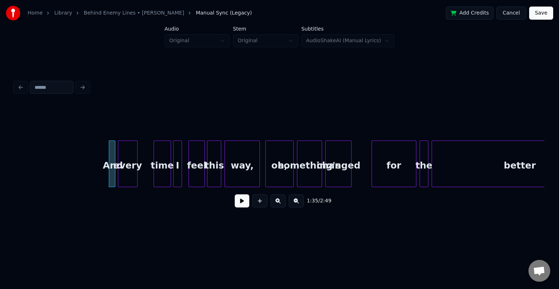
click at [126, 171] on div "every" at bounding box center [127, 165] width 19 height 49
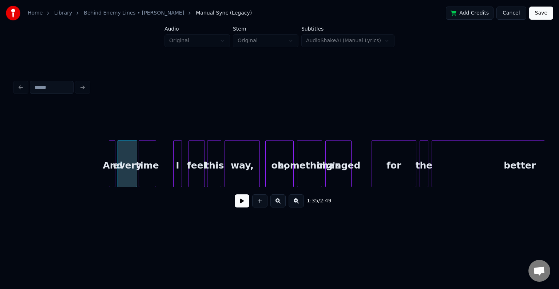
click at [142, 169] on div "time" at bounding box center [147, 165] width 17 height 49
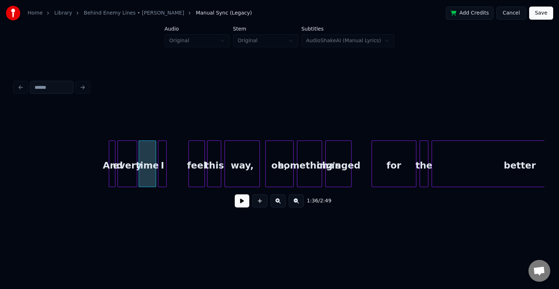
click at [163, 170] on div "I" at bounding box center [162, 165] width 8 height 49
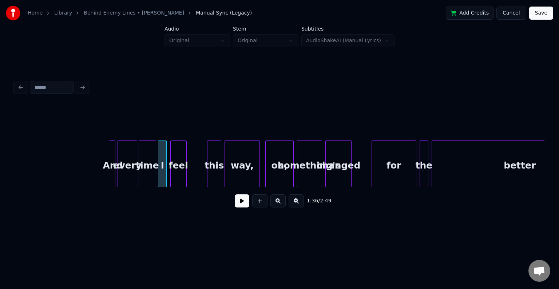
click at [178, 175] on div "feel" at bounding box center [179, 165] width 16 height 49
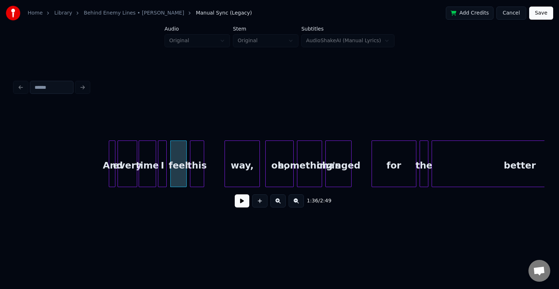
click at [199, 172] on div "this" at bounding box center [196, 165] width 13 height 49
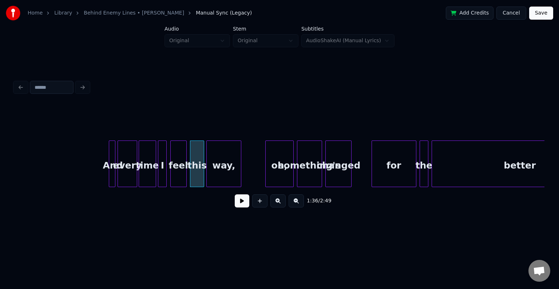
click at [219, 174] on div "way," at bounding box center [224, 165] width 34 height 49
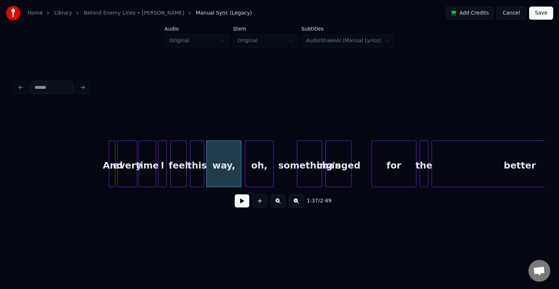
click at [254, 177] on div "oh," at bounding box center [259, 165] width 28 height 49
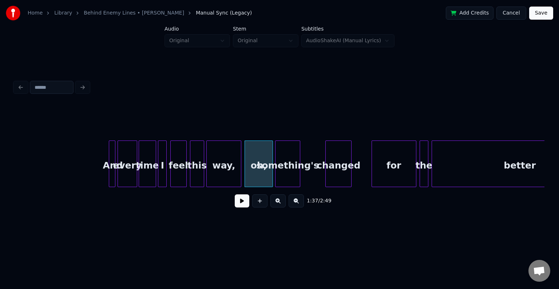
click at [287, 177] on div "something's" at bounding box center [287, 165] width 24 height 49
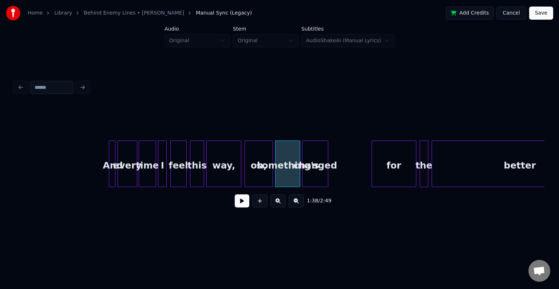
click at [313, 179] on div "changed" at bounding box center [314, 165] width 25 height 49
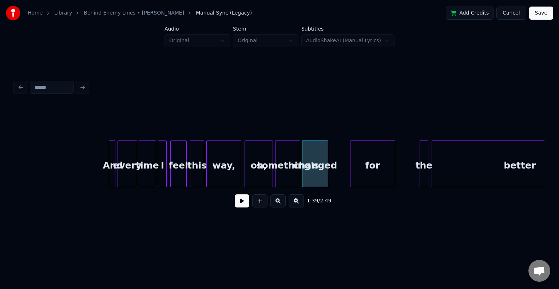
click at [369, 173] on div "for" at bounding box center [372, 165] width 44 height 49
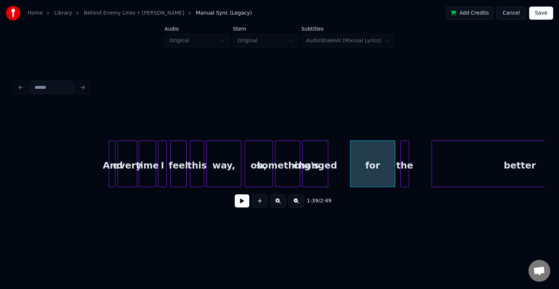
click at [406, 170] on div "the" at bounding box center [405, 165] width 8 height 49
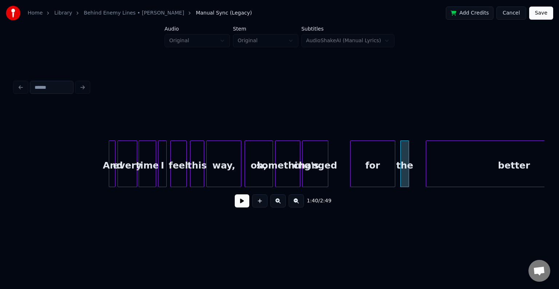
scroll to position [0, 5177]
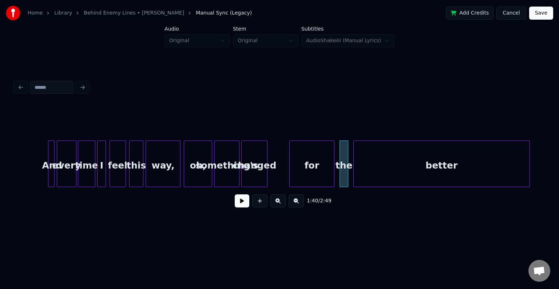
click at [456, 170] on div "better" at bounding box center [441, 165] width 175 height 49
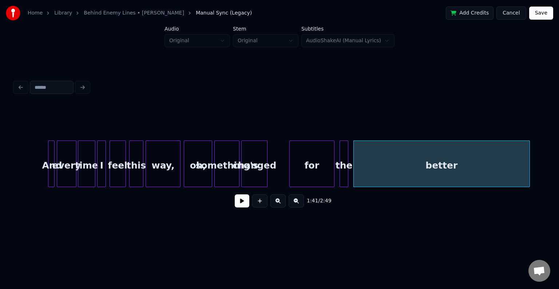
click at [48, 166] on div "And" at bounding box center [51, 165] width 7 height 49
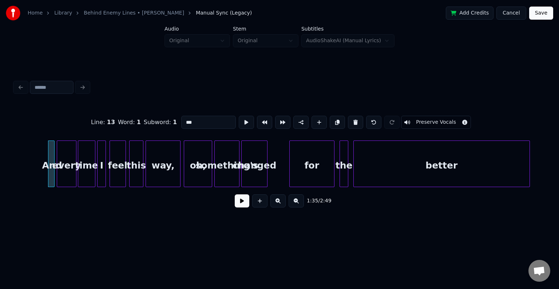
type input "***"
click at [245, 203] on button at bounding box center [242, 200] width 15 height 13
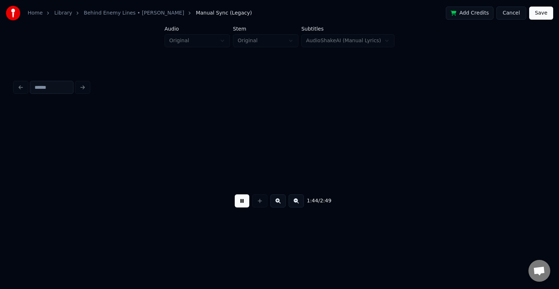
scroll to position [0, 5708]
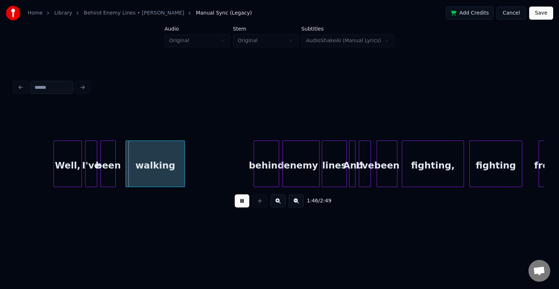
click at [239, 205] on button at bounding box center [242, 200] width 15 height 13
click at [58, 166] on div "Well," at bounding box center [68, 165] width 28 height 49
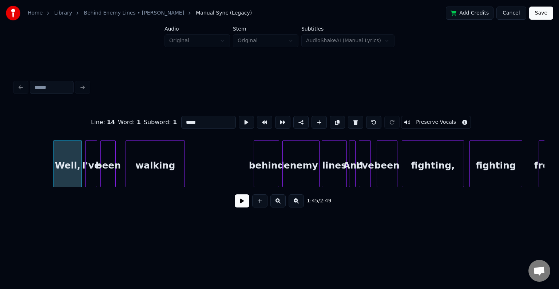
click at [240, 207] on button at bounding box center [242, 200] width 15 height 13
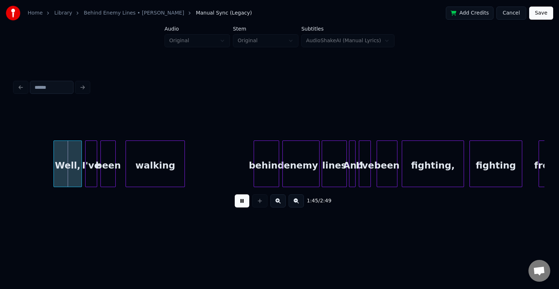
drag, startPoint x: 240, startPoint y: 207, endPoint x: 187, endPoint y: 184, distance: 57.7
click at [240, 205] on button at bounding box center [242, 200] width 15 height 13
click at [67, 173] on div at bounding box center [66, 164] width 2 height 46
click at [79, 168] on div "I've" at bounding box center [76, 165] width 11 height 49
click at [94, 167] on div "been" at bounding box center [93, 165] width 15 height 49
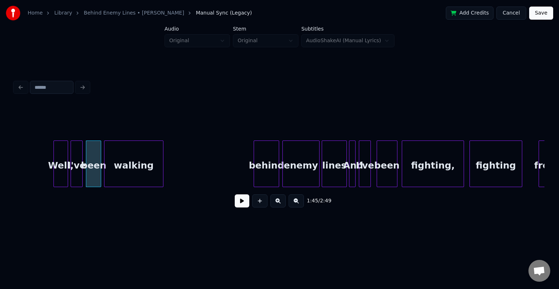
click at [140, 170] on div "walking" at bounding box center [133, 165] width 58 height 49
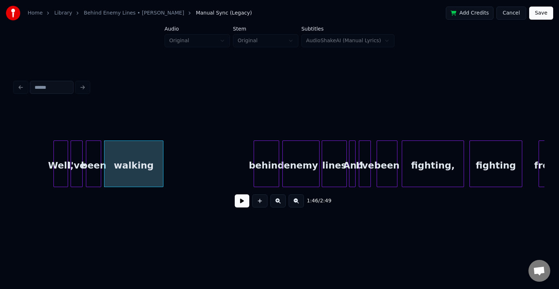
drag, startPoint x: 41, startPoint y: 164, endPoint x: 122, endPoint y: 179, distance: 82.1
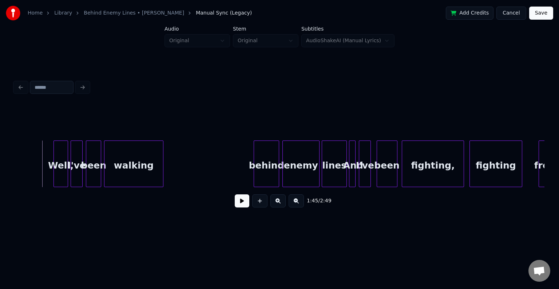
click at [243, 207] on button at bounding box center [242, 200] width 15 height 13
click at [61, 163] on div "Well," at bounding box center [61, 165] width 14 height 49
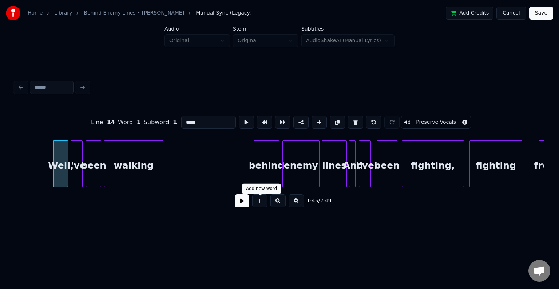
click at [240, 203] on button at bounding box center [242, 200] width 15 height 13
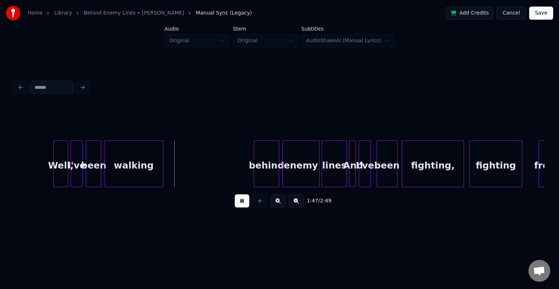
click at [47, 171] on div at bounding box center [48, 164] width 2 height 46
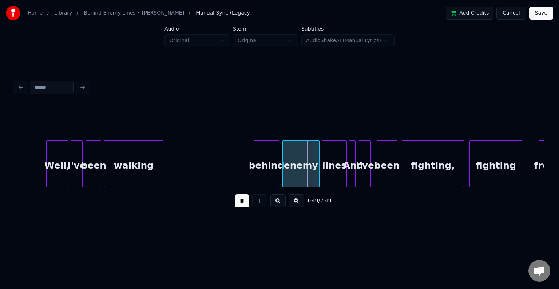
click at [240, 200] on button at bounding box center [242, 200] width 15 height 13
click at [244, 163] on div "behind" at bounding box center [246, 165] width 24 height 49
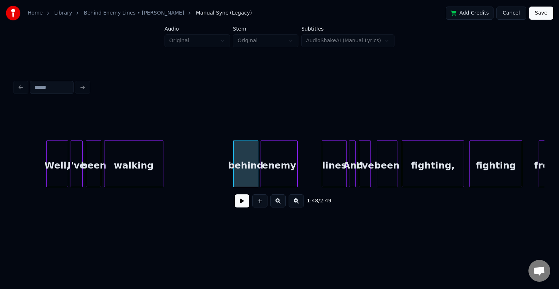
click at [285, 167] on div "enemy" at bounding box center [279, 165] width 36 height 49
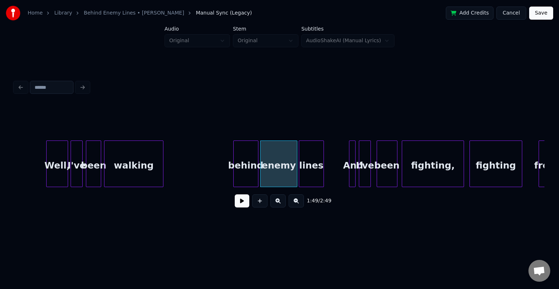
click at [311, 170] on div "lines" at bounding box center [311, 165] width 24 height 49
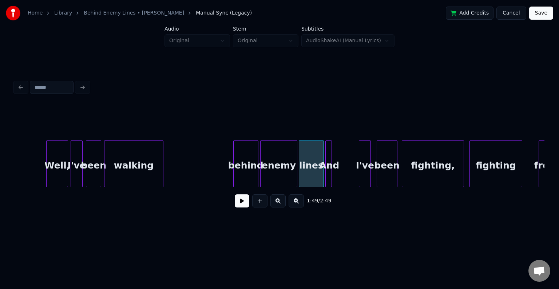
click at [327, 171] on div "And" at bounding box center [329, 165] width 7 height 49
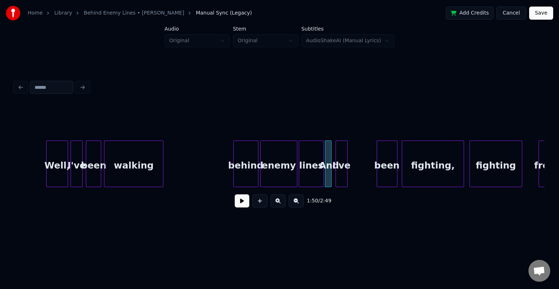
click at [339, 171] on div "I've" at bounding box center [341, 165] width 11 height 49
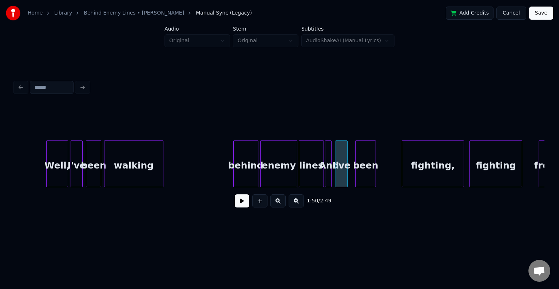
click at [365, 170] on div "been" at bounding box center [365, 165] width 20 height 49
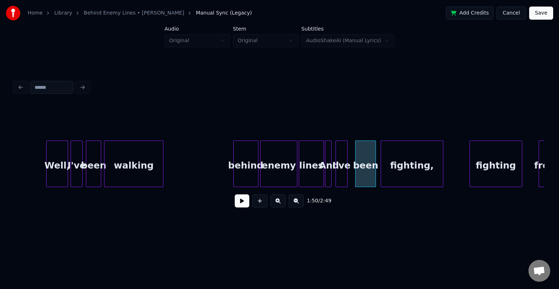
click at [410, 173] on div "fighting," at bounding box center [412, 165] width 62 height 49
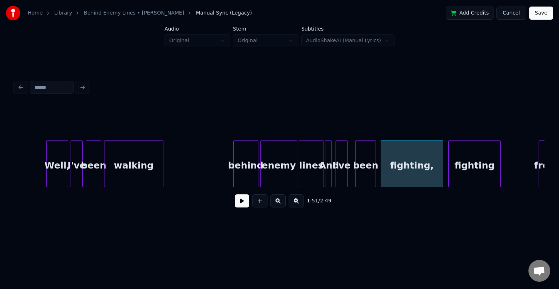
click at [464, 172] on div "fighting" at bounding box center [475, 165] width 52 height 49
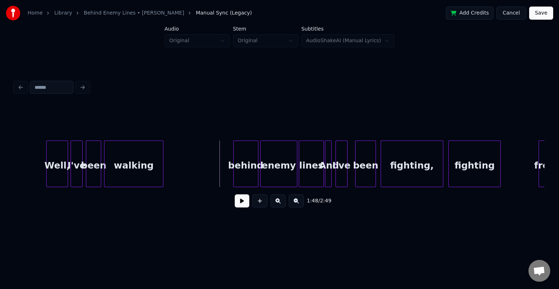
click at [242, 206] on button at bounding box center [242, 200] width 15 height 13
drag, startPoint x: 241, startPoint y: 202, endPoint x: 261, endPoint y: 195, distance: 21.3
click at [241, 202] on button at bounding box center [242, 200] width 15 height 13
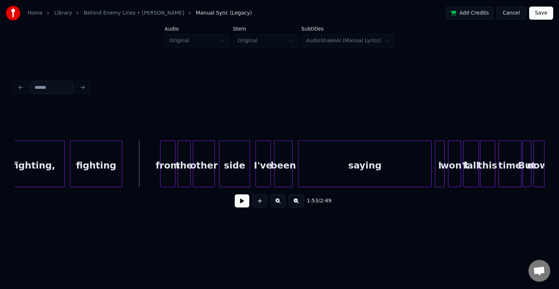
scroll to position [0, 6116]
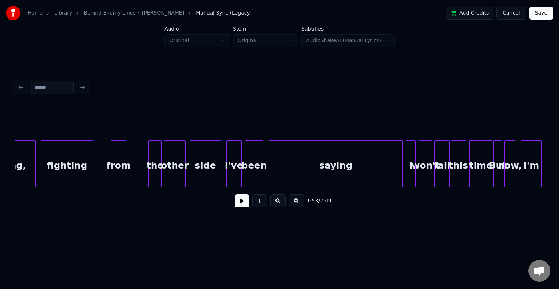
click at [119, 164] on div "from" at bounding box center [118, 165] width 15 height 49
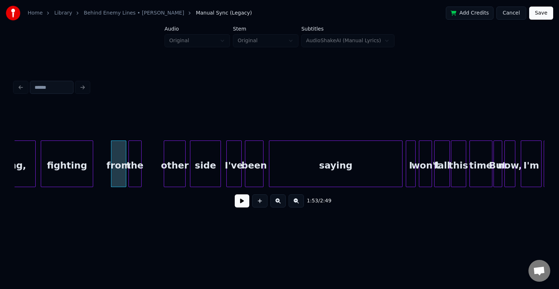
click at [137, 164] on div "the" at bounding box center [135, 165] width 12 height 49
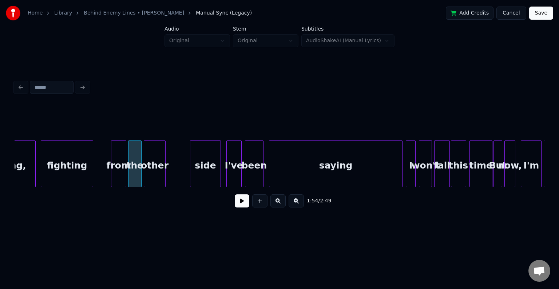
click at [151, 166] on div "other" at bounding box center [154, 165] width 21 height 49
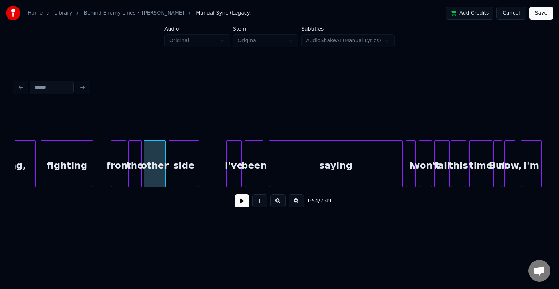
click at [183, 164] on div "side" at bounding box center [184, 165] width 30 height 49
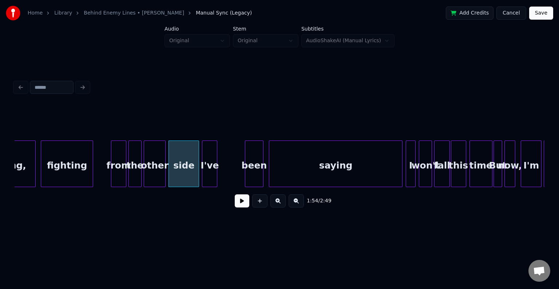
click at [210, 164] on div "I've" at bounding box center [209, 165] width 15 height 49
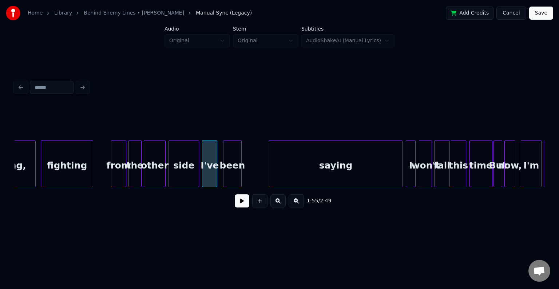
click at [229, 167] on div "been" at bounding box center [232, 165] width 18 height 49
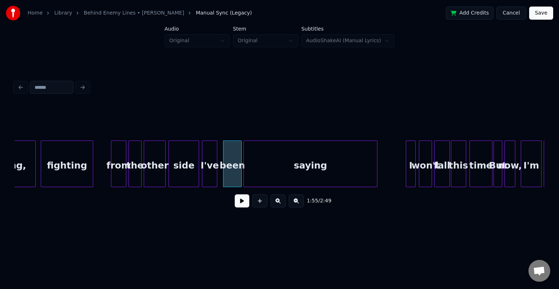
click at [270, 169] on div "saying" at bounding box center [310, 165] width 133 height 49
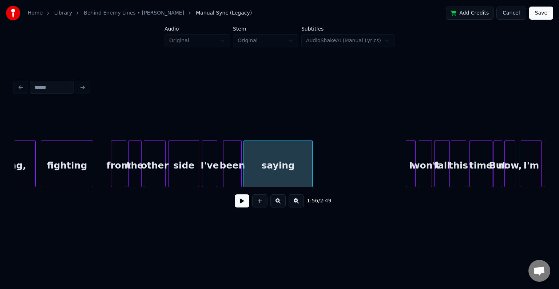
click at [310, 166] on div at bounding box center [311, 164] width 2 height 46
drag, startPoint x: 106, startPoint y: 170, endPoint x: 173, endPoint y: 181, distance: 67.8
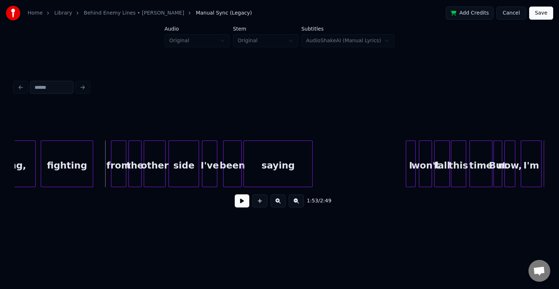
click at [244, 205] on button at bounding box center [242, 200] width 15 height 13
drag, startPoint x: 241, startPoint y: 202, endPoint x: 240, endPoint y: 196, distance: 5.9
click at [240, 196] on div "1:58 / 2:49" at bounding box center [279, 201] width 518 height 16
click at [239, 201] on button at bounding box center [242, 200] width 15 height 13
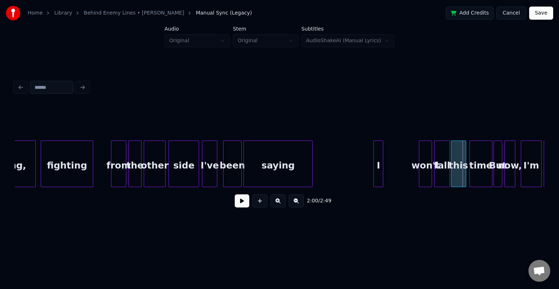
click at [377, 176] on div "I" at bounding box center [378, 165] width 9 height 49
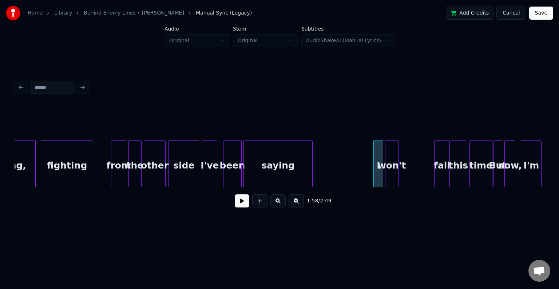
click at [394, 174] on div "won't" at bounding box center [391, 165] width 12 height 49
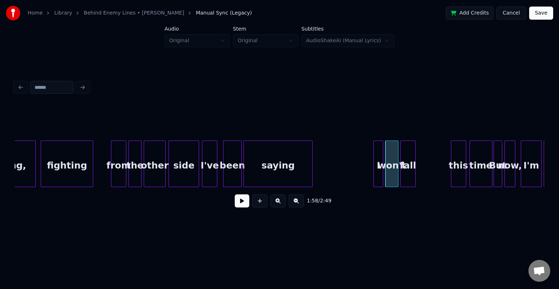
click at [406, 173] on div "fall" at bounding box center [408, 165] width 15 height 49
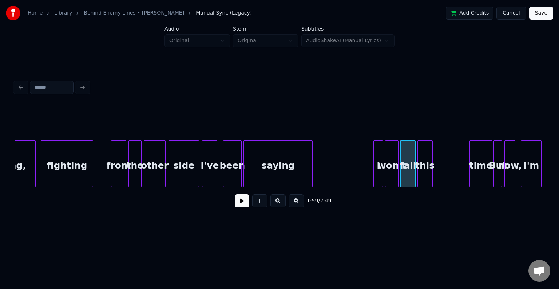
click at [426, 172] on div "this" at bounding box center [425, 165] width 15 height 49
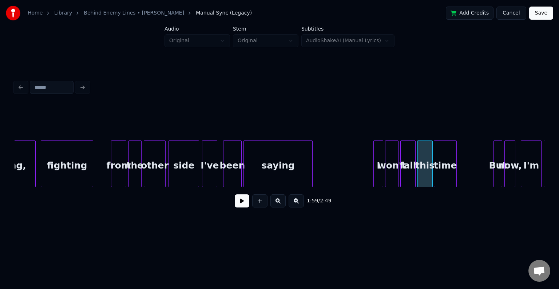
click at [448, 169] on div "time" at bounding box center [445, 165] width 22 height 49
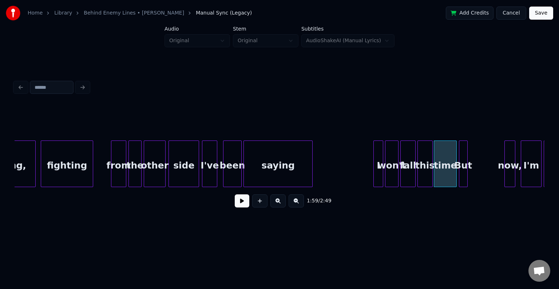
click at [462, 175] on div "But" at bounding box center [463, 165] width 8 height 49
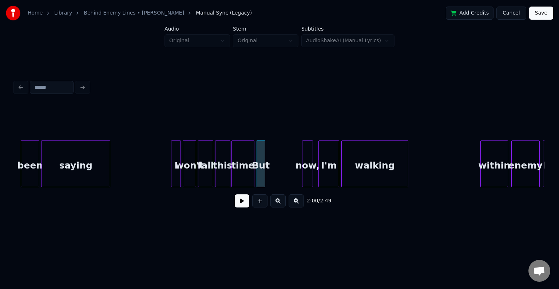
scroll to position [0, 6320]
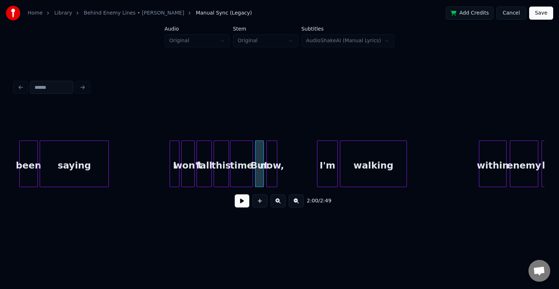
click at [273, 171] on div "now," at bounding box center [272, 165] width 10 height 49
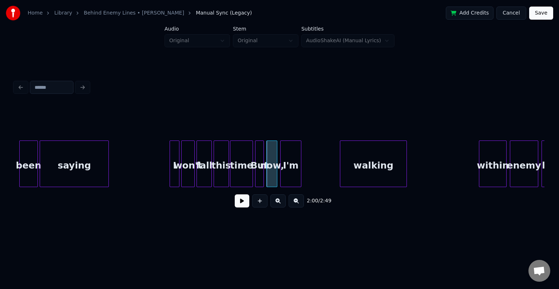
click at [290, 176] on div "I'm" at bounding box center [291, 165] width 20 height 49
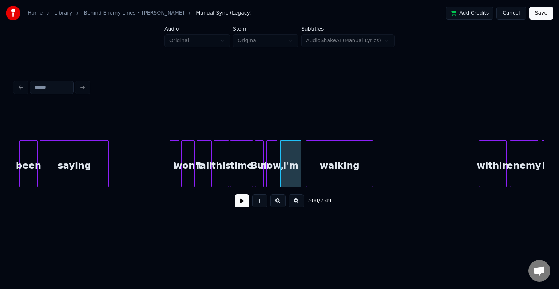
click at [349, 174] on div "walking" at bounding box center [339, 165] width 66 height 49
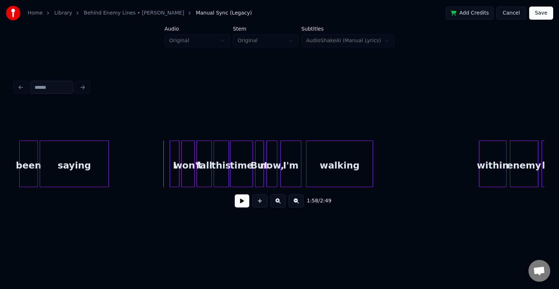
click at [242, 207] on button at bounding box center [242, 200] width 15 height 13
drag, startPoint x: 241, startPoint y: 208, endPoint x: 243, endPoint y: 195, distance: 13.7
click at [240, 207] on button at bounding box center [242, 200] width 15 height 13
click at [348, 162] on div "walking" at bounding box center [350, 165] width 66 height 49
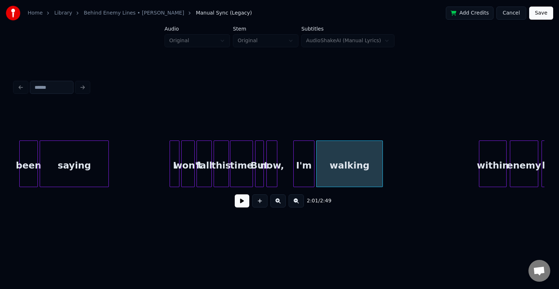
click at [303, 172] on div "I'm" at bounding box center [304, 165] width 20 height 49
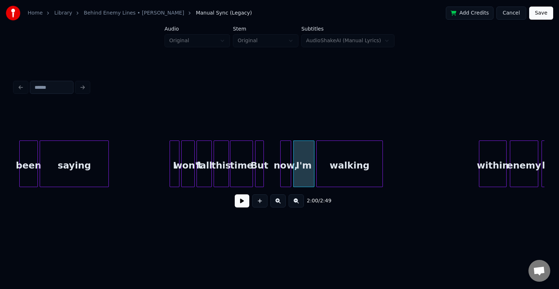
click at [285, 173] on div "now," at bounding box center [286, 165] width 10 height 49
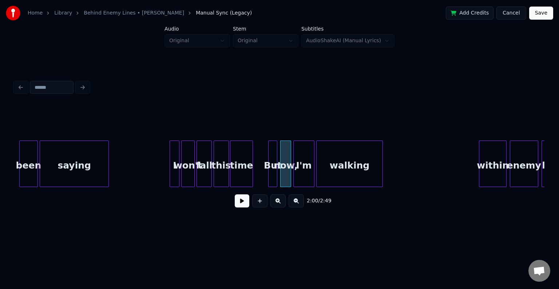
click at [273, 172] on div "But" at bounding box center [273, 165] width 8 height 49
click at [243, 207] on button at bounding box center [242, 200] width 15 height 13
drag, startPoint x: 231, startPoint y: 204, endPoint x: 229, endPoint y: 181, distance: 22.7
click at [231, 204] on div "2:00 / 2:49" at bounding box center [279, 201] width 518 height 16
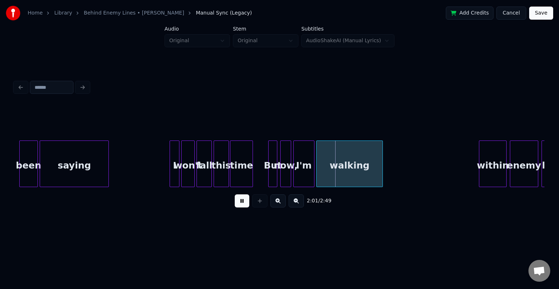
drag, startPoint x: 243, startPoint y: 204, endPoint x: 240, endPoint y: 179, distance: 25.0
click at [243, 204] on button at bounding box center [242, 200] width 15 height 13
click at [254, 169] on div "time" at bounding box center [255, 165] width 22 height 49
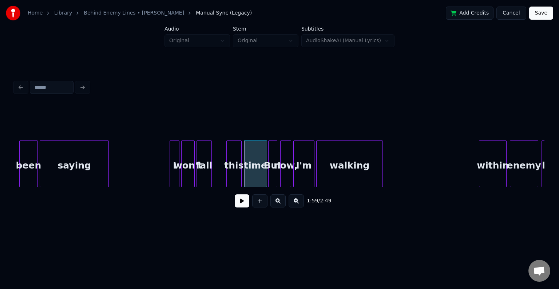
click at [232, 177] on div "this" at bounding box center [234, 165] width 15 height 49
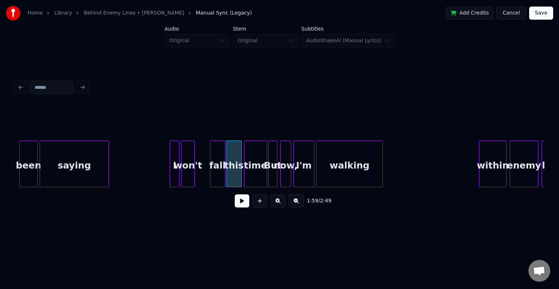
click at [221, 176] on div "fall" at bounding box center [217, 165] width 15 height 49
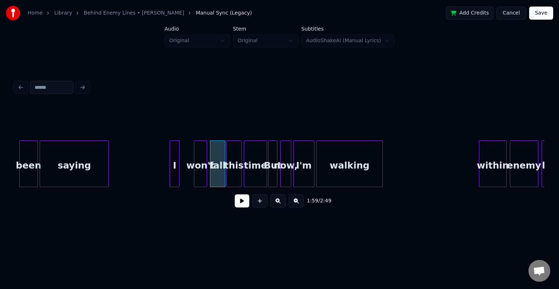
click at [201, 175] on div "won't" at bounding box center [200, 165] width 12 height 49
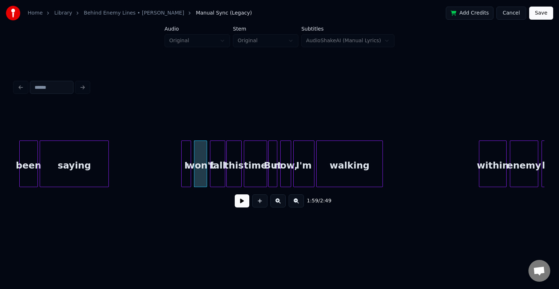
click at [185, 169] on div "I" at bounding box center [186, 165] width 9 height 49
click at [239, 202] on button at bounding box center [242, 200] width 15 height 13
click at [240, 205] on button at bounding box center [242, 200] width 15 height 13
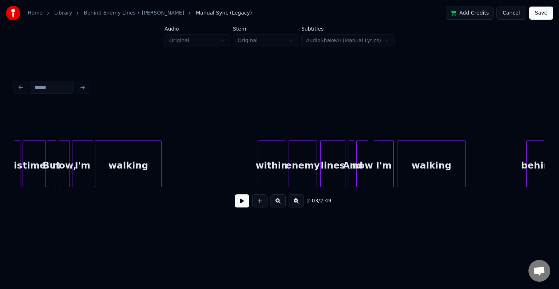
scroll to position [0, 6552]
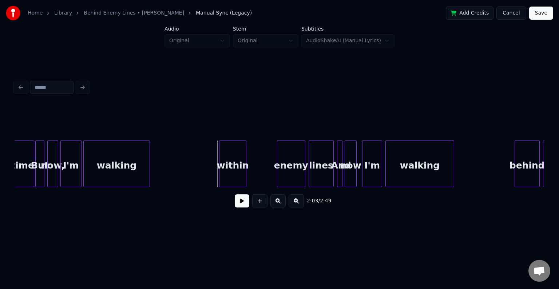
click at [234, 177] on div "within" at bounding box center [232, 165] width 27 height 49
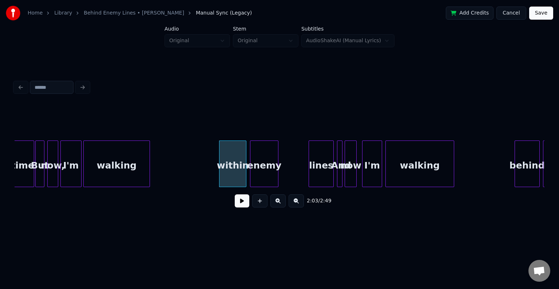
click at [262, 174] on div "enemy" at bounding box center [264, 165] width 28 height 49
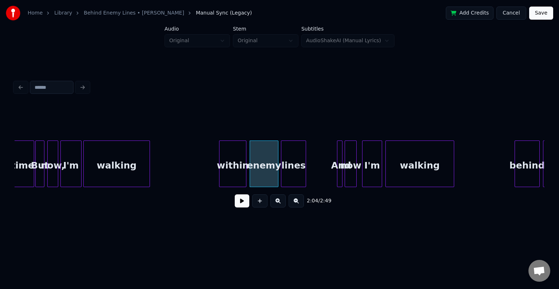
click at [291, 176] on div "lines" at bounding box center [293, 165] width 24 height 49
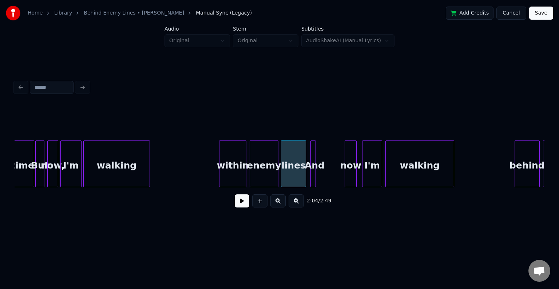
click at [317, 171] on div "And" at bounding box center [314, 165] width 7 height 49
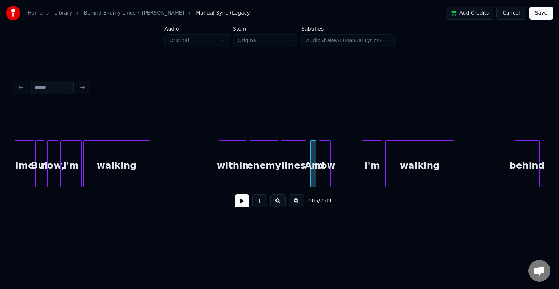
click at [327, 173] on div "now" at bounding box center [324, 165] width 11 height 49
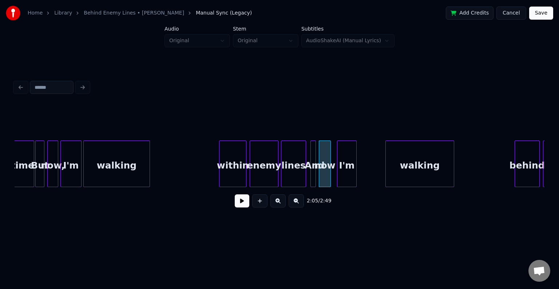
click at [346, 173] on div "I'm" at bounding box center [346, 165] width 19 height 49
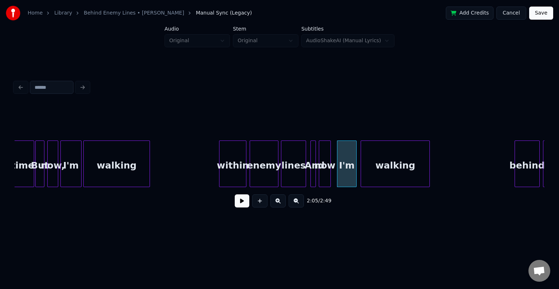
click at [388, 175] on div "walking" at bounding box center [395, 165] width 68 height 49
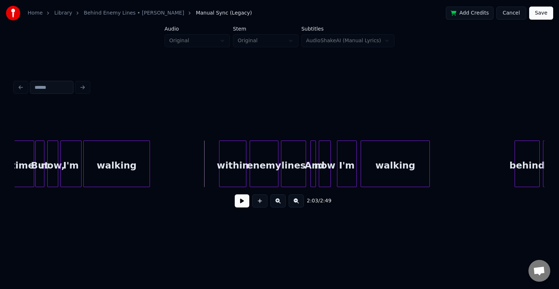
click at [245, 207] on button at bounding box center [242, 200] width 15 height 13
click at [246, 204] on button at bounding box center [242, 200] width 15 height 13
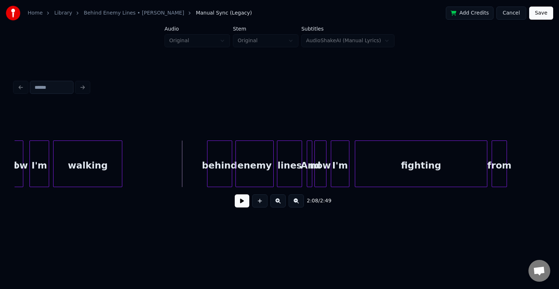
scroll to position [0, 6873]
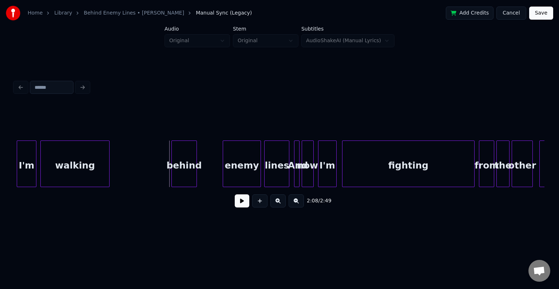
click at [182, 173] on div "behind" at bounding box center [184, 165] width 24 height 49
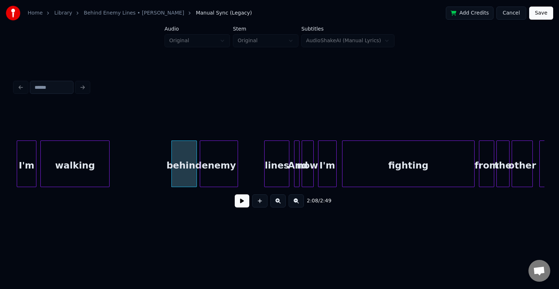
click at [217, 171] on div "enemy" at bounding box center [218, 165] width 37 height 49
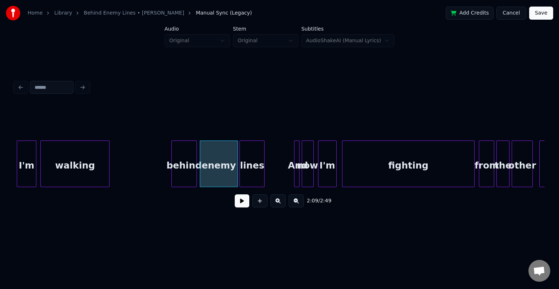
click at [254, 168] on div "lines" at bounding box center [252, 165] width 24 height 49
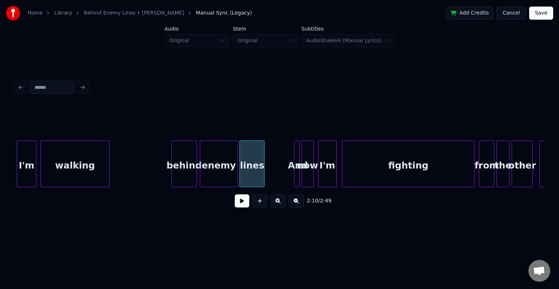
click at [302, 168] on div "now" at bounding box center [307, 165] width 11 height 49
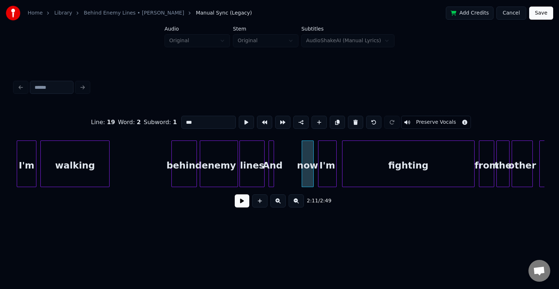
click at [269, 166] on div "And" at bounding box center [272, 165] width 7 height 49
click at [302, 168] on div at bounding box center [302, 164] width 2 height 46
click at [284, 170] on div "now" at bounding box center [283, 165] width 12 height 49
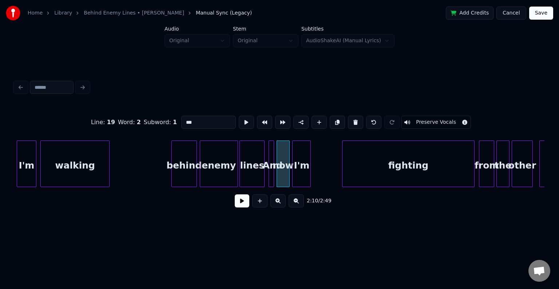
click at [302, 169] on div "I'm" at bounding box center [302, 165] width 18 height 49
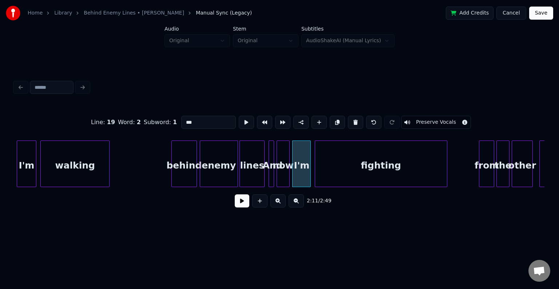
click at [338, 171] on div "fighting" at bounding box center [381, 165] width 132 height 49
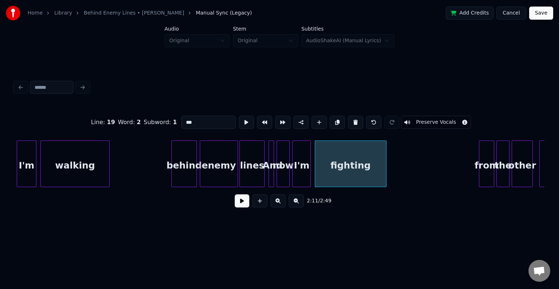
click at [384, 167] on div at bounding box center [385, 164] width 2 height 46
click at [455, 156] on div "from" at bounding box center [455, 165] width 15 height 49
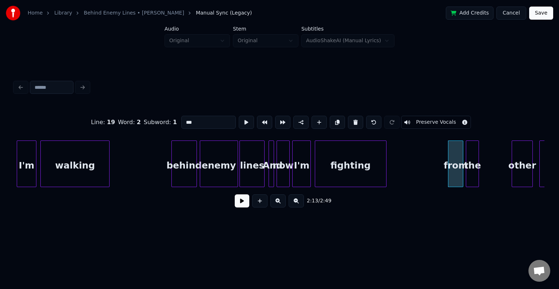
click at [474, 161] on div "the" at bounding box center [472, 165] width 12 height 49
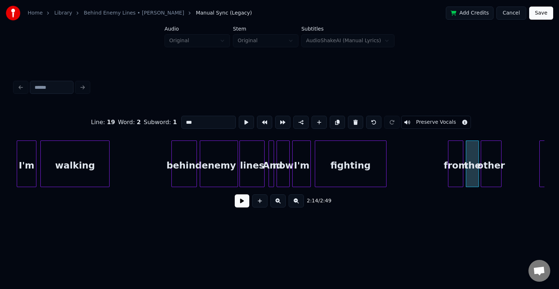
click at [491, 165] on div "other" at bounding box center [491, 165] width 20 height 49
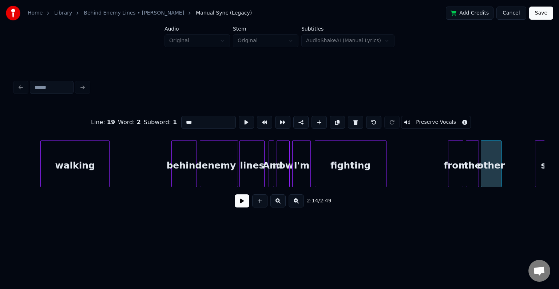
scroll to position [0, 6898]
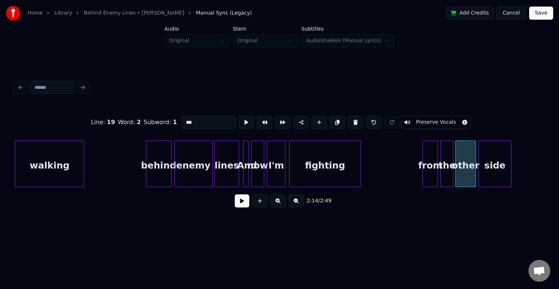
click at [508, 164] on div "side" at bounding box center [495, 165] width 32 height 49
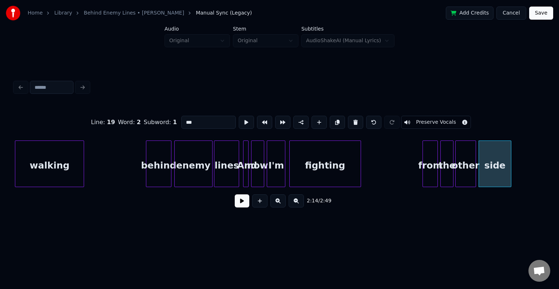
drag, startPoint x: 100, startPoint y: 169, endPoint x: 106, endPoint y: 167, distance: 6.0
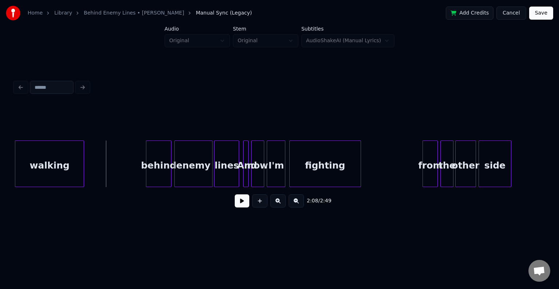
click at [242, 214] on div "2:08 / 2:49" at bounding box center [280, 201] width 530 height 28
click at [242, 209] on div "2:08 / 2:49" at bounding box center [279, 201] width 518 height 16
click at [240, 204] on button at bounding box center [242, 200] width 15 height 13
click at [239, 206] on button at bounding box center [242, 200] width 15 height 13
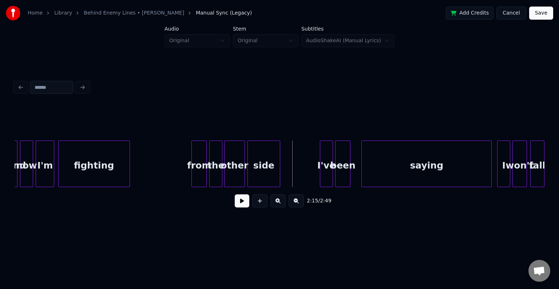
scroll to position [0, 7131]
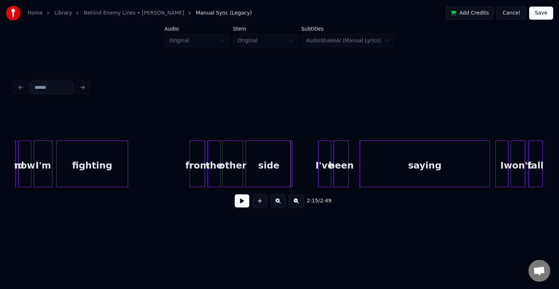
click at [290, 166] on div at bounding box center [291, 164] width 2 height 46
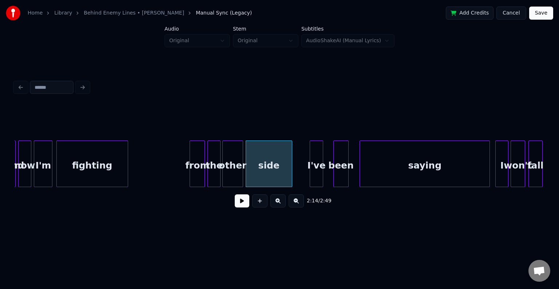
click at [316, 166] on div "I've" at bounding box center [316, 165] width 12 height 49
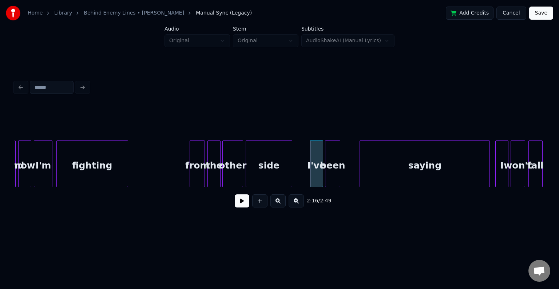
click at [332, 170] on div "been" at bounding box center [332, 165] width 15 height 49
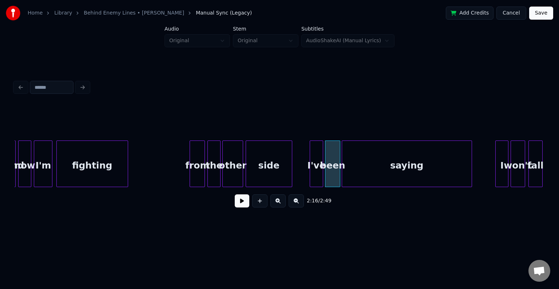
click at [385, 168] on div "saying" at bounding box center [407, 165] width 130 height 49
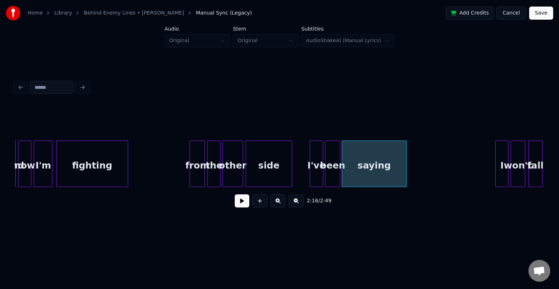
click at [405, 168] on div at bounding box center [405, 164] width 2 height 46
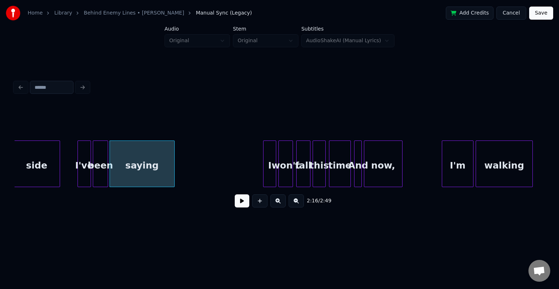
scroll to position [0, 7364]
click at [238, 170] on div "I" at bounding box center [237, 165] width 12 height 49
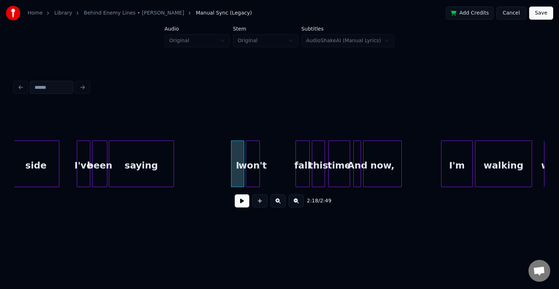
click at [253, 175] on div "won't" at bounding box center [252, 165] width 13 height 49
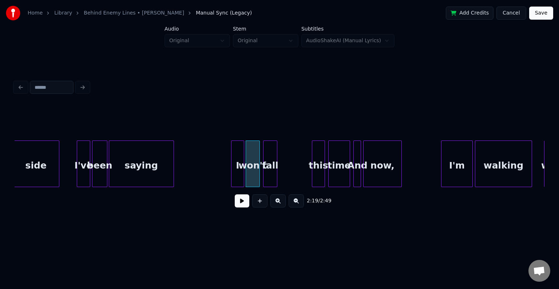
click at [273, 171] on div "fall" at bounding box center [269, 165] width 13 height 49
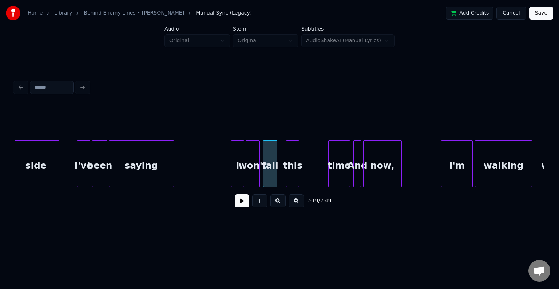
click at [292, 171] on div "this" at bounding box center [292, 165] width 12 height 49
click at [274, 169] on div "fall" at bounding box center [275, 165] width 13 height 49
click at [260, 169] on div "won't" at bounding box center [256, 165] width 13 height 49
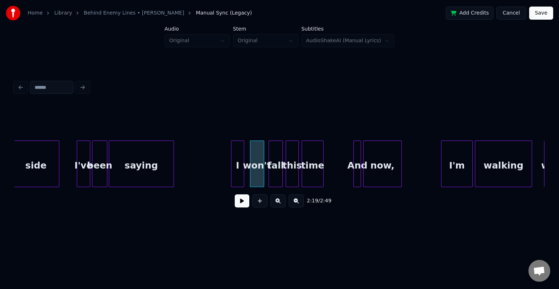
click at [314, 167] on div "time" at bounding box center [312, 165] width 21 height 49
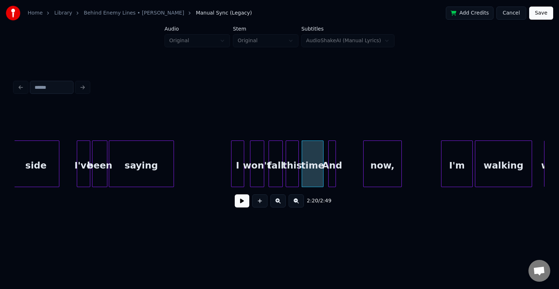
click at [332, 164] on div "And" at bounding box center [332, 165] width 7 height 49
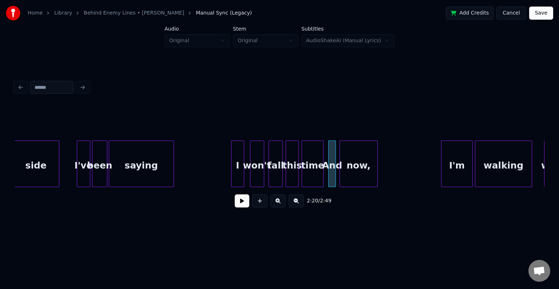
click at [364, 168] on div "now," at bounding box center [358, 165] width 37 height 49
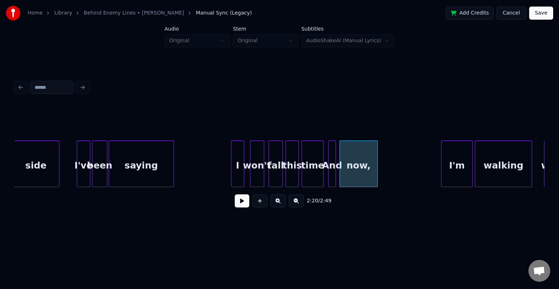
click at [239, 204] on button at bounding box center [242, 200] width 15 height 13
click at [350, 167] on div at bounding box center [351, 164] width 2 height 46
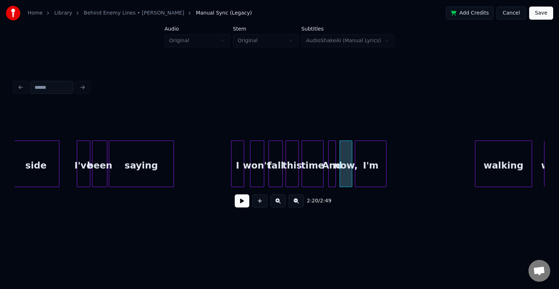
click at [364, 166] on div "I'm" at bounding box center [370, 165] width 31 height 49
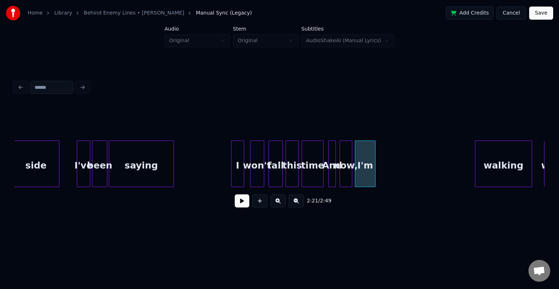
click at [373, 166] on div at bounding box center [374, 164] width 2 height 46
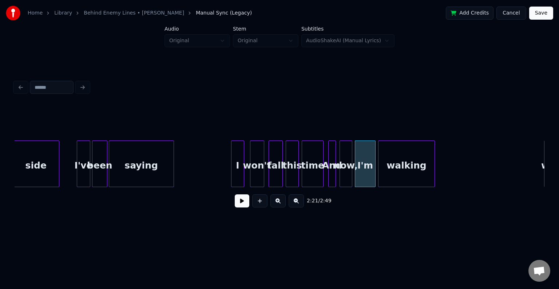
click at [406, 166] on div "walking" at bounding box center [406, 165] width 56 height 49
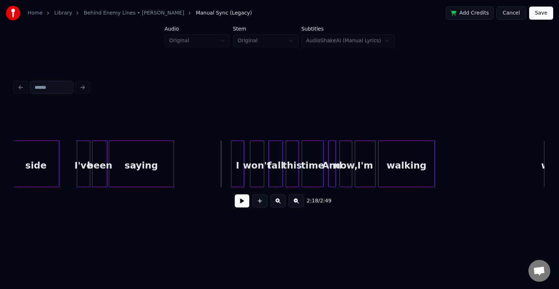
click at [241, 201] on button at bounding box center [242, 200] width 15 height 13
click at [241, 203] on button at bounding box center [242, 200] width 15 height 13
click at [452, 167] on div at bounding box center [451, 164] width 2 height 46
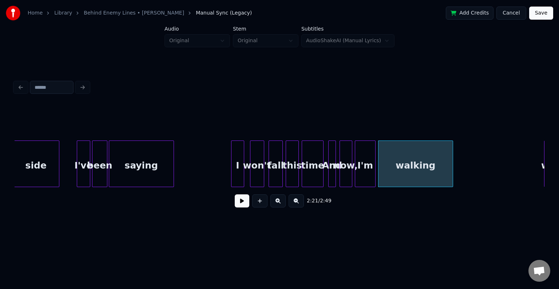
click at [234, 204] on div "2:21 / 2:49" at bounding box center [279, 201] width 518 height 16
click at [240, 202] on button at bounding box center [242, 200] width 15 height 13
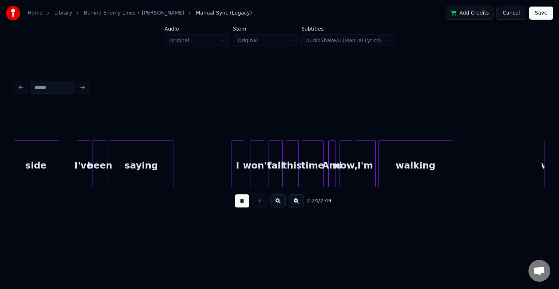
click at [245, 202] on button at bounding box center [242, 200] width 15 height 13
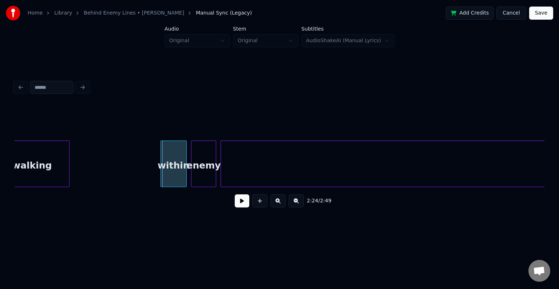
scroll to position [0, 7734]
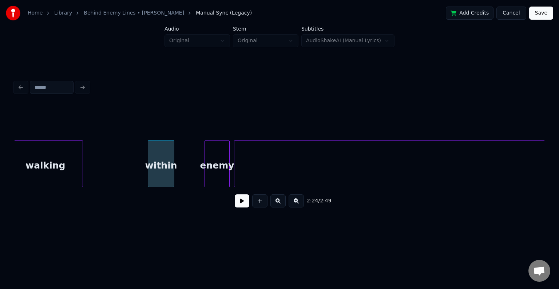
click at [164, 175] on div "within" at bounding box center [160, 165] width 25 height 49
drag, startPoint x: 245, startPoint y: 212, endPoint x: 237, endPoint y: 203, distance: 12.1
click at [242, 209] on div "2:24 / 2:49" at bounding box center [280, 201] width 530 height 28
click at [237, 203] on button at bounding box center [242, 200] width 15 height 13
click at [238, 202] on button at bounding box center [242, 200] width 15 height 13
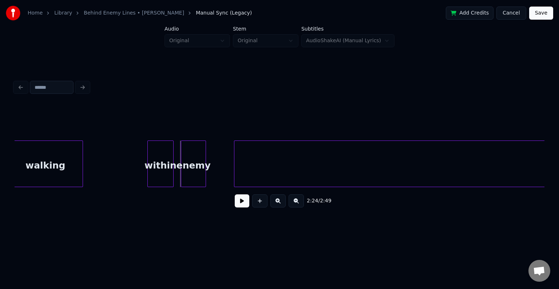
click at [199, 174] on div "enemy" at bounding box center [193, 165] width 24 height 49
click at [174, 170] on div at bounding box center [174, 164] width 2 height 46
click at [183, 165] on div "enemy" at bounding box center [190, 165] width 24 height 49
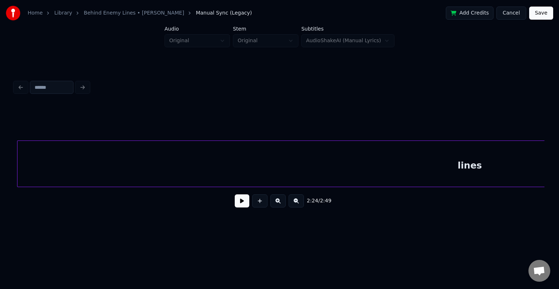
scroll to position [0, 7932]
click at [253, 167] on div "lines" at bounding box center [467, 165] width 905 height 49
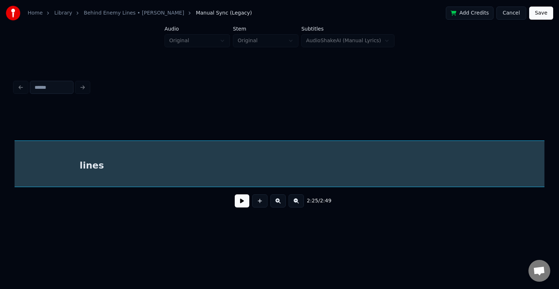
click at [316, 163] on div "lines" at bounding box center [91, 165] width 905 height 49
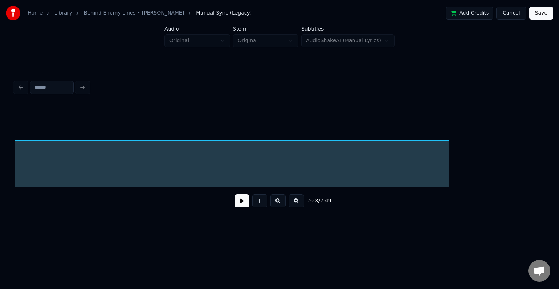
scroll to position [0, 8691]
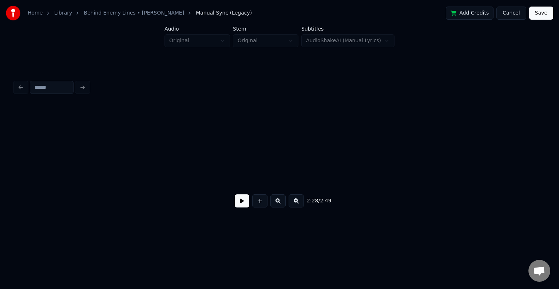
click at [0, 163] on div "Home Library Behind Enemy Lines • [PERSON_NAME] Manual Sync (Legacy) Add Credit…" at bounding box center [279, 116] width 559 height 232
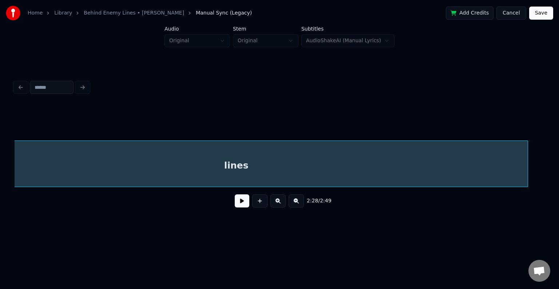
scroll to position [0, 8186]
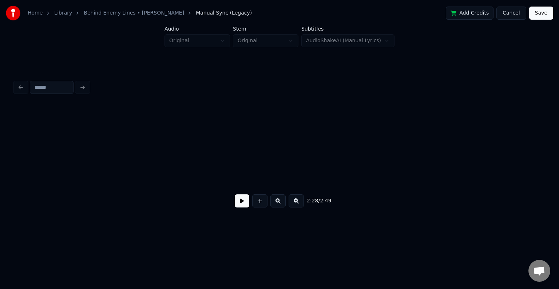
click at [0, 162] on div "Home Library Behind Enemy Lines • [PERSON_NAME] Manual Sync (Legacy) Add Credit…" at bounding box center [279, 116] width 559 height 232
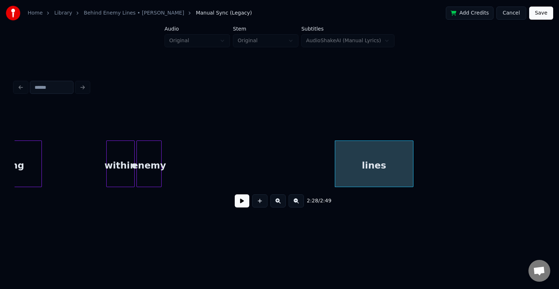
scroll to position [0, 7775]
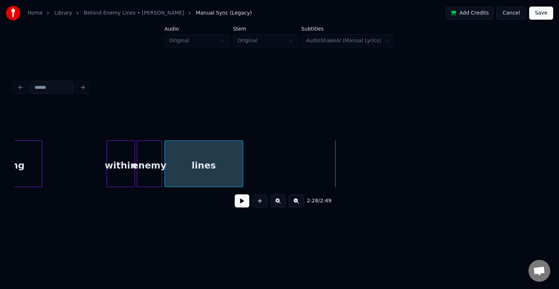
click at [207, 163] on div "lines" at bounding box center [204, 165] width 78 height 49
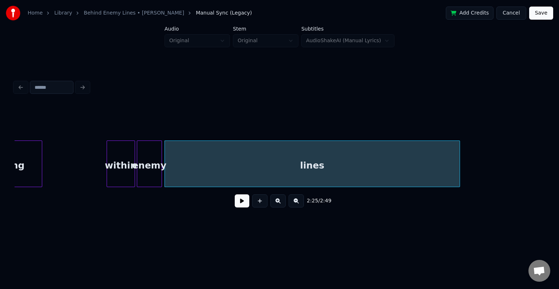
click at [458, 168] on div at bounding box center [458, 164] width 2 height 46
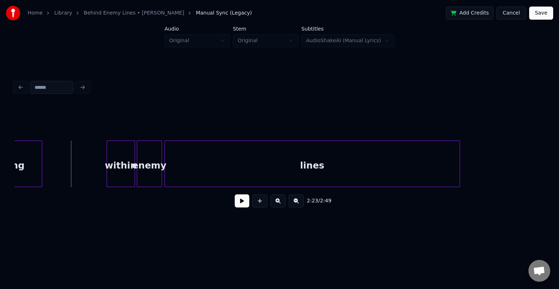
click at [241, 207] on button at bounding box center [242, 200] width 15 height 13
click at [240, 200] on button at bounding box center [242, 200] width 15 height 13
click at [242, 204] on button at bounding box center [242, 200] width 15 height 13
click at [242, 203] on button at bounding box center [242, 200] width 15 height 13
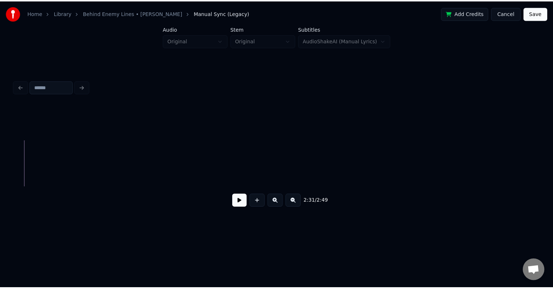
scroll to position [0, 8722]
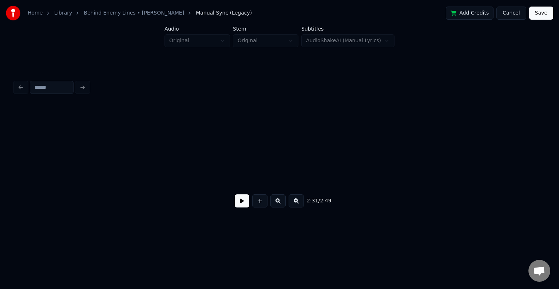
click at [547, 15] on button "Save" at bounding box center [541, 13] width 24 height 13
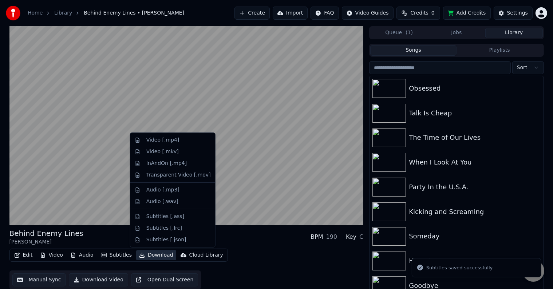
click at [146, 255] on button "Download" at bounding box center [156, 255] width 40 height 10
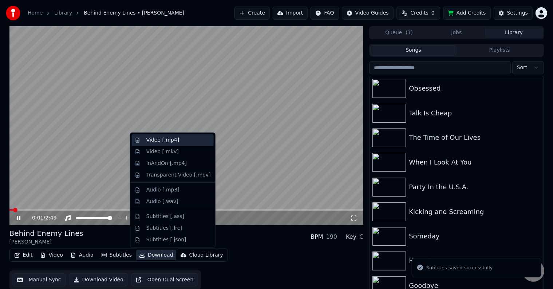
click at [162, 138] on div "Video [.mp4]" at bounding box center [162, 139] width 33 height 7
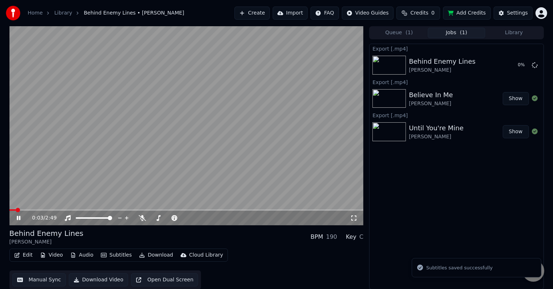
click at [16, 219] on icon at bounding box center [23, 218] width 17 height 6
click at [531, 30] on button "Library" at bounding box center [513, 33] width 57 height 11
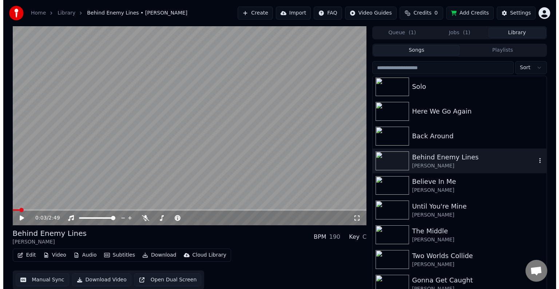
scroll to position [7833, 0]
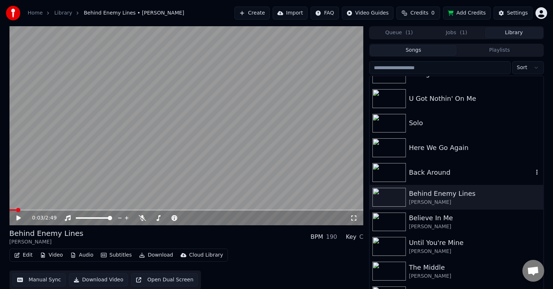
click at [454, 172] on div "Back Around" at bounding box center [471, 172] width 124 height 10
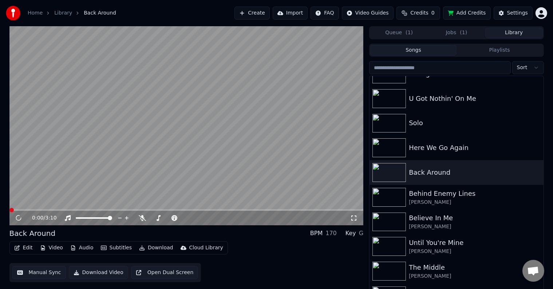
click at [15, 244] on button "Edit" at bounding box center [23, 248] width 24 height 10
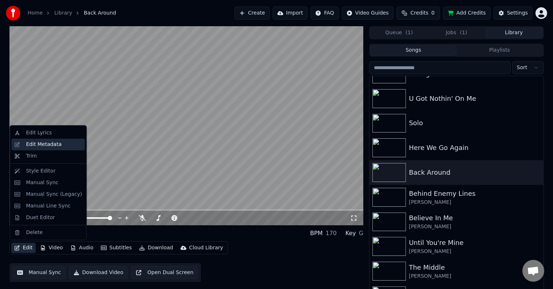
click at [41, 146] on div "Edit Metadata" at bounding box center [44, 144] width 36 height 7
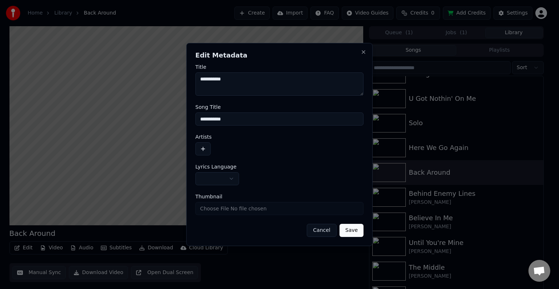
click at [207, 182] on button "button" at bounding box center [217, 178] width 44 height 13
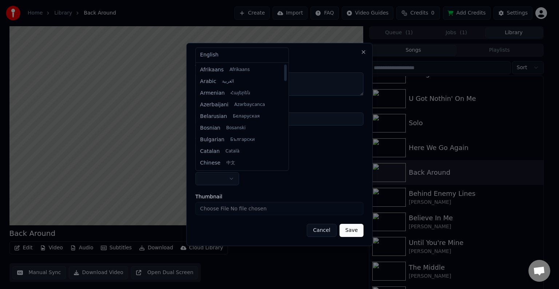
select select "**"
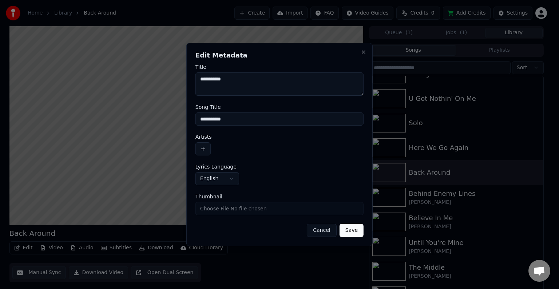
click at [202, 147] on button "button" at bounding box center [202, 148] width 15 height 13
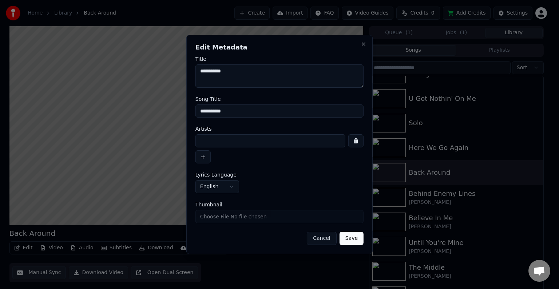
click at [214, 146] on input at bounding box center [270, 140] width 150 height 13
type input "**********"
click at [339, 232] on button "Save" at bounding box center [351, 238] width 24 height 13
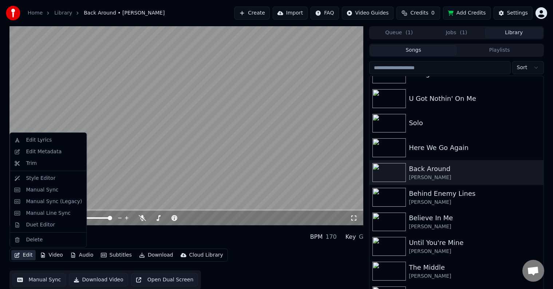
click at [28, 257] on button "Edit" at bounding box center [23, 255] width 24 height 10
click at [41, 200] on div "Manual Sync (Legacy)" at bounding box center [54, 201] width 56 height 7
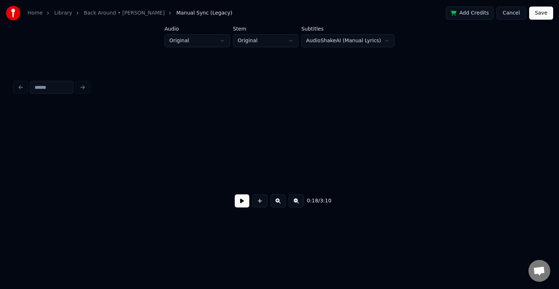
scroll to position [0, 1009]
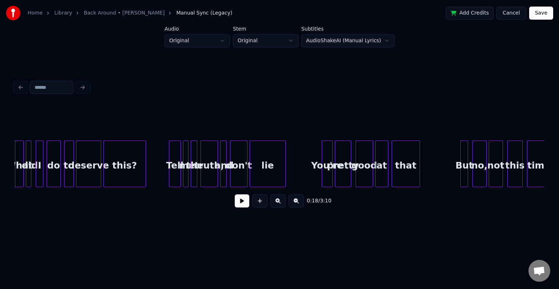
click at [242, 199] on button at bounding box center [242, 200] width 15 height 13
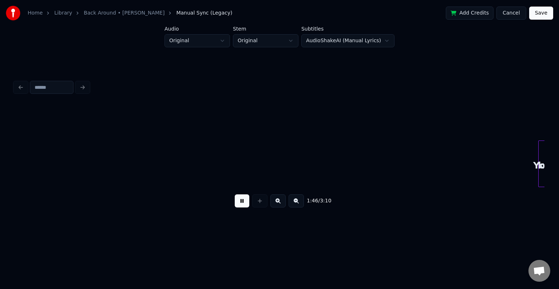
scroll to position [0, 5783]
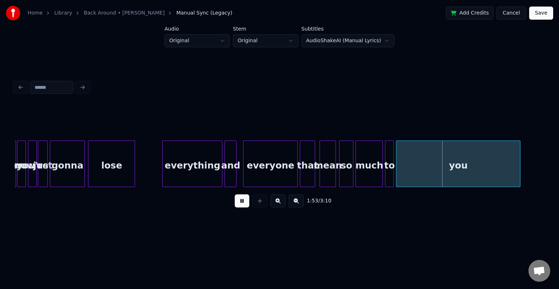
click at [240, 199] on button at bounding box center [242, 200] width 15 height 13
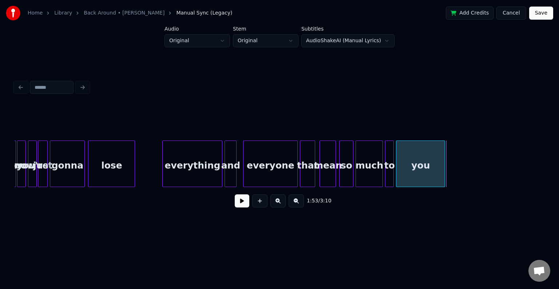
click at [443, 161] on div at bounding box center [443, 164] width 2 height 46
click at [245, 206] on button at bounding box center [242, 200] width 15 height 13
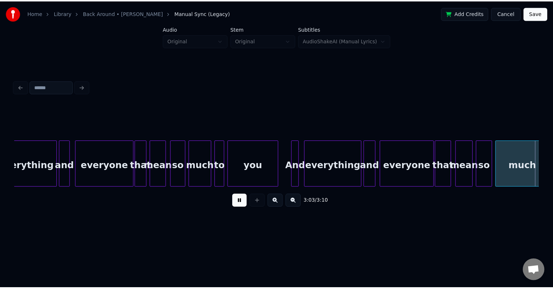
scroll to position [0, 9850]
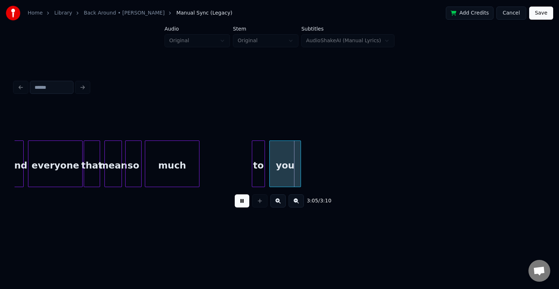
click at [537, 13] on button "Save" at bounding box center [541, 13] width 24 height 13
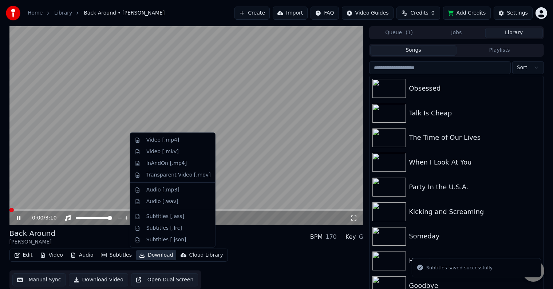
click at [144, 260] on button "Download" at bounding box center [156, 255] width 40 height 10
click at [157, 141] on div "Video [.mp4]" at bounding box center [162, 139] width 33 height 7
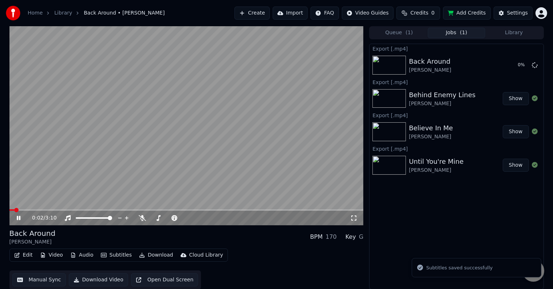
click at [17, 218] on icon at bounding box center [19, 218] width 4 height 4
click at [525, 31] on button "Library" at bounding box center [513, 33] width 57 height 11
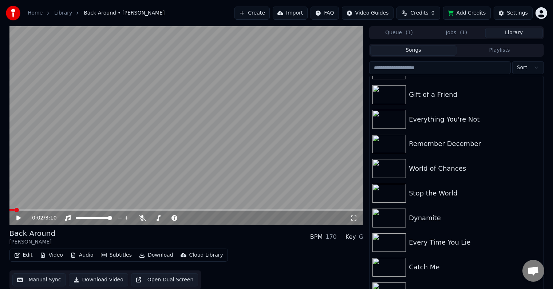
scroll to position [7769, 0]
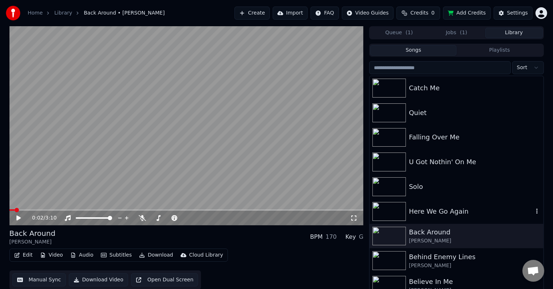
click at [473, 207] on div "Here We Go Again" at bounding box center [471, 211] width 124 height 10
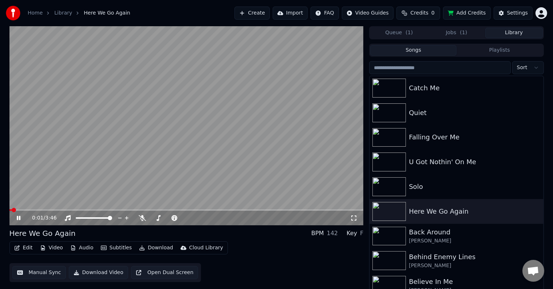
click at [20, 216] on icon at bounding box center [23, 218] width 17 height 6
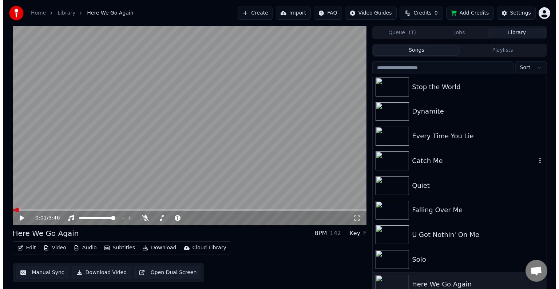
scroll to position [7733, 0]
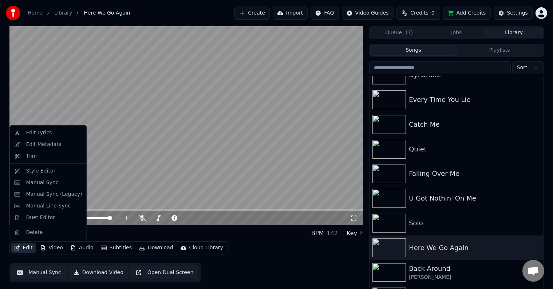
click at [19, 247] on icon "button" at bounding box center [17, 247] width 6 height 5
click at [37, 140] on div "Edit Metadata" at bounding box center [48, 145] width 74 height 12
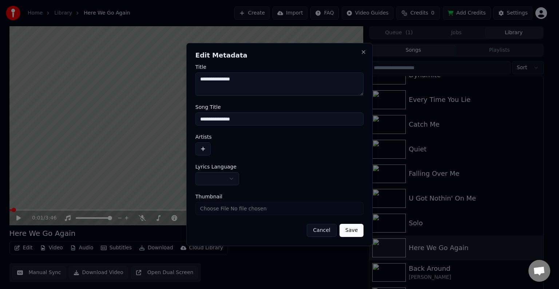
click at [205, 178] on body "Home Library Here We Go Again Create Import FAQ Video Guides Credits 0 Add Cred…" at bounding box center [276, 144] width 553 height 289
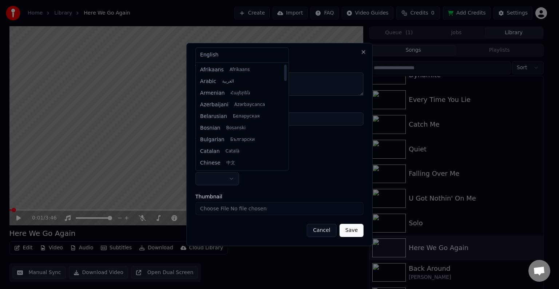
select select "**"
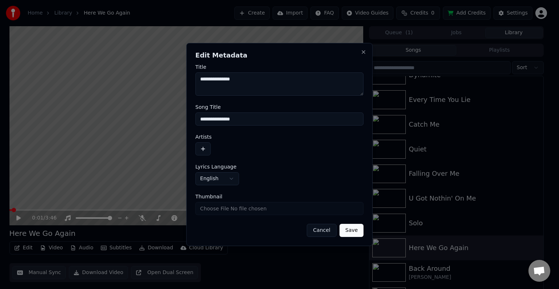
click at [205, 148] on button "button" at bounding box center [202, 148] width 15 height 13
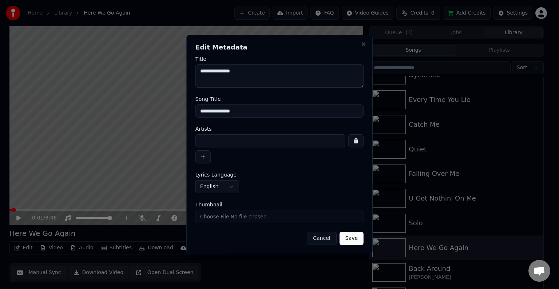
click at [204, 140] on input at bounding box center [270, 140] width 150 height 13
type input "**********"
click at [339, 232] on button "Save" at bounding box center [351, 238] width 24 height 13
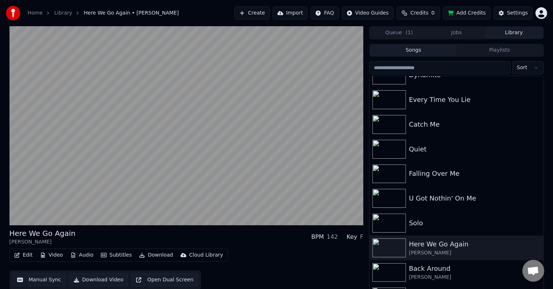
click at [28, 254] on button "Edit" at bounding box center [23, 255] width 24 height 10
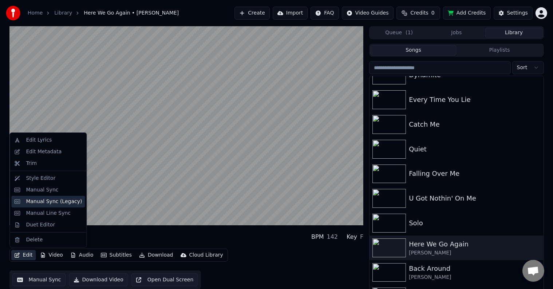
click at [48, 198] on div "Manual Sync (Legacy)" at bounding box center [54, 201] width 56 height 7
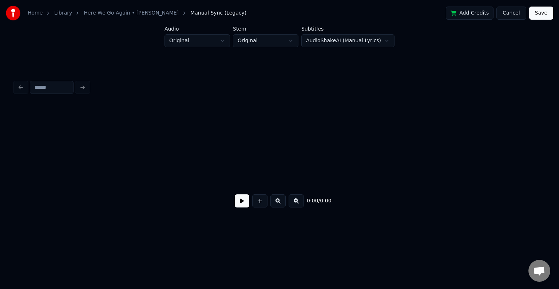
scroll to position [0, 827]
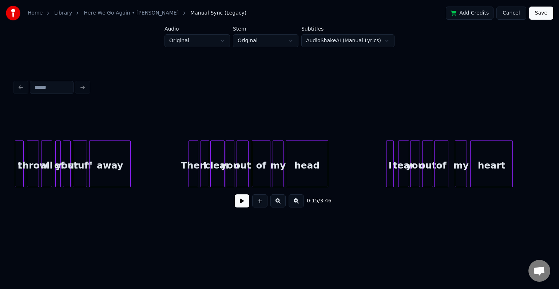
click at [240, 207] on button at bounding box center [242, 200] width 15 height 13
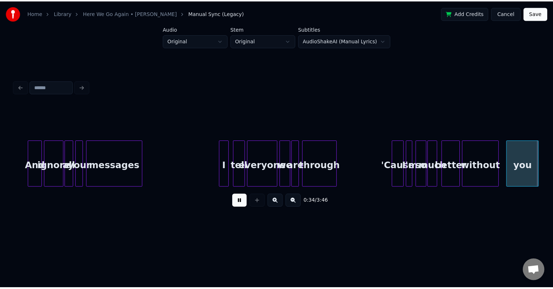
scroll to position [0, 1888]
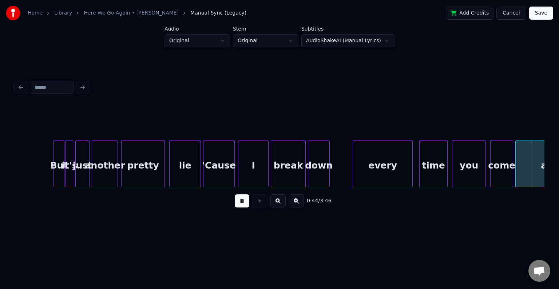
click at [509, 12] on button "Cancel" at bounding box center [510, 13] width 29 height 13
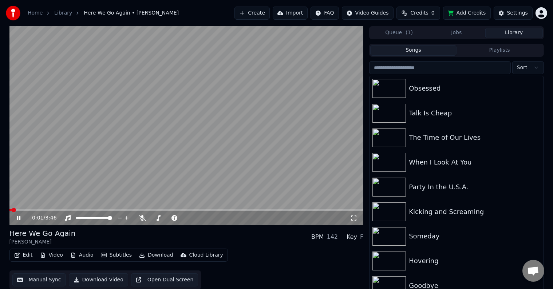
click at [16, 221] on icon at bounding box center [23, 218] width 17 height 6
click at [476, 33] on button "Jobs" at bounding box center [456, 33] width 57 height 11
